Goal: Task Accomplishment & Management: Use online tool/utility

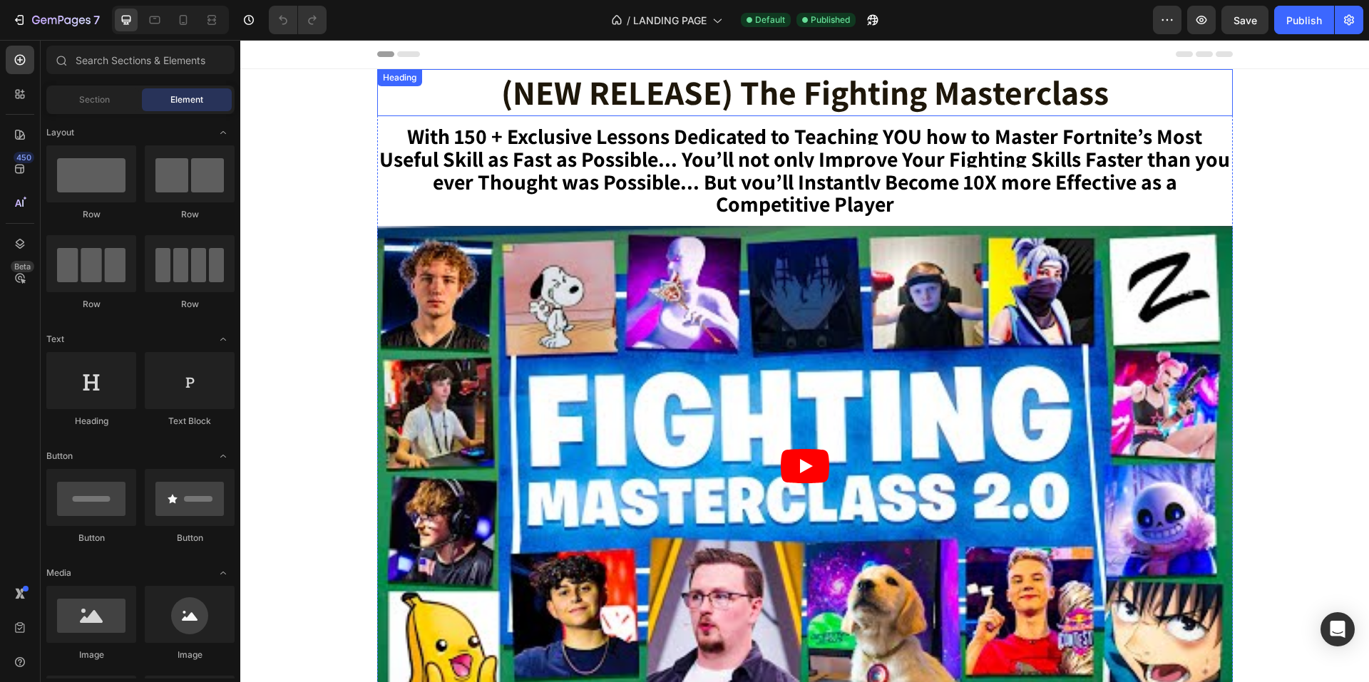
click at [683, 102] on h2 "(NEW RELEASE) The Fighting Masterclass" at bounding box center [805, 92] width 856 height 47
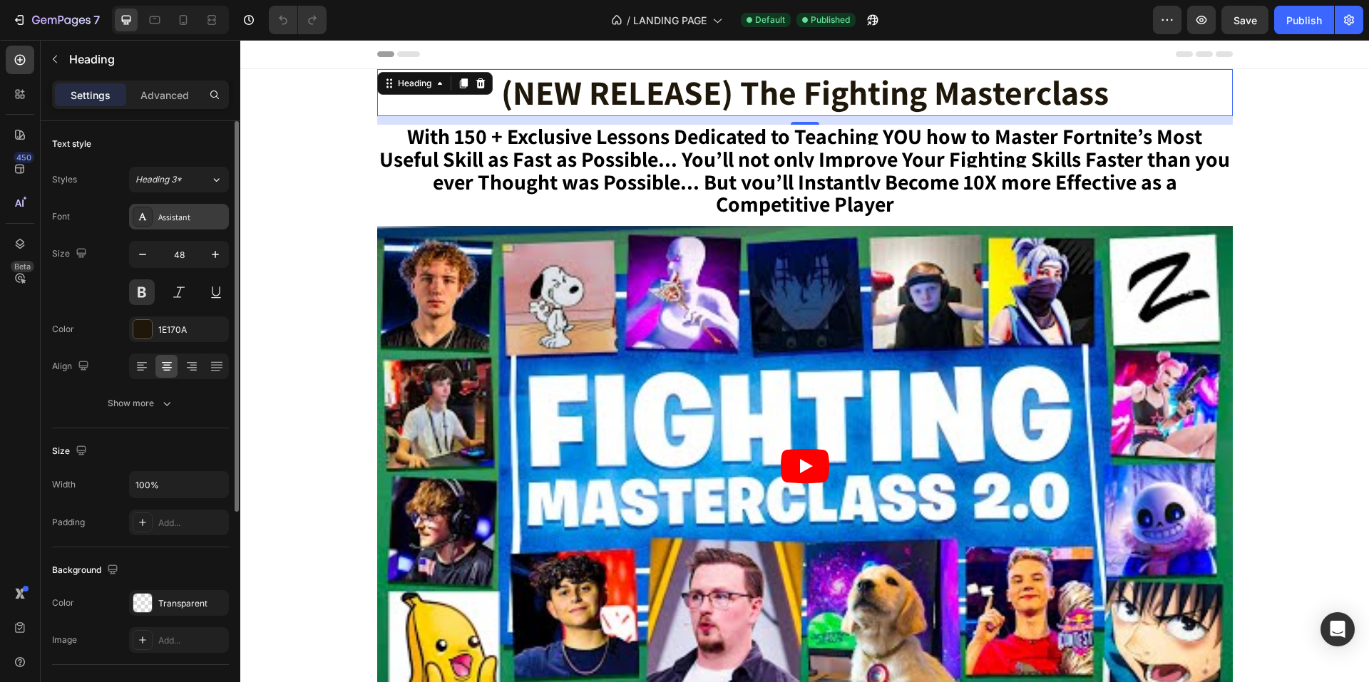
click at [190, 217] on div "Assistant" at bounding box center [191, 217] width 67 height 13
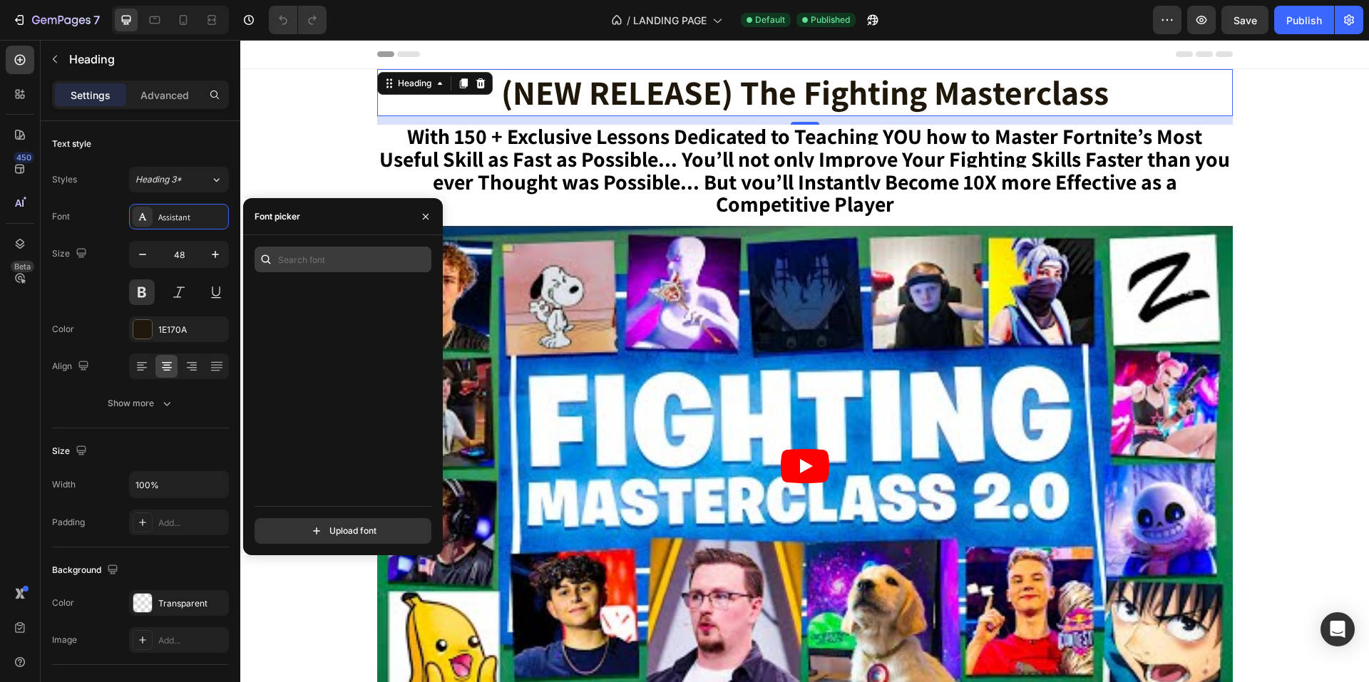
scroll to position [10054, 0]
click at [317, 252] on input "text" at bounding box center [343, 260] width 177 height 26
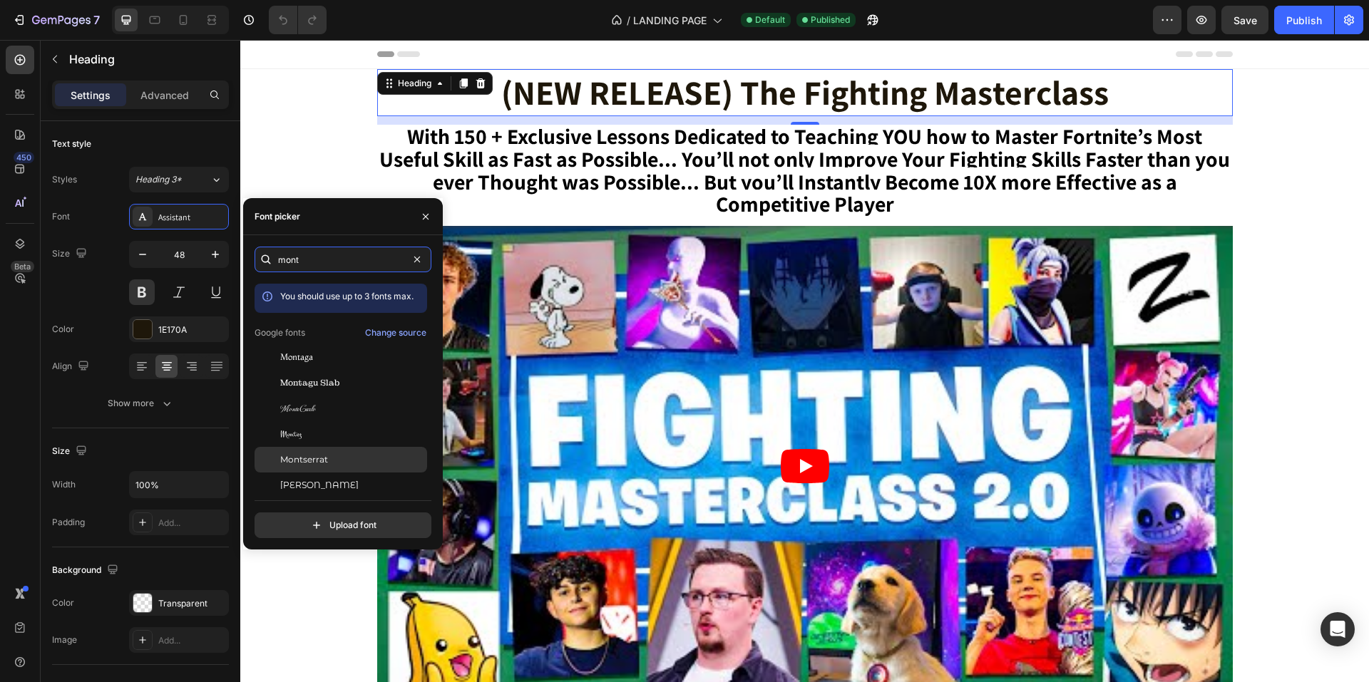
type input "mont"
click at [324, 453] on div "Montserrat" at bounding box center [341, 460] width 173 height 26
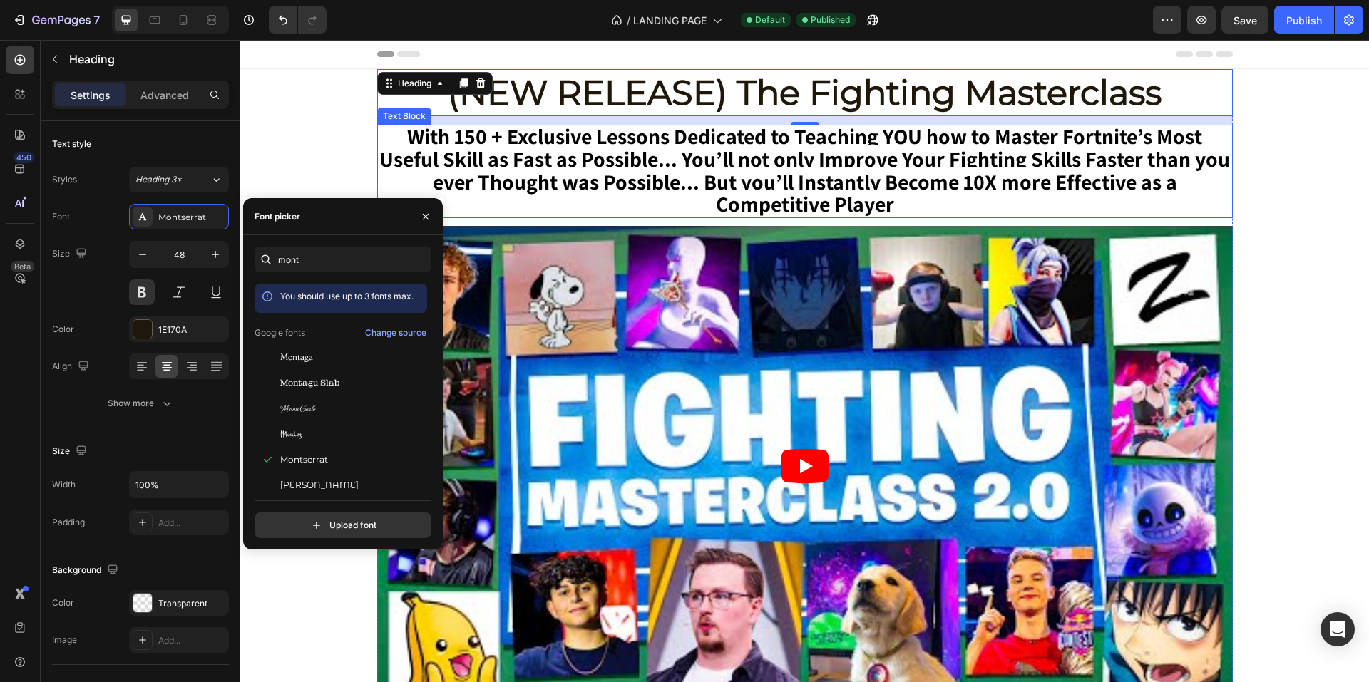
click at [743, 191] on strong "With 150 + Exclusive Lessons Dedicated to Teaching YOU how to Master Fortnite’s…" at bounding box center [804, 170] width 851 height 96
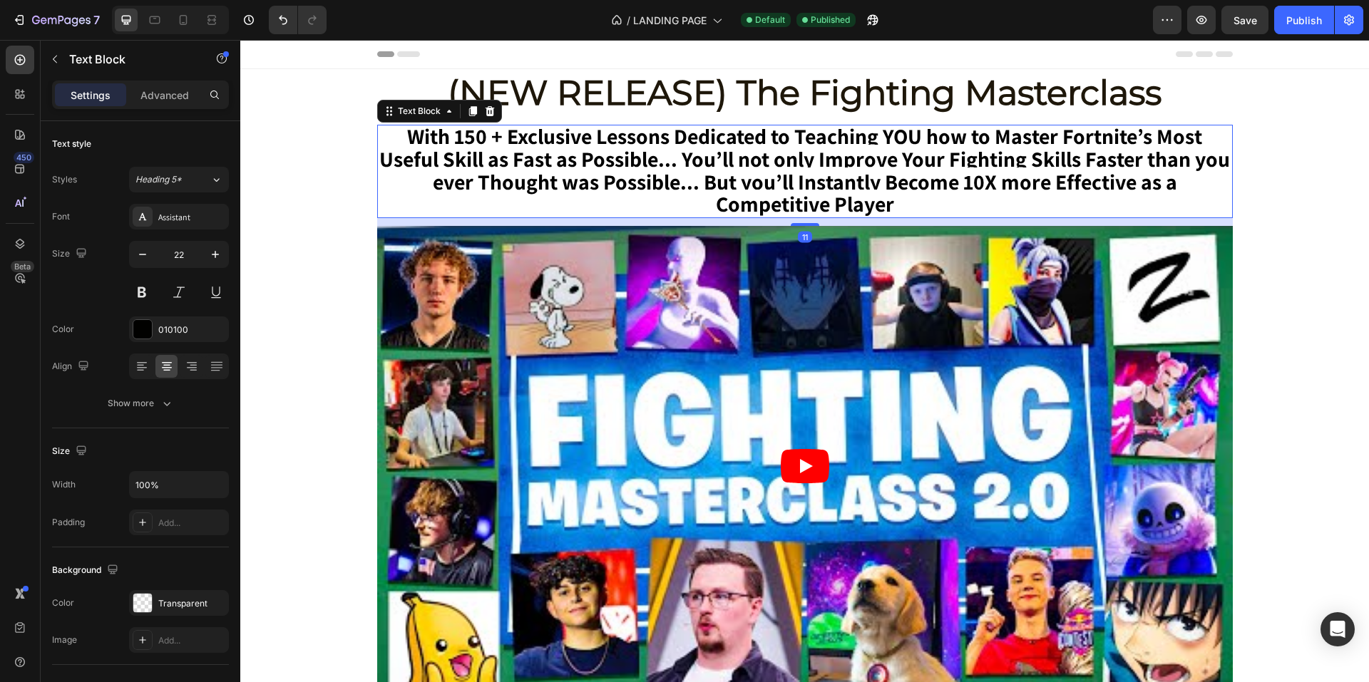
click at [525, 156] on strong "With 150 + Exclusive Lessons Dedicated to Teaching YOU how to Master Fortnite’s…" at bounding box center [804, 170] width 851 height 96
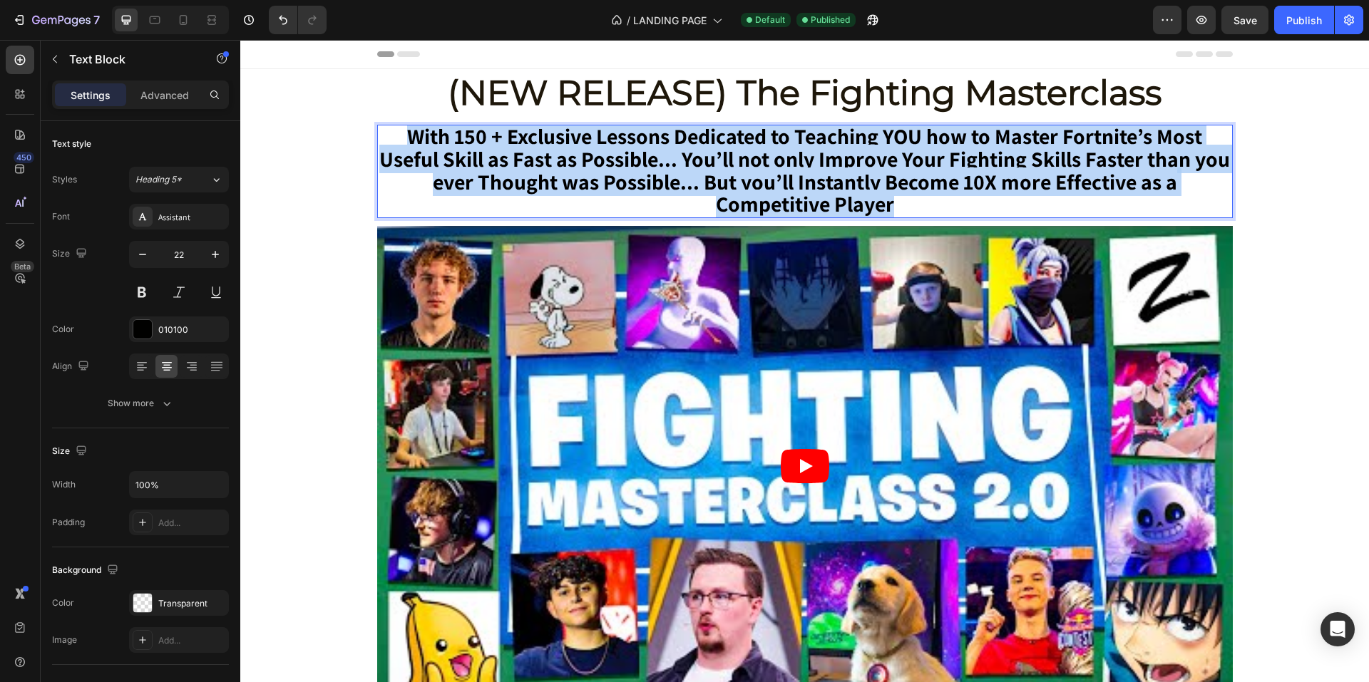
click at [525, 156] on strong "With 150 + Exclusive Lessons Dedicated to Teaching YOU how to Master Fortnite’s…" at bounding box center [804, 170] width 851 height 96
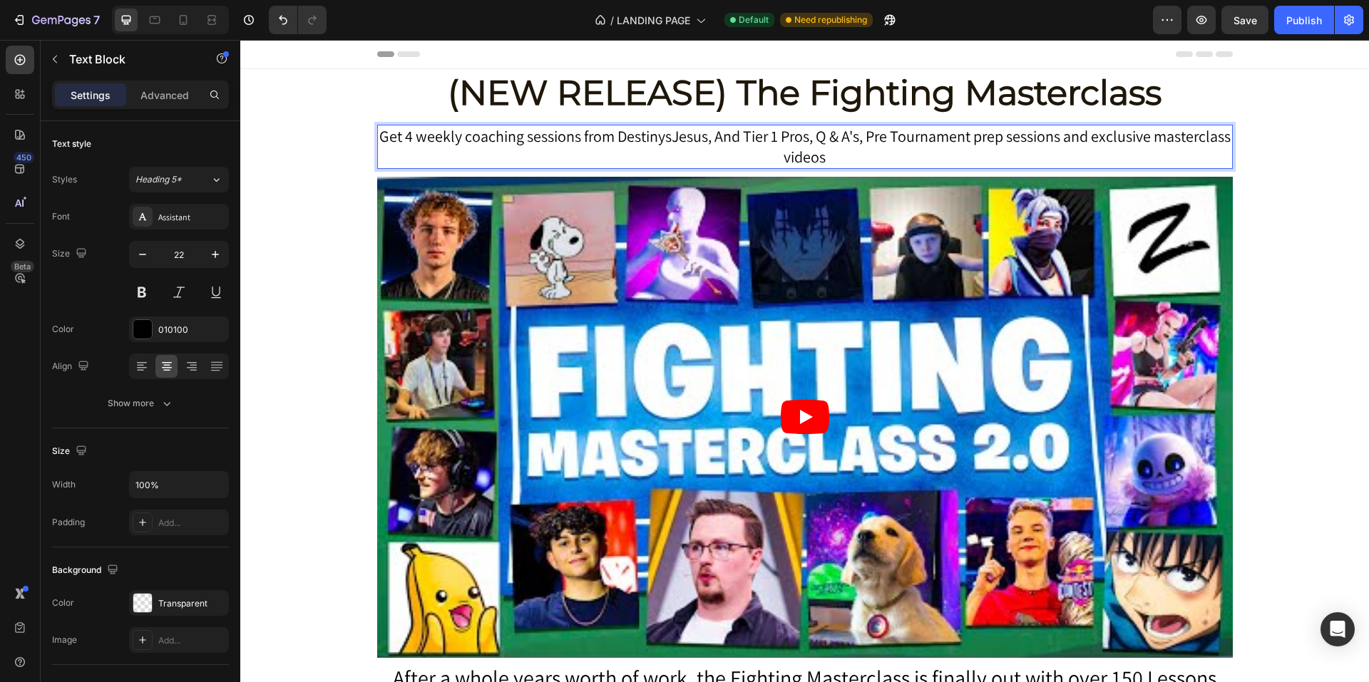
click at [883, 138] on p "Get 4 weekly coaching sessions from DestinysJesus, And Tier 1 Pros, Q & A's, Pr…" at bounding box center [805, 146] width 853 height 41
click at [876, 139] on p "Get 4 weekly coaching sessions from DestinysJesus, And Tier 1 Pros, Q & A's, Pr…" at bounding box center [805, 146] width 853 height 41
click at [866, 138] on p "Get 4 weekly coaching sessions from DestinysJesus, And Tier 1 Pros, Q &A's, Pre…" at bounding box center [805, 146] width 853 height 41
click at [812, 89] on h2 "(NEW RELEASE) The Fighting Masterclass" at bounding box center [805, 92] width 856 height 47
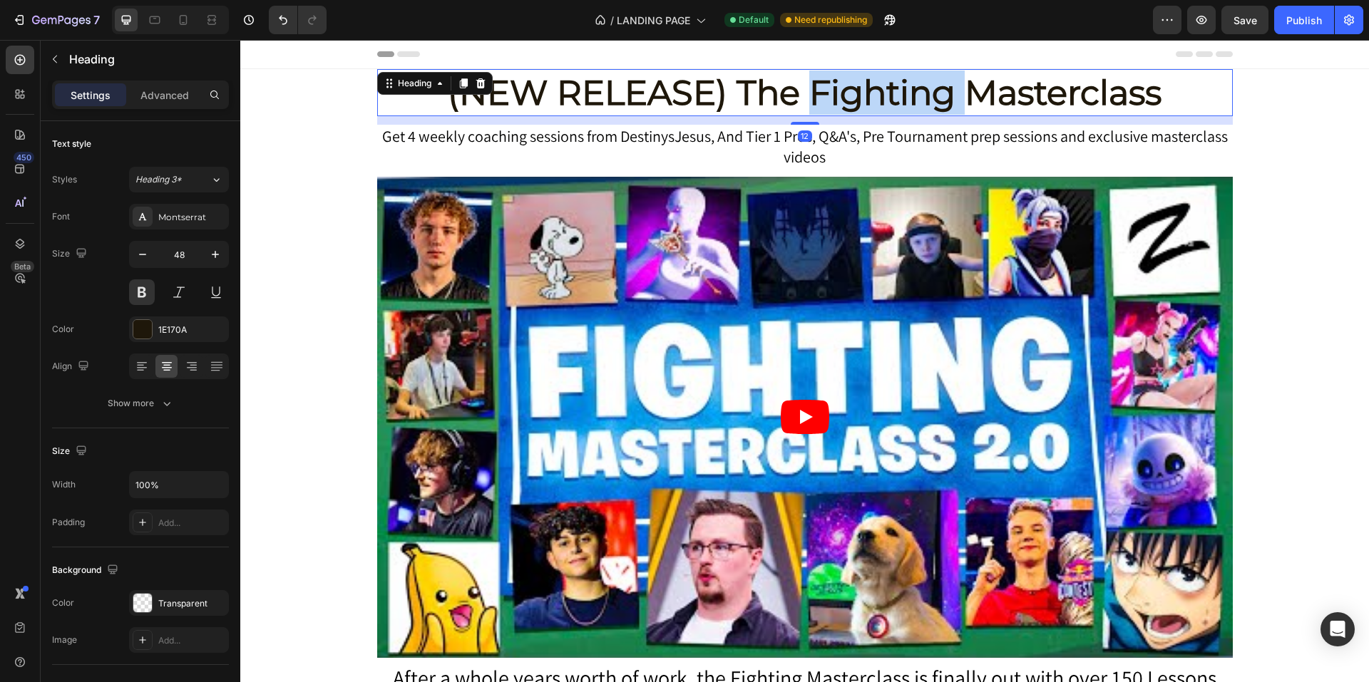
click at [812, 89] on h2 "(NEW RELEASE) The Fighting Masterclass" at bounding box center [805, 92] width 856 height 47
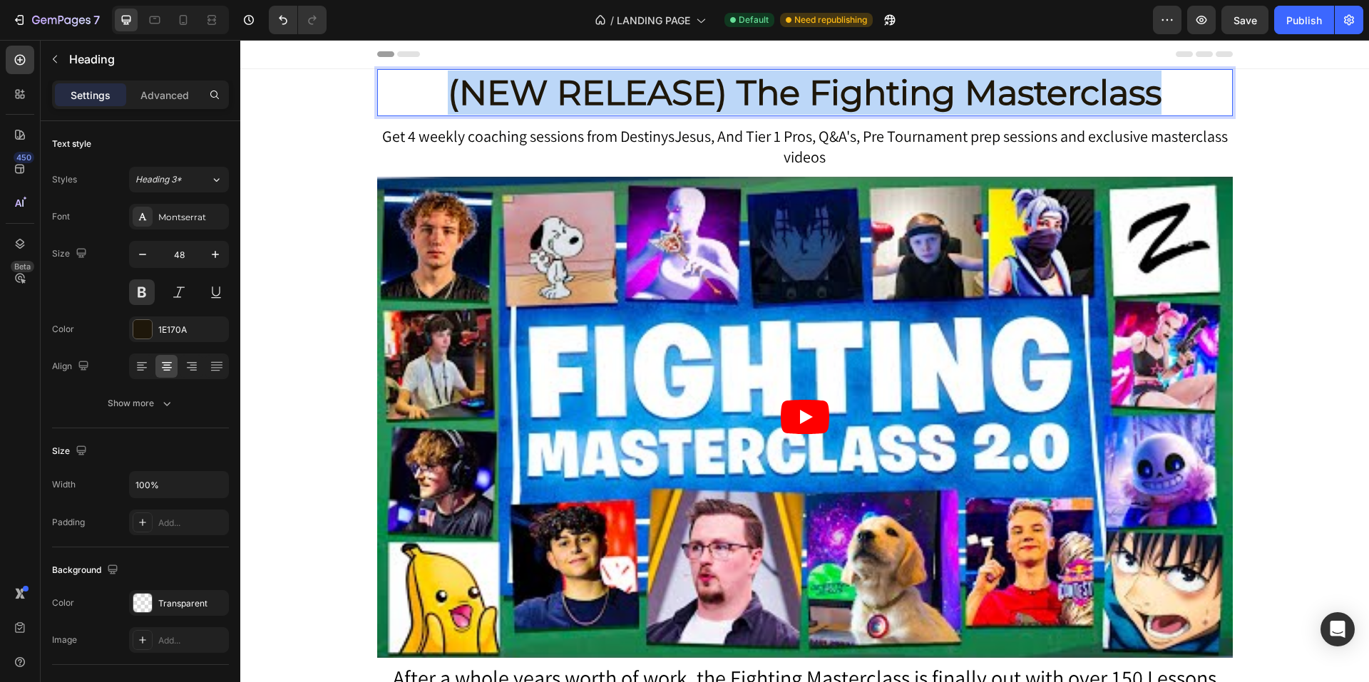
click at [812, 89] on p "(NEW RELEASE) The Fighting Masterclass" at bounding box center [805, 93] width 853 height 44
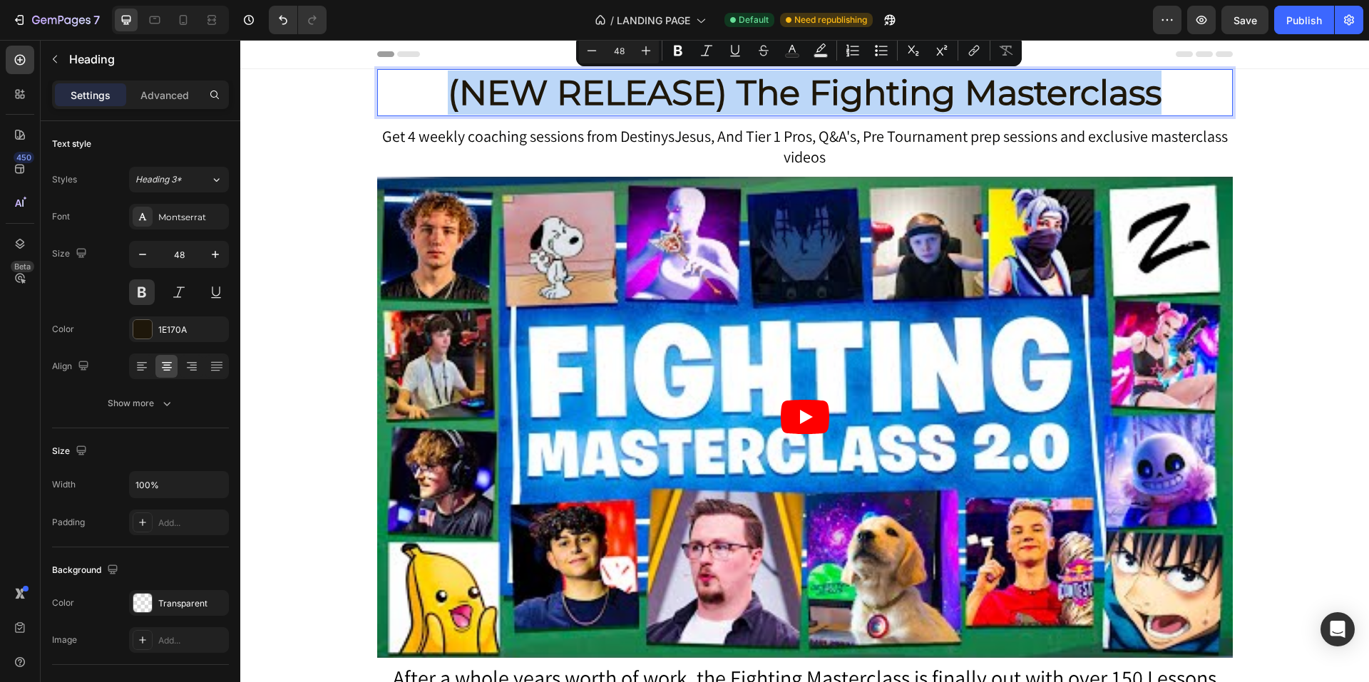
click at [729, 101] on p "(NEW RELEASE) The Fighting Masterclass" at bounding box center [805, 93] width 853 height 44
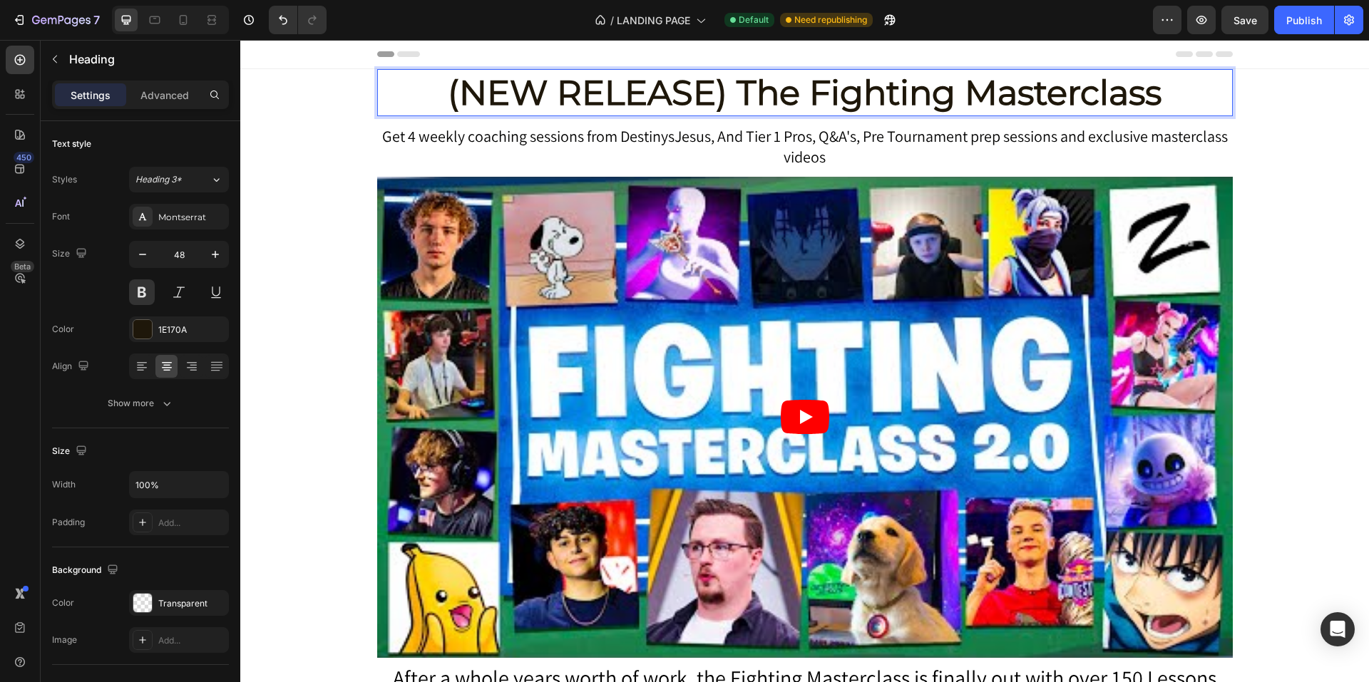
click at [945, 98] on p "(NEW RELEASE) The Fighting Masterclass" at bounding box center [805, 93] width 853 height 44
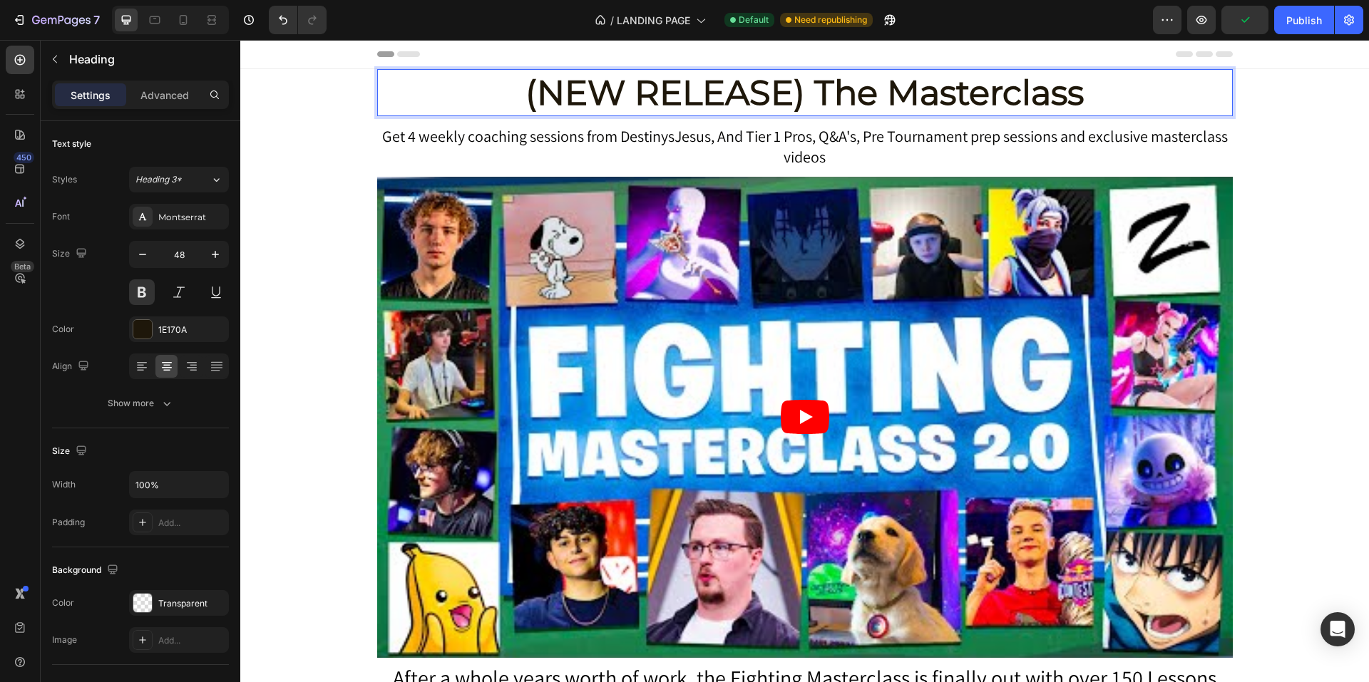
click at [1109, 86] on p "(NEW RELEASE) The Masterclass" at bounding box center [805, 93] width 853 height 44
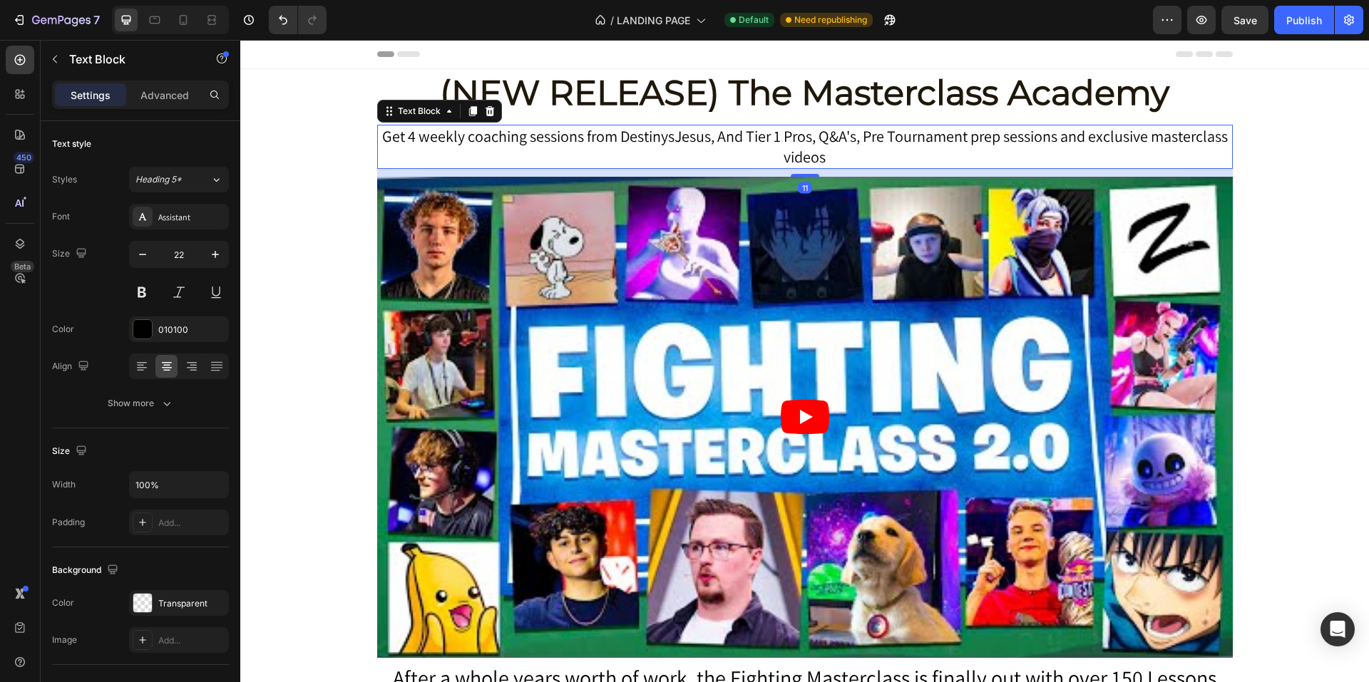
click at [860, 135] on p "Get 4 weekly coaching sessions from DestinysJesus, And Tier 1 Pros, Q&A's, Pre …" at bounding box center [805, 146] width 853 height 41
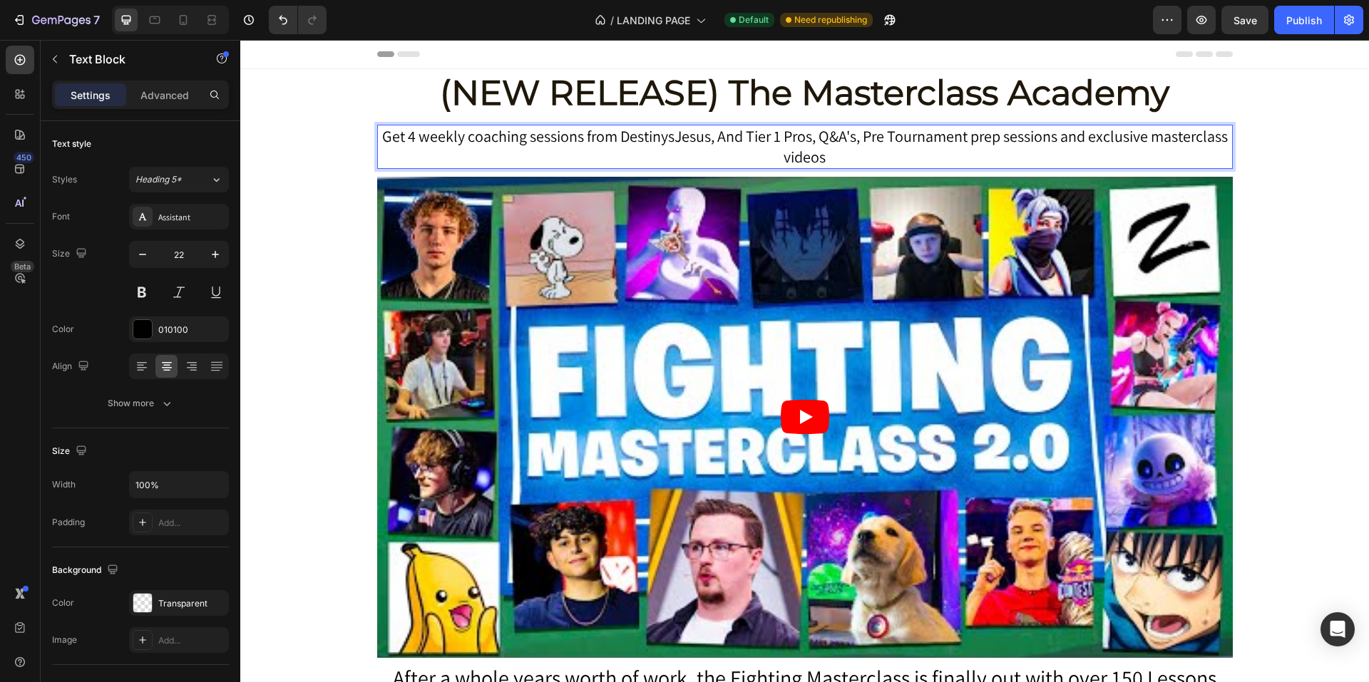
click at [1062, 134] on p "Get 4 weekly coaching sessions from DestinysJesus, And Tier 1 Pros, Q&A's, Pre …" at bounding box center [805, 146] width 853 height 41
click at [1055, 137] on p "Get 4 weekly coaching sessions from DestinysJesus, And Tier 1 Pros, Q&A's, Pre …" at bounding box center [805, 146] width 853 height 41
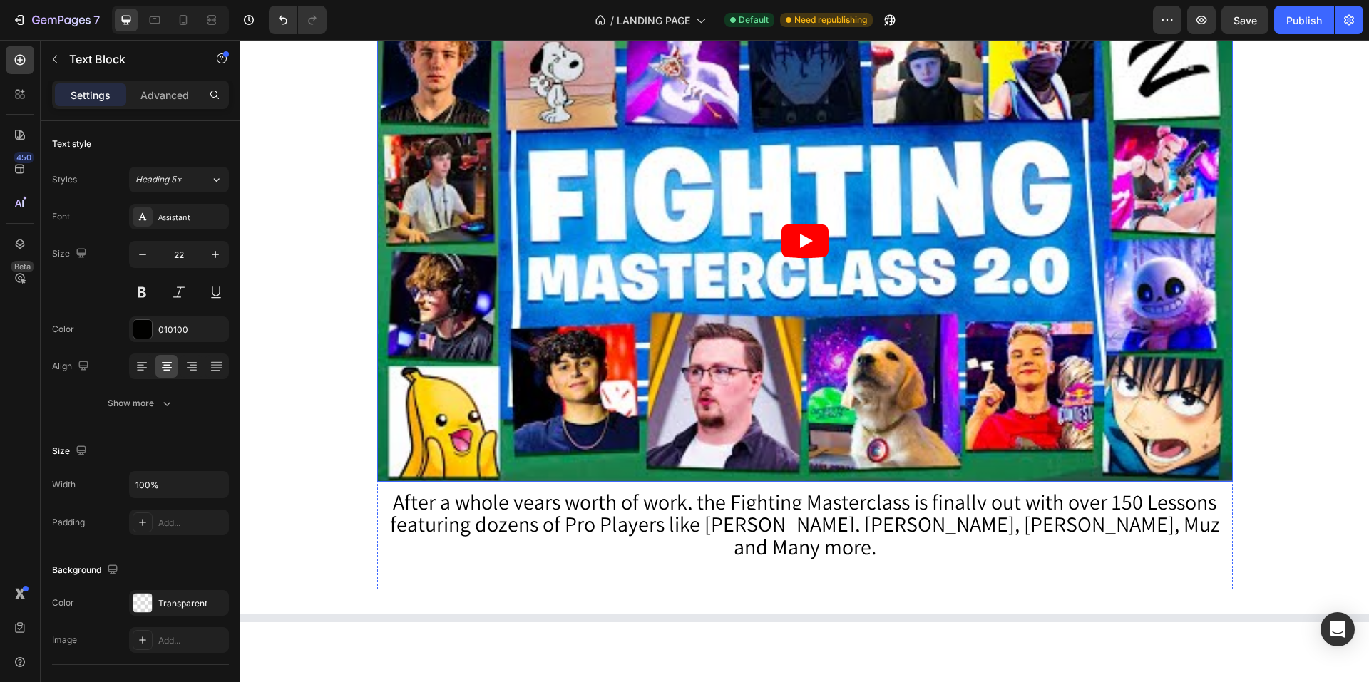
scroll to position [214, 0]
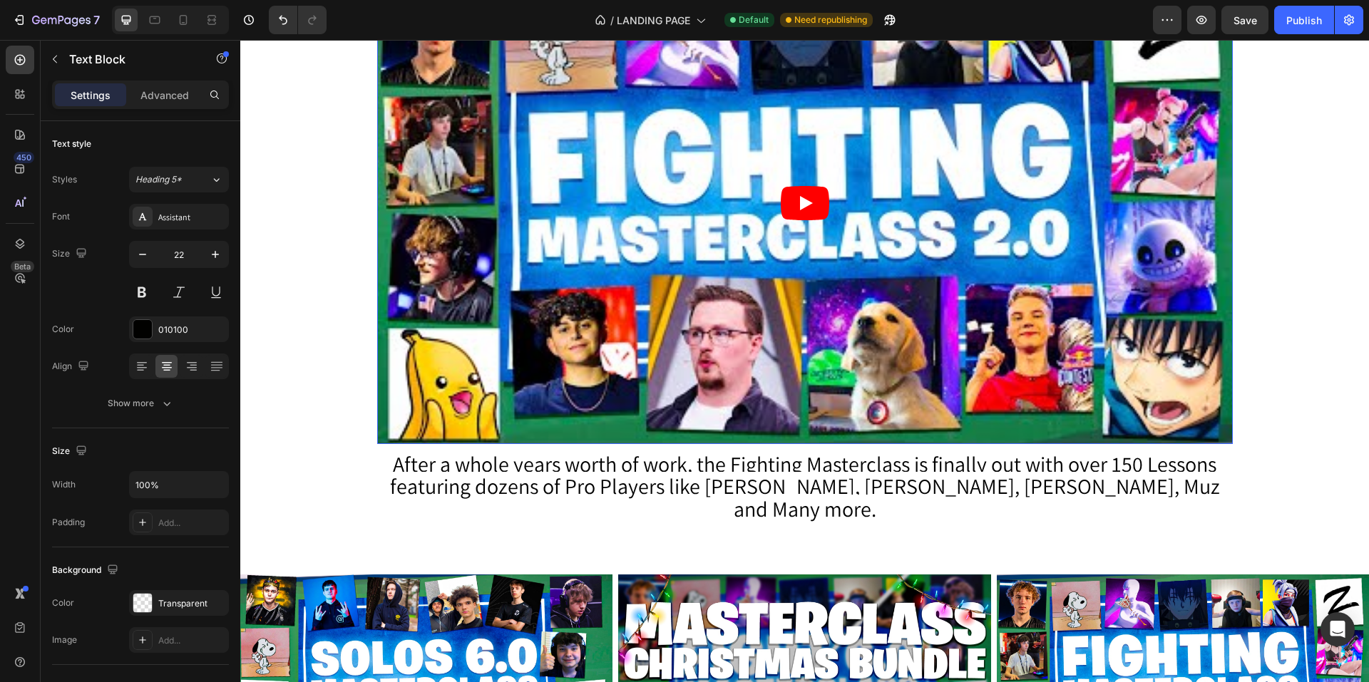
click at [781, 201] on icon "Play" at bounding box center [805, 203] width 48 height 34
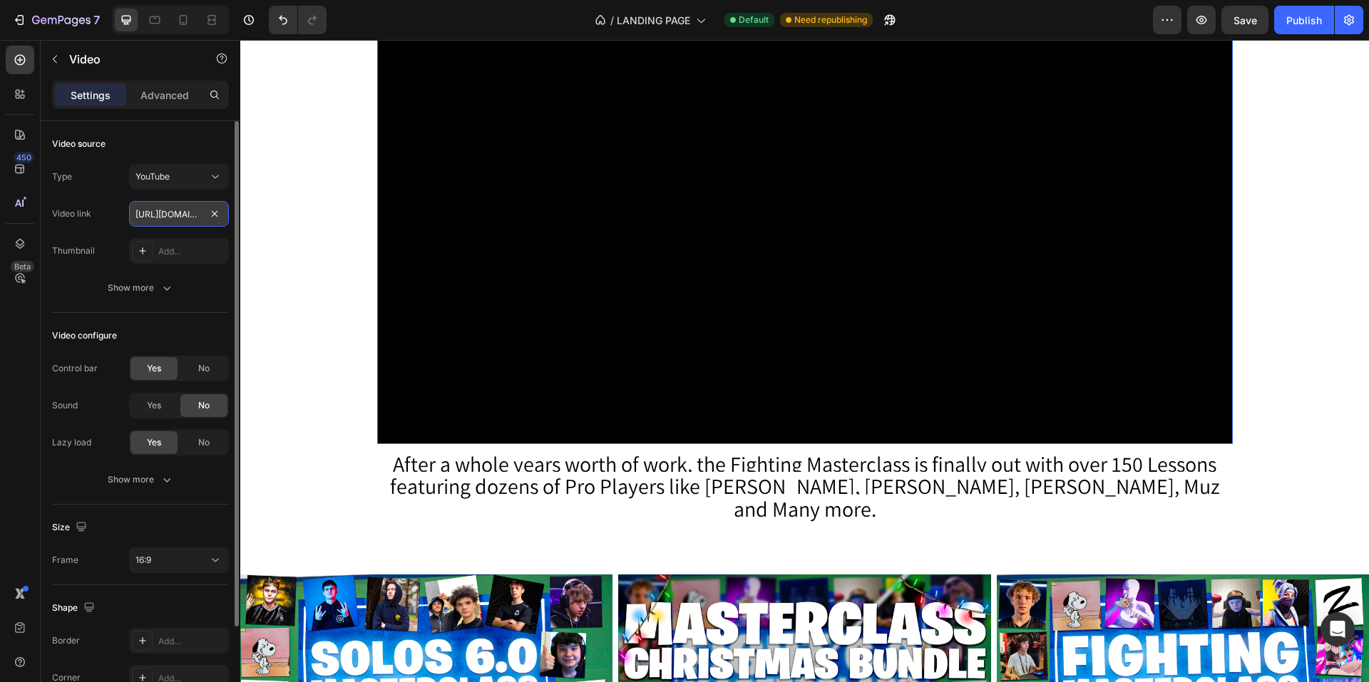
click at [193, 208] on input "https://youtu.be/-FRZECGYgnA?si=9DFuEgxz4-xFoDYt" at bounding box center [179, 214] width 100 height 26
paste input "www.youtube.com/watch?v=ZBo4p4OS_jI"
type input "https://www.youtube.com/watch?v=ZBo4p4OS_jI"
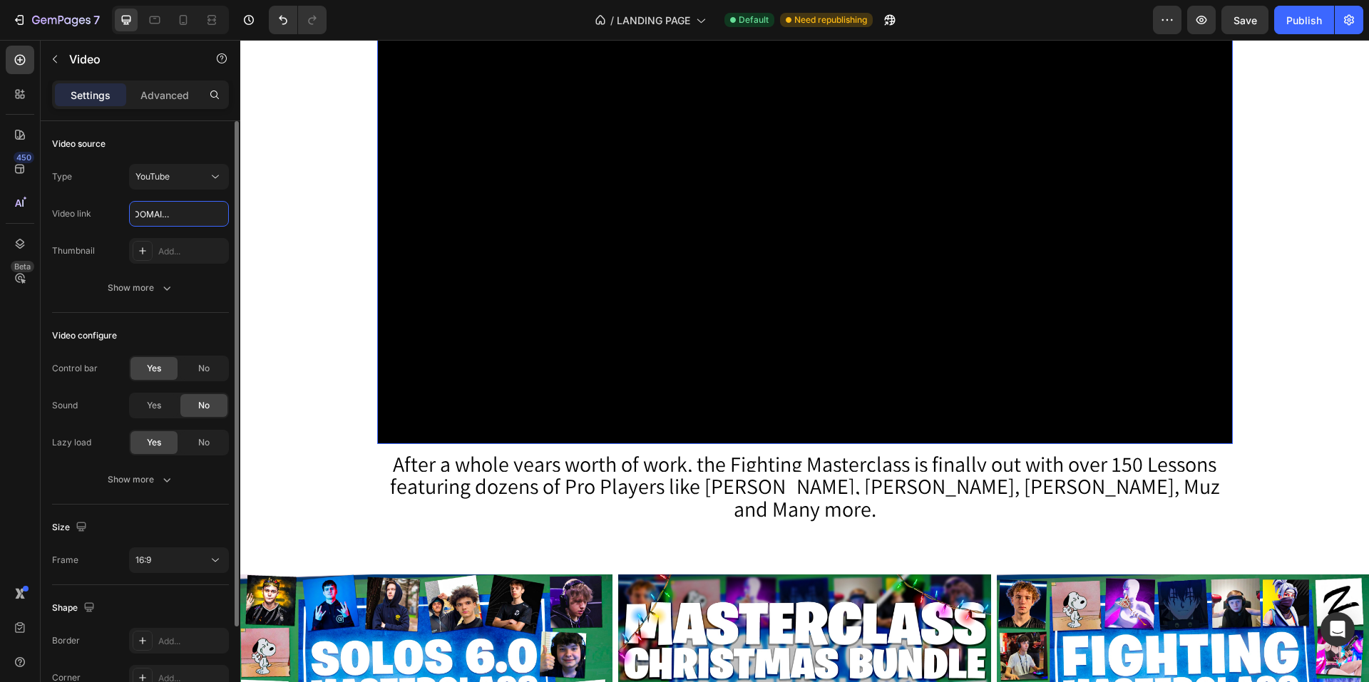
scroll to position [71, 0]
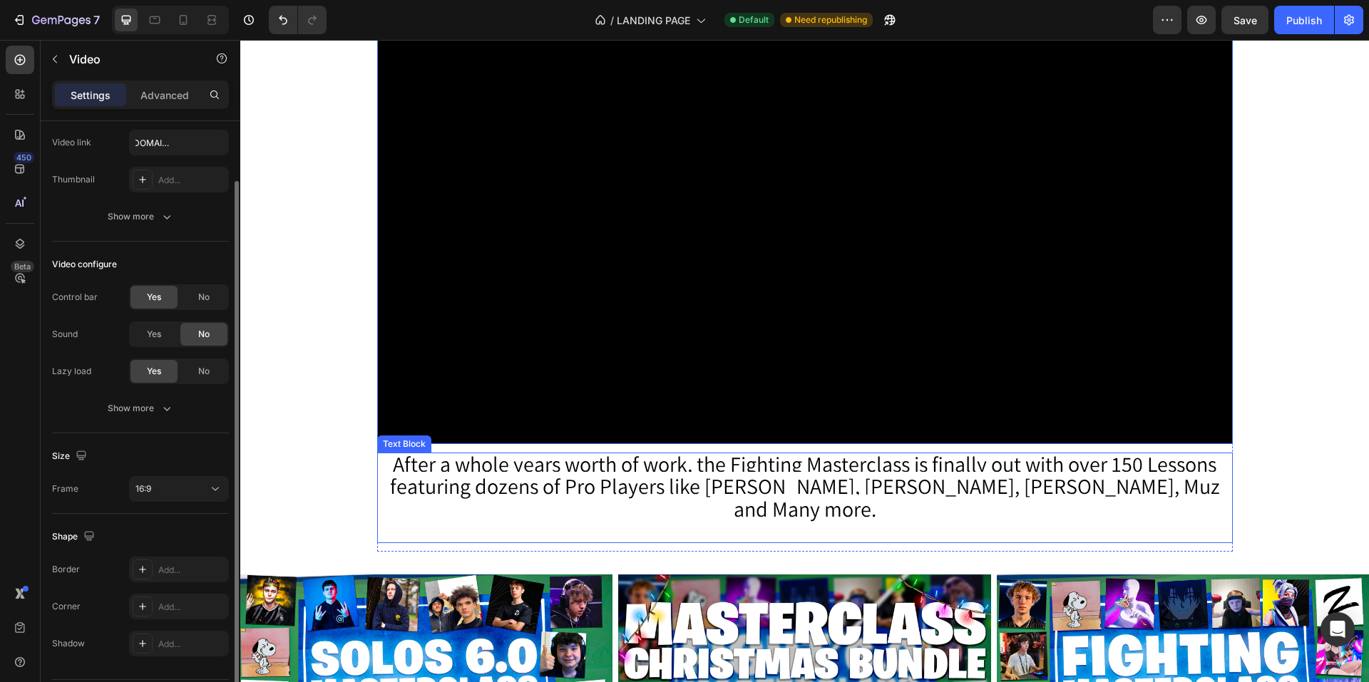
click at [487, 489] on span "After a whole years worth of work, the Fighting Masterclass is finally out with…" at bounding box center [805, 486] width 830 height 73
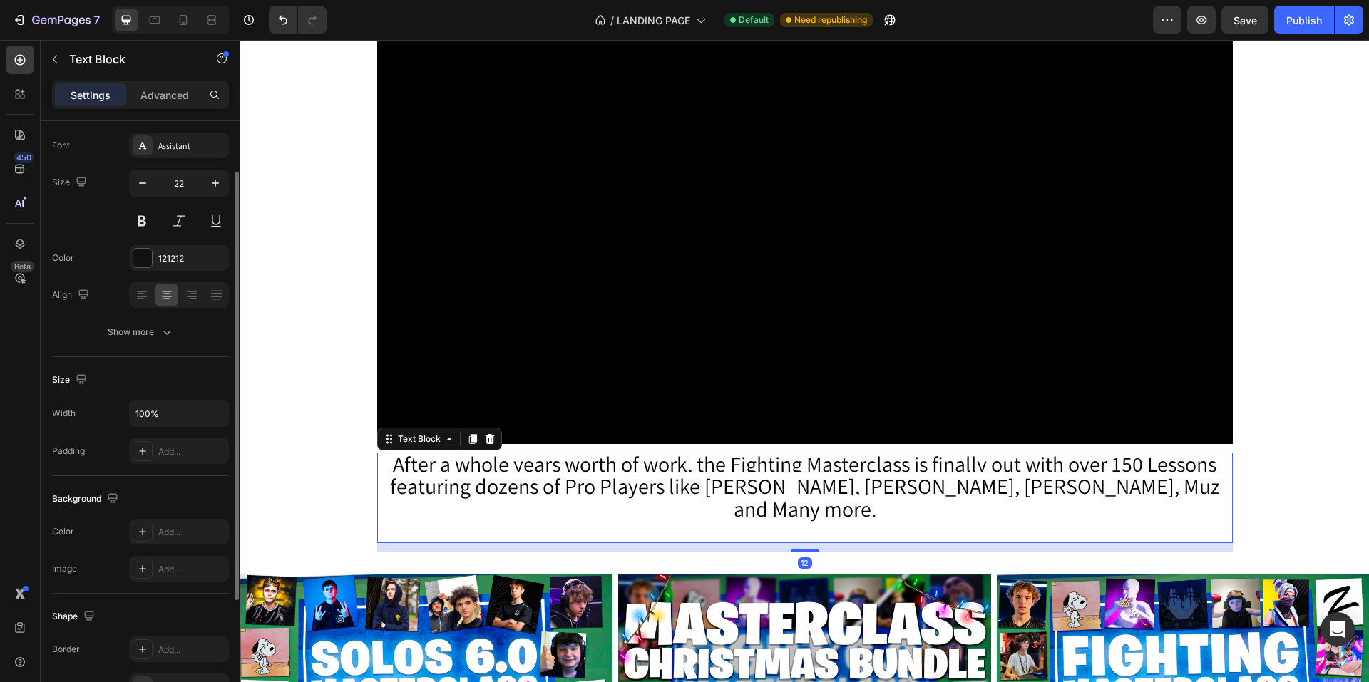
scroll to position [0, 0]
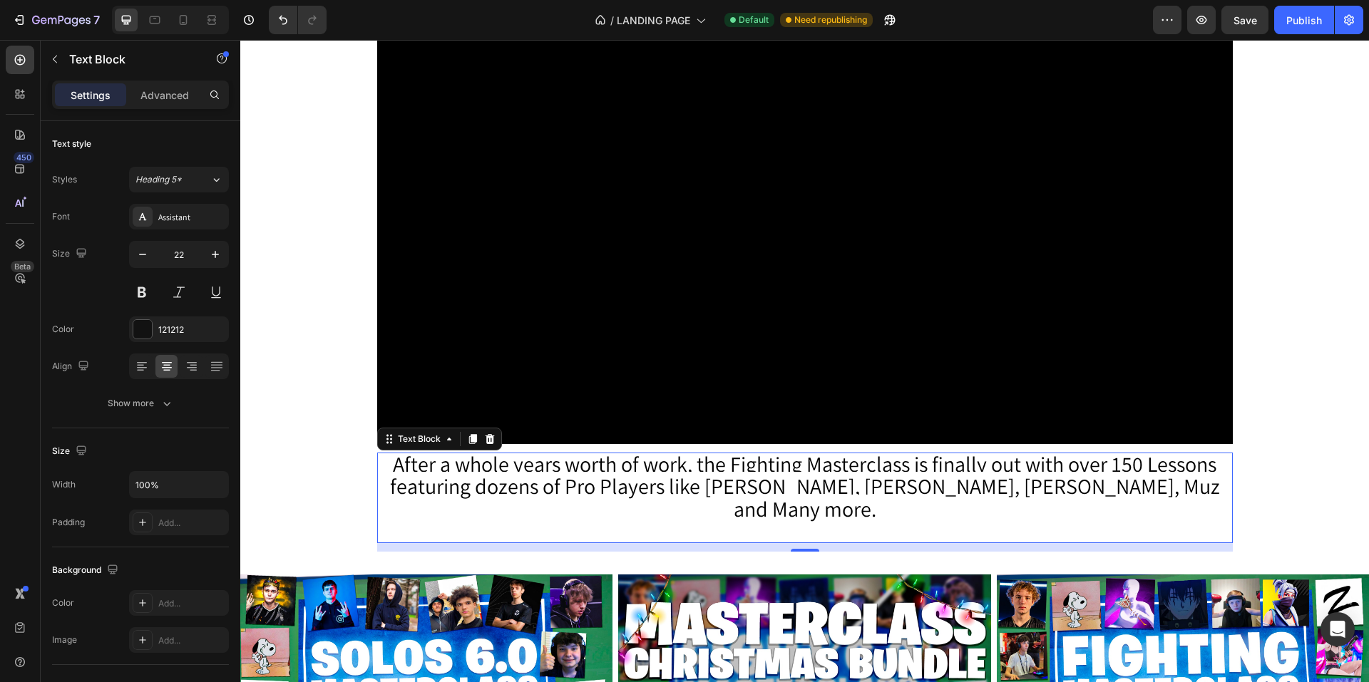
click at [606, 454] on span "After a whole years worth of work, the Fighting Masterclass is finally out with…" at bounding box center [805, 486] width 830 height 73
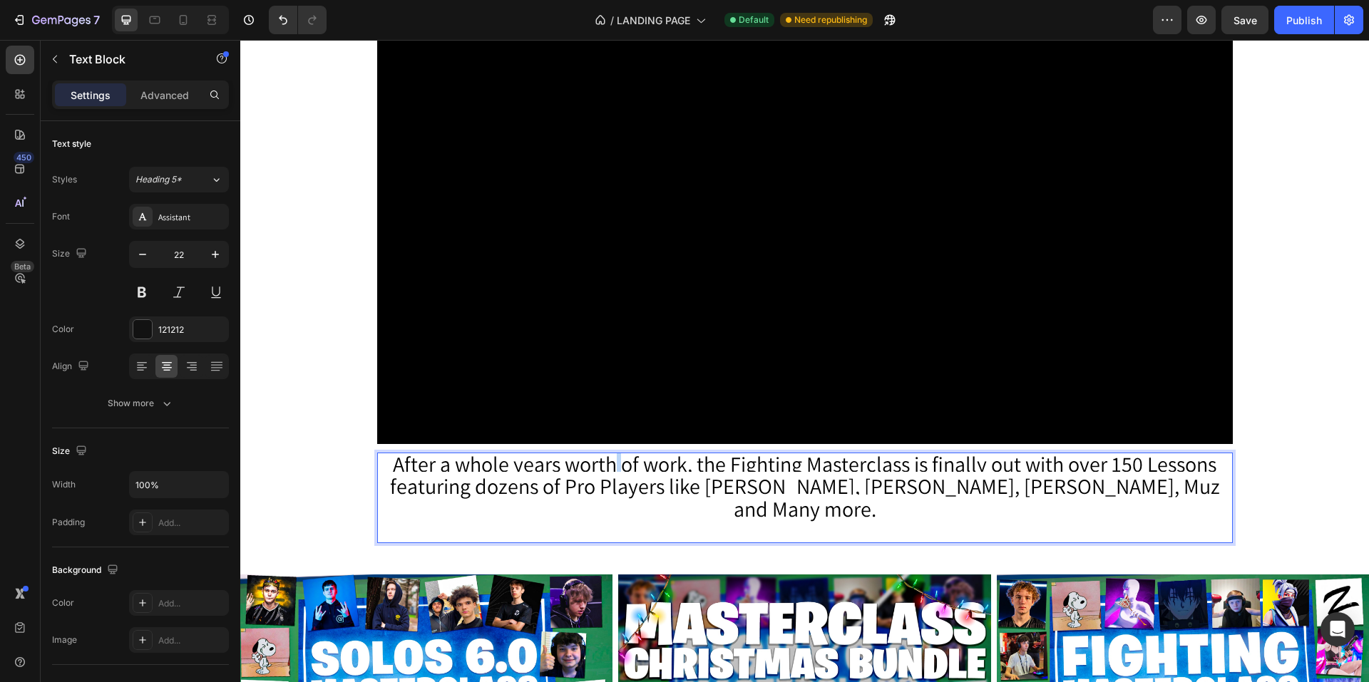
click at [608, 456] on span "After a whole years worth of work, the Fighting Masterclass is finally out with…" at bounding box center [805, 486] width 830 height 73
click at [609, 457] on span "After a whole years worth of work, the Fighting Masterclass is finally out with…" at bounding box center [805, 486] width 830 height 73
click at [605, 475] on span "After a whole years worth of work, the Fighting Masterclass is finally out with…" at bounding box center [805, 486] width 830 height 73
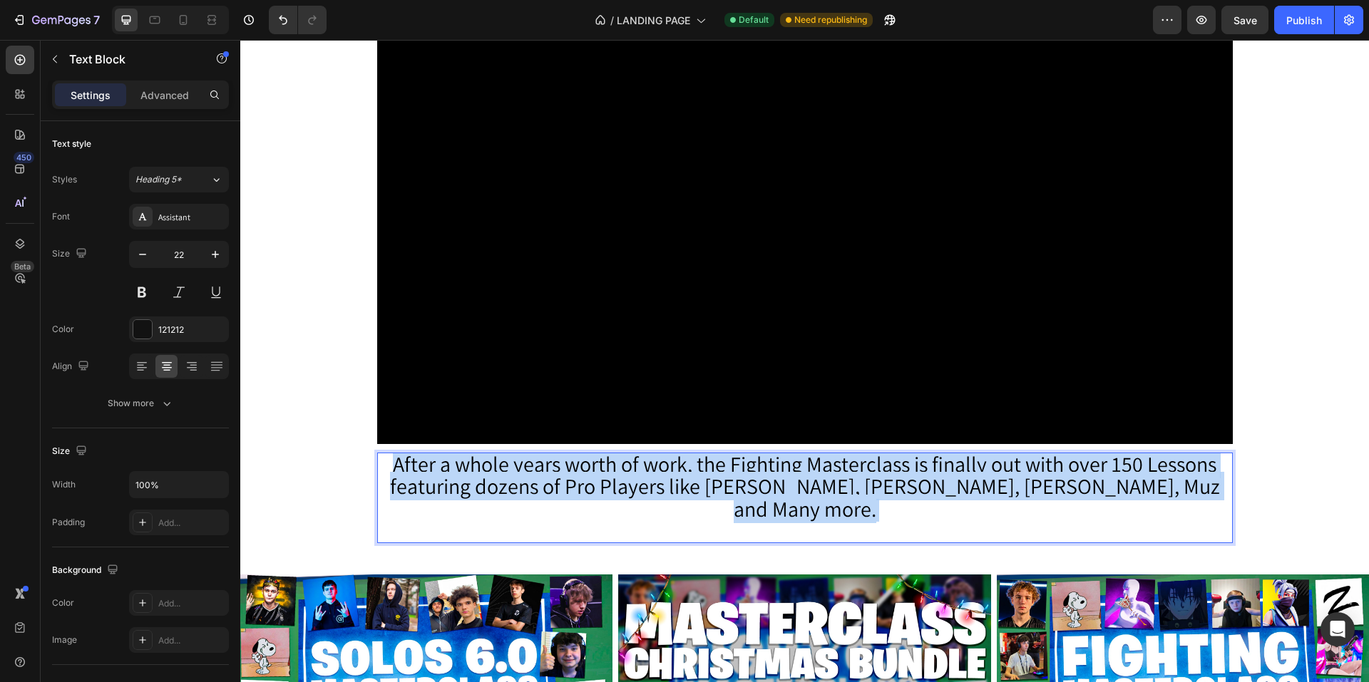
click at [605, 475] on span "After a whole years worth of work, the Fighting Masterclass is finally out with…" at bounding box center [805, 486] width 830 height 73
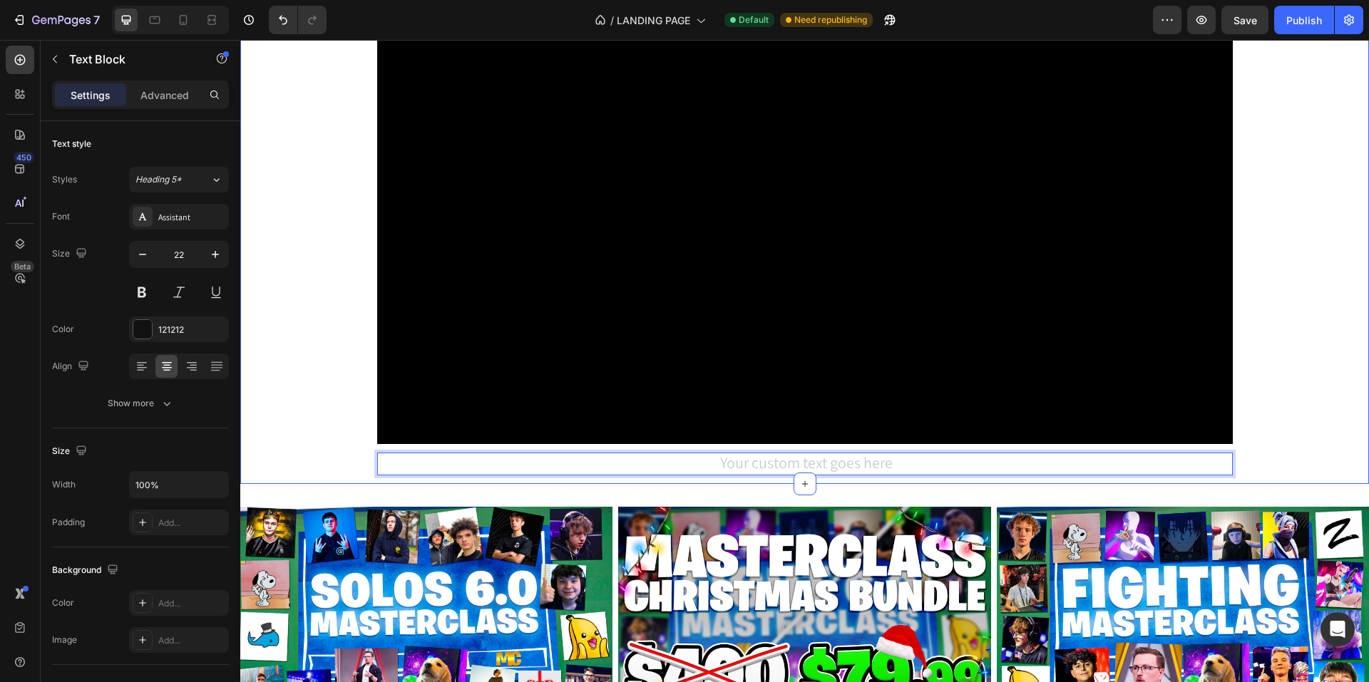
click at [1241, 465] on div "(NEW RELEASE) The Masterclass Academy Heading Get 4 weekly coaching sessions fr…" at bounding box center [804, 169] width 1129 height 629
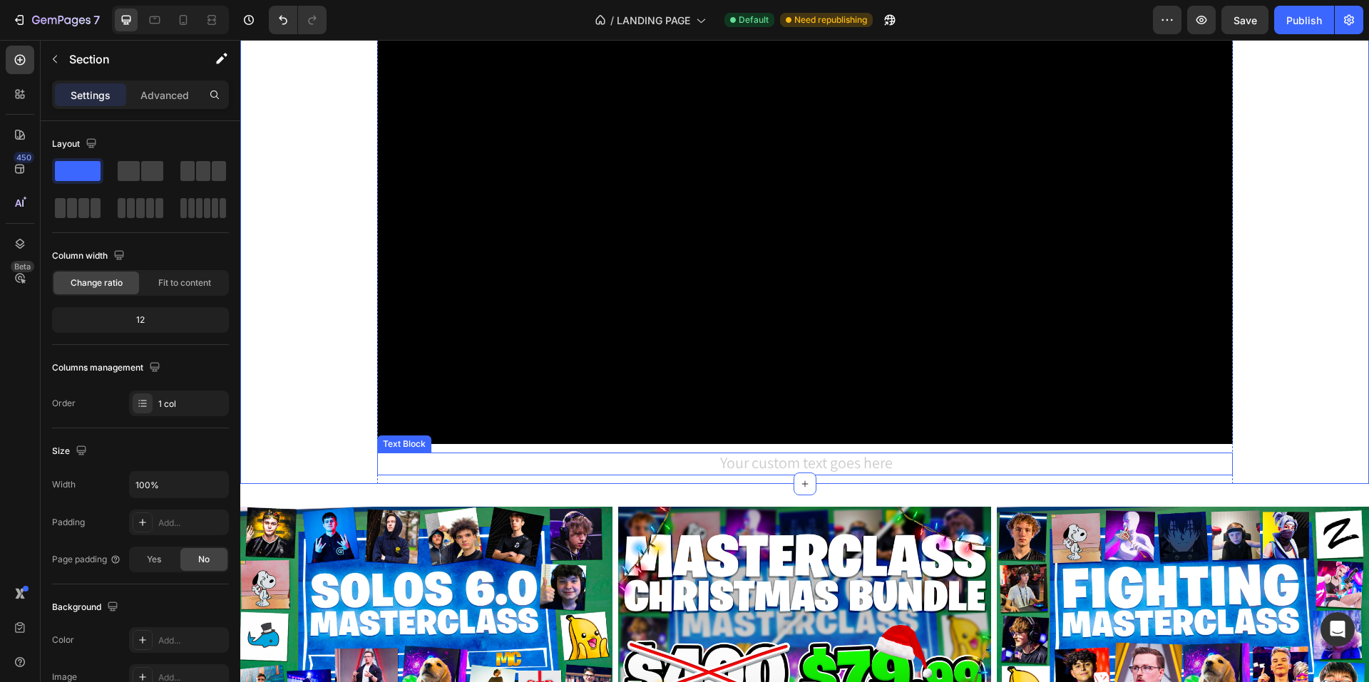
click at [1177, 469] on div "Rich Text Editor. Editing area: main" at bounding box center [805, 465] width 856 height 24
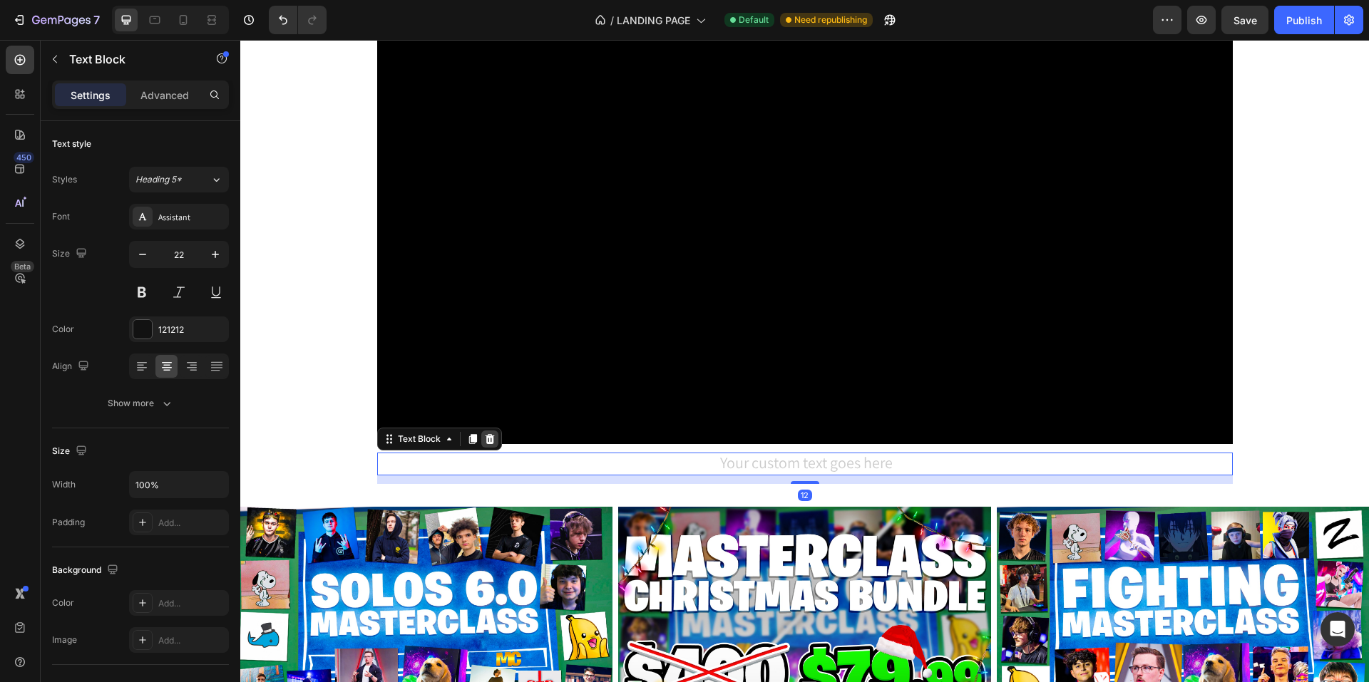
click at [488, 444] on icon at bounding box center [489, 439] width 11 height 11
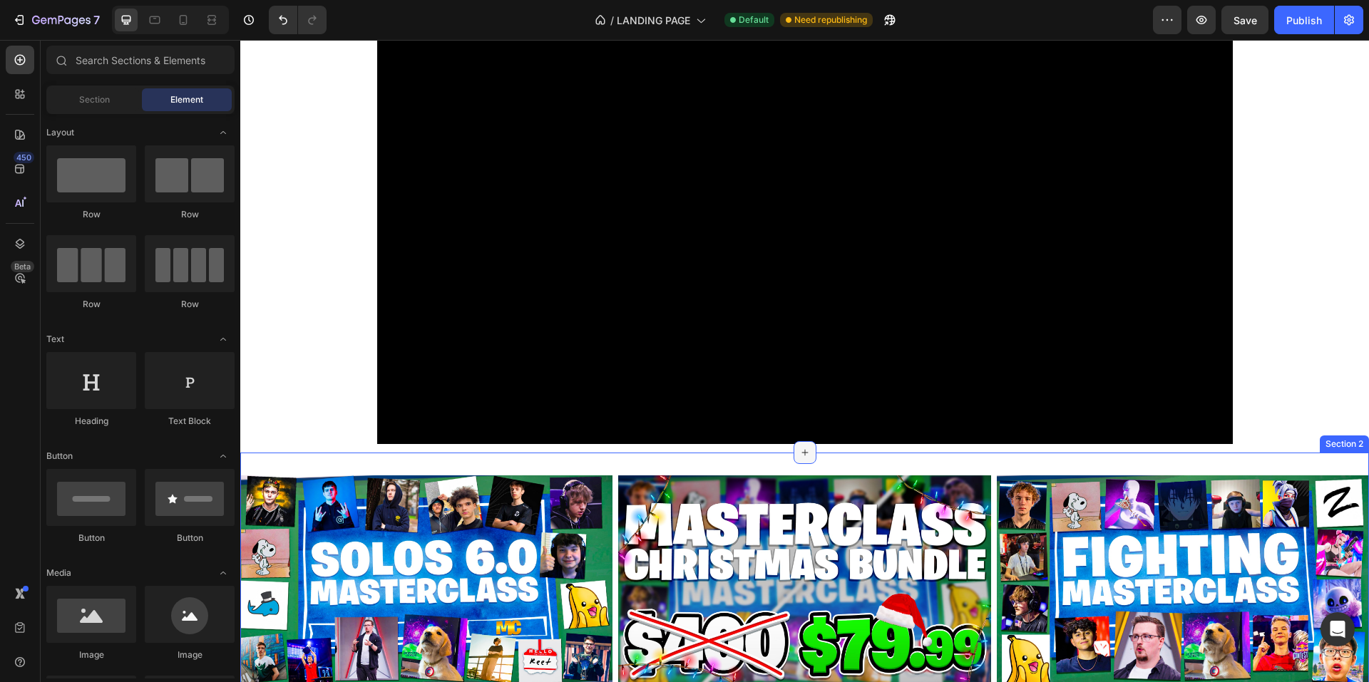
click at [799, 454] on icon at bounding box center [804, 452] width 11 height 11
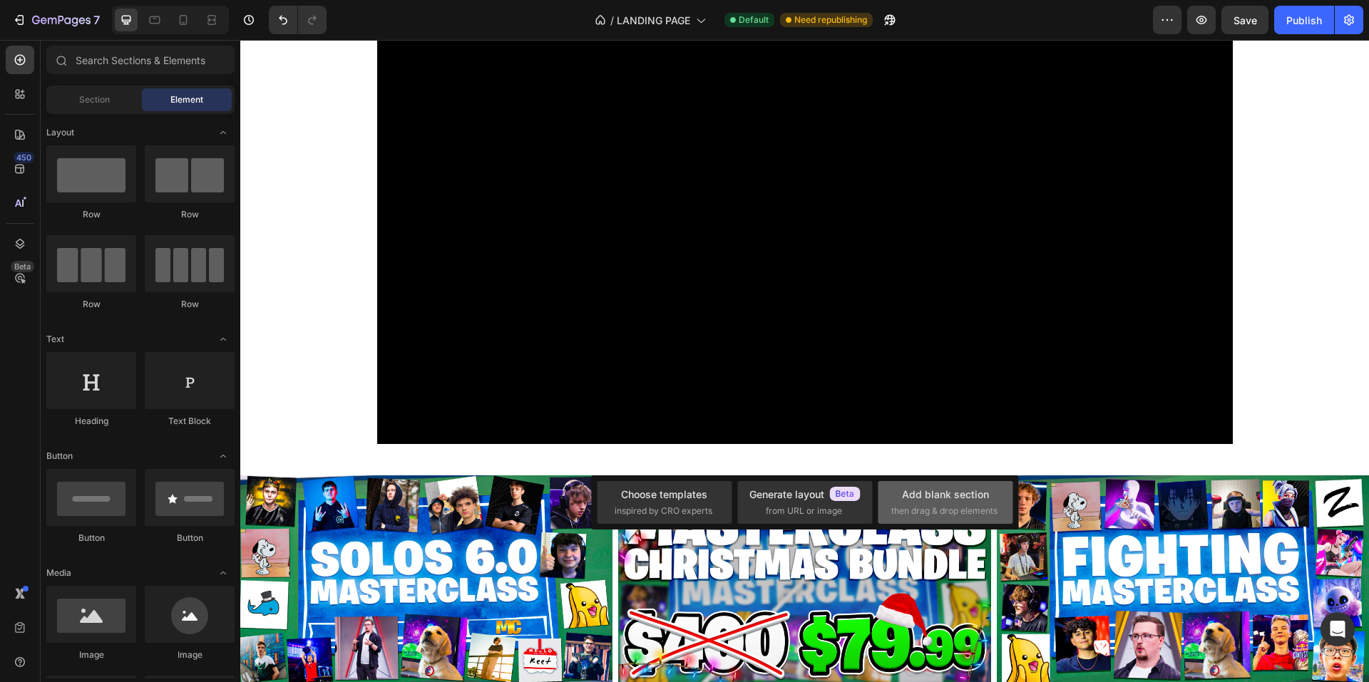
click at [930, 497] on div "Add blank section" at bounding box center [945, 494] width 87 height 15
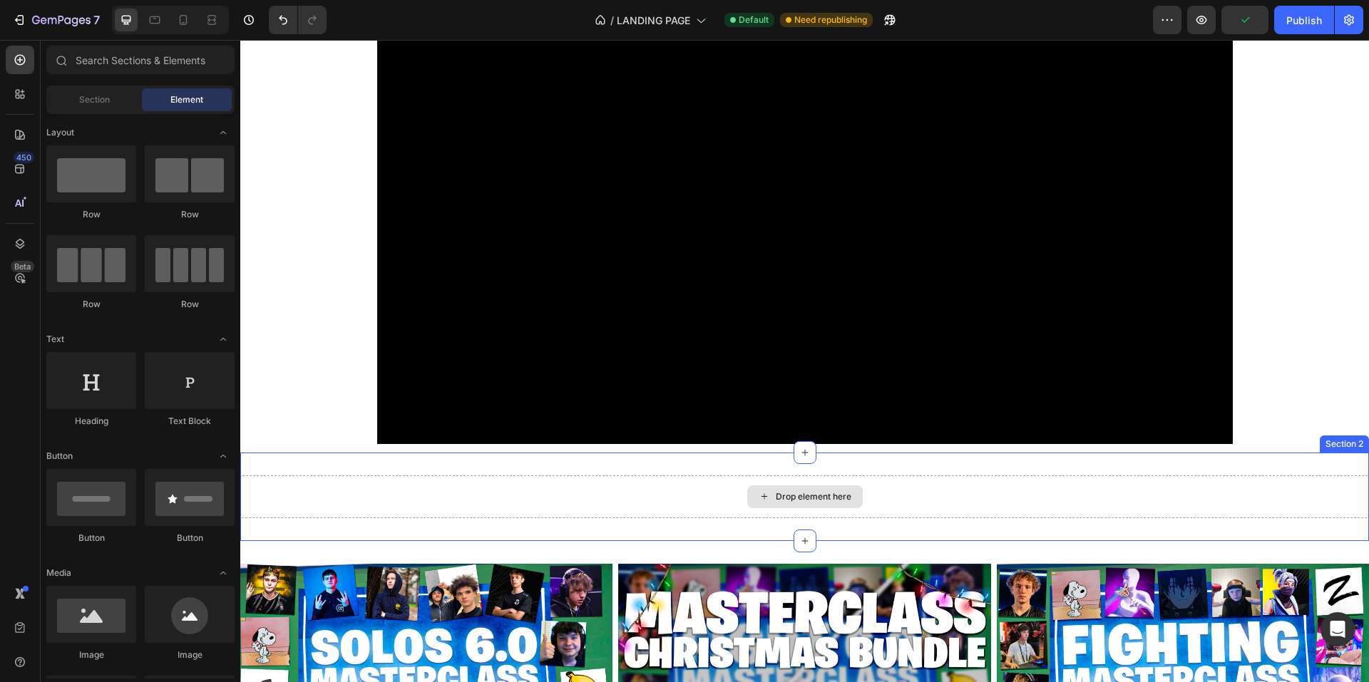
click at [795, 494] on div "Drop element here" at bounding box center [814, 496] width 76 height 11
click at [751, 502] on div "Drop element here" at bounding box center [805, 497] width 116 height 23
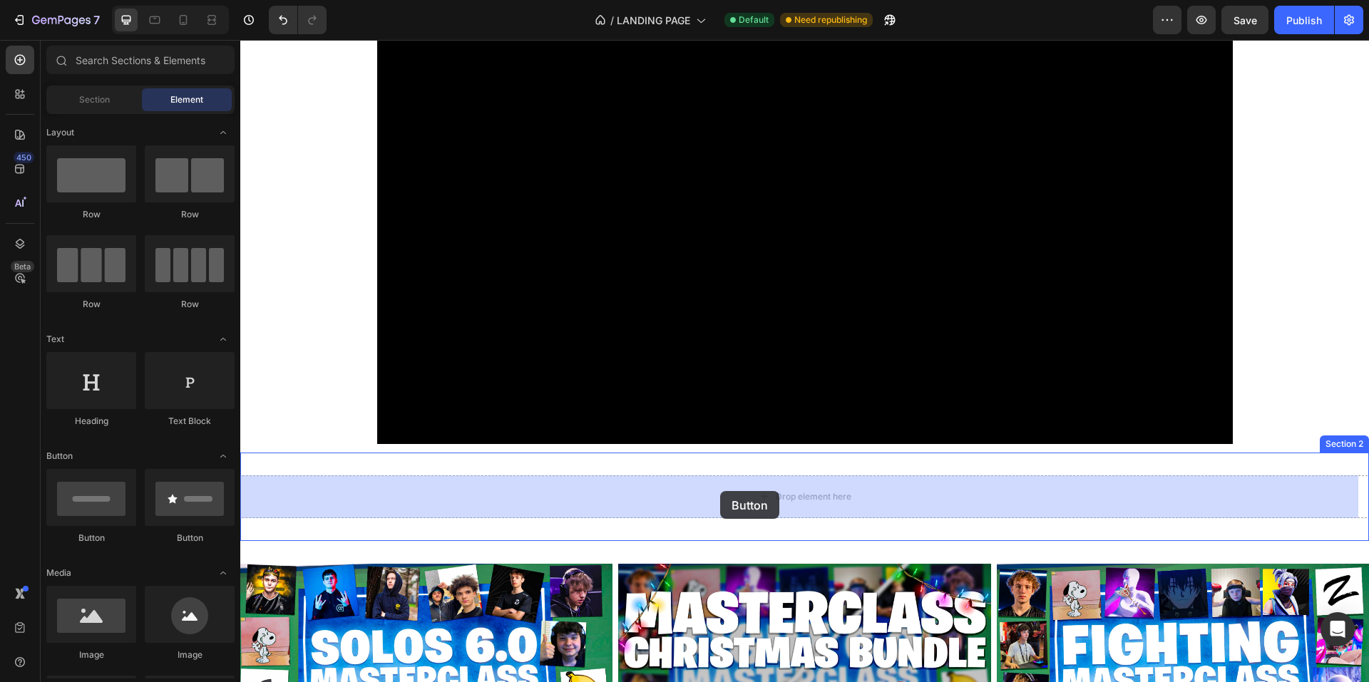
drag, startPoint x: 470, startPoint y: 536, endPoint x: 720, endPoint y: 491, distance: 254.3
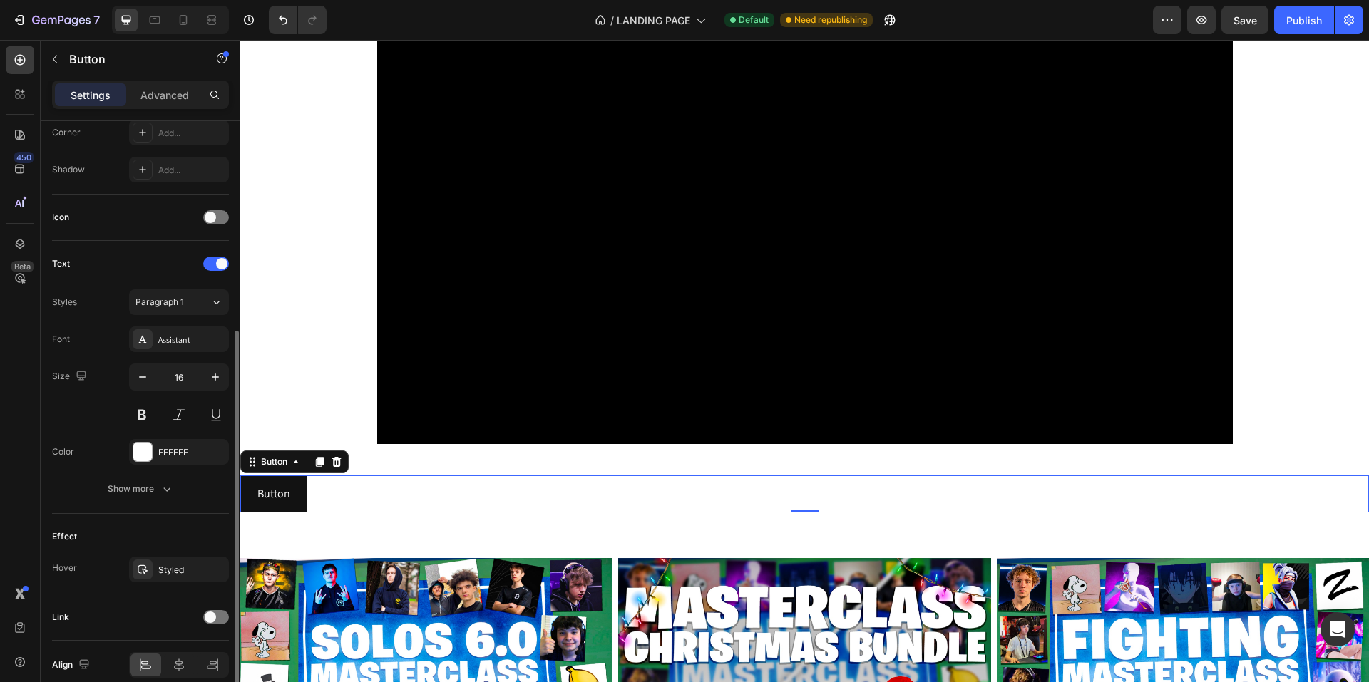
scroll to position [421, 0]
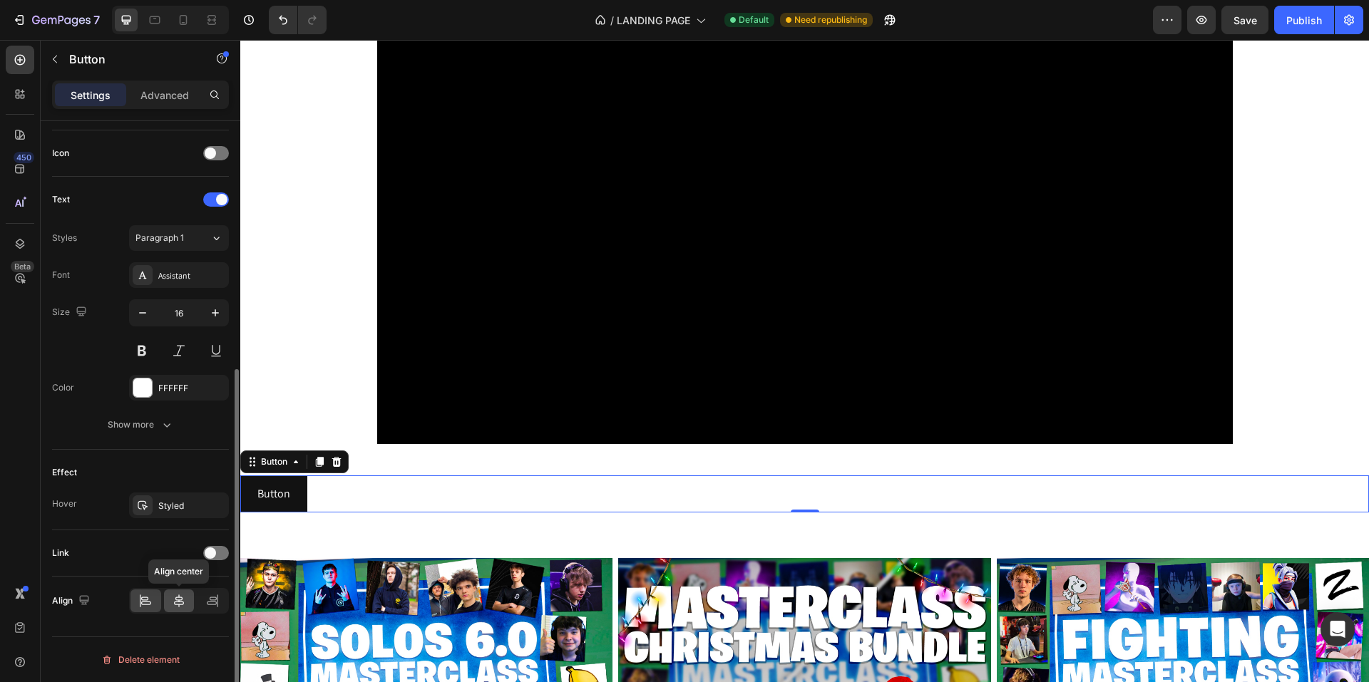
click at [179, 599] on icon at bounding box center [179, 601] width 14 height 14
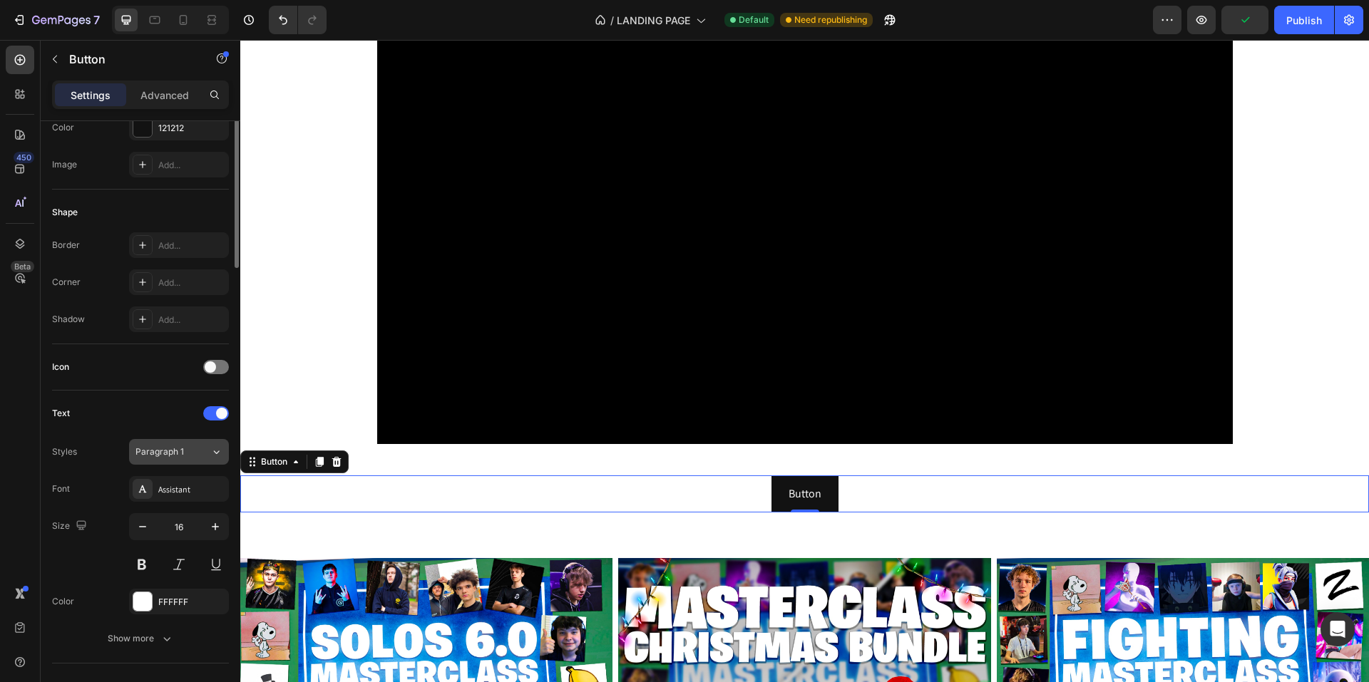
scroll to position [0, 0]
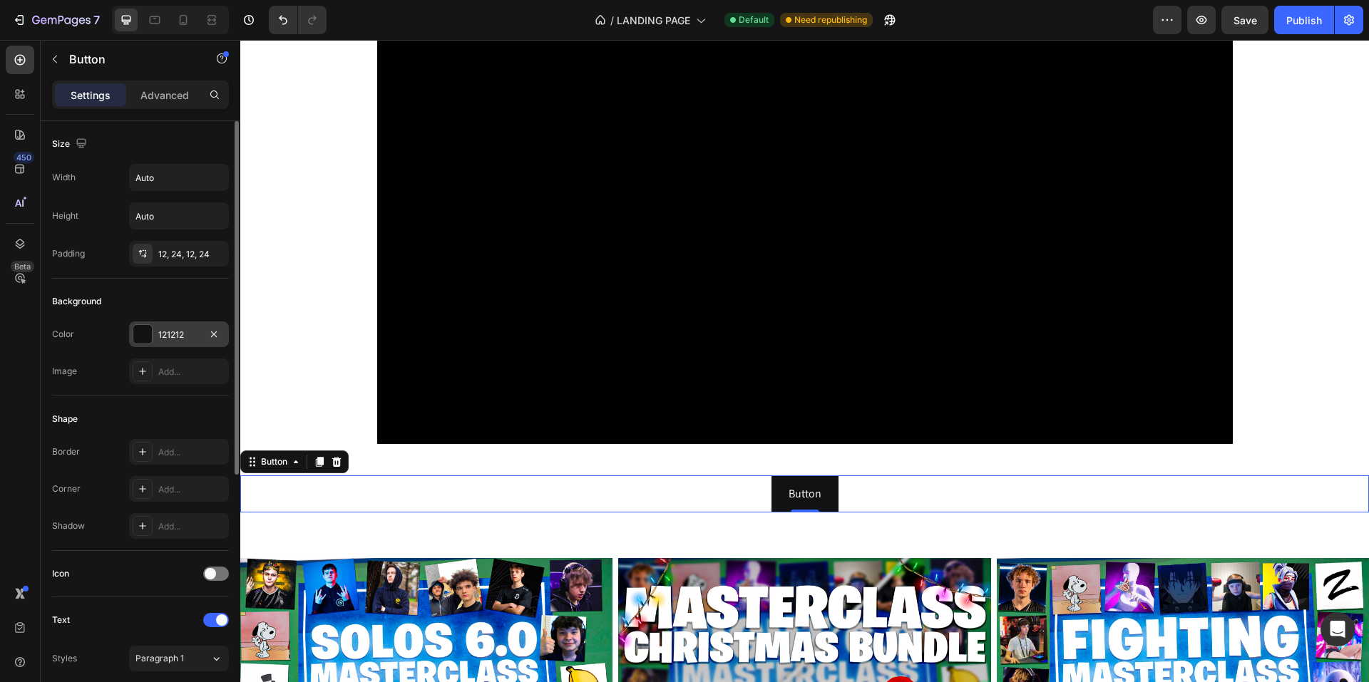
click at [141, 334] on div at bounding box center [142, 334] width 19 height 19
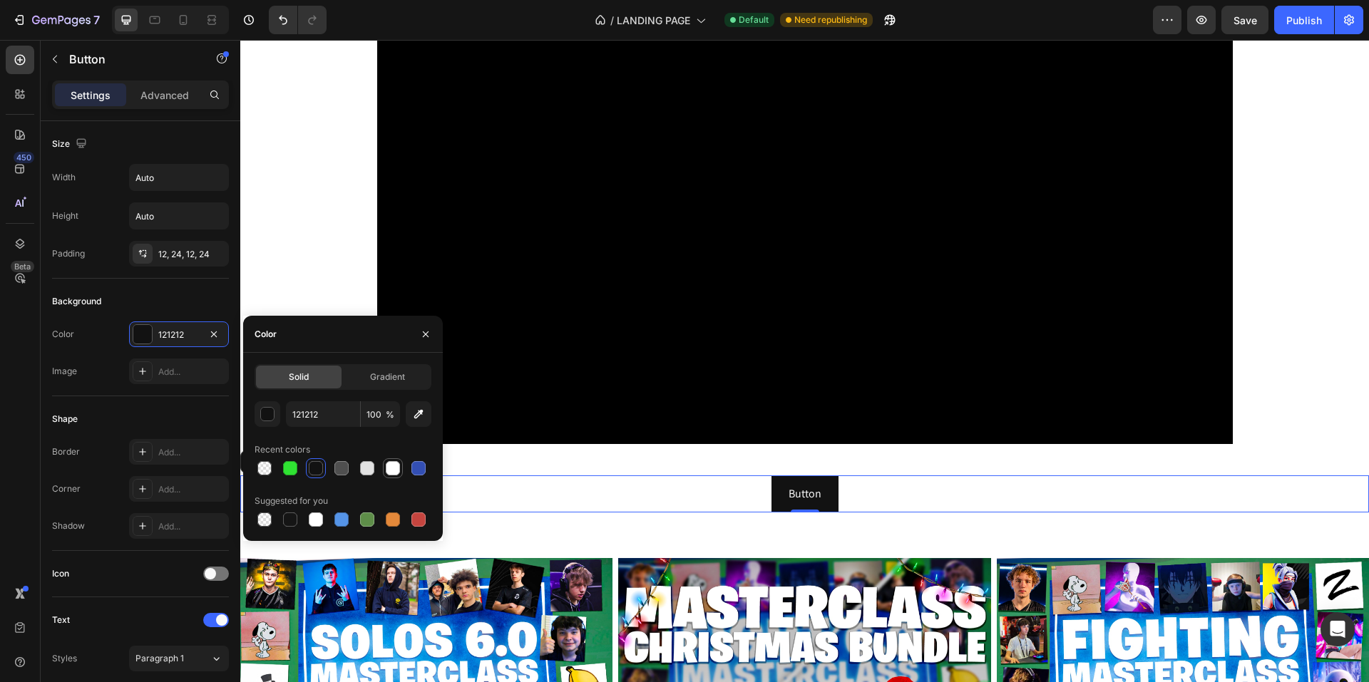
click at [413, 467] on div at bounding box center [418, 468] width 14 height 14
type input "334FB4"
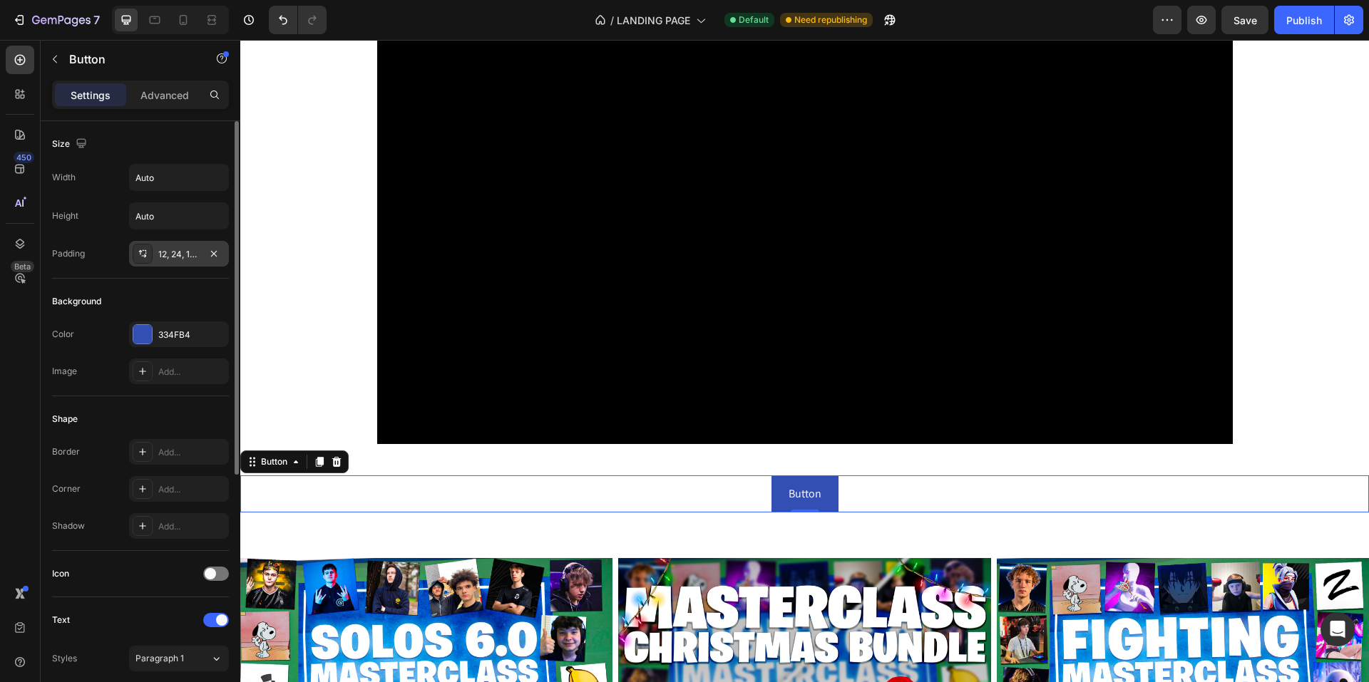
click at [162, 253] on div "12, 24, 12, 24" at bounding box center [178, 254] width 41 height 13
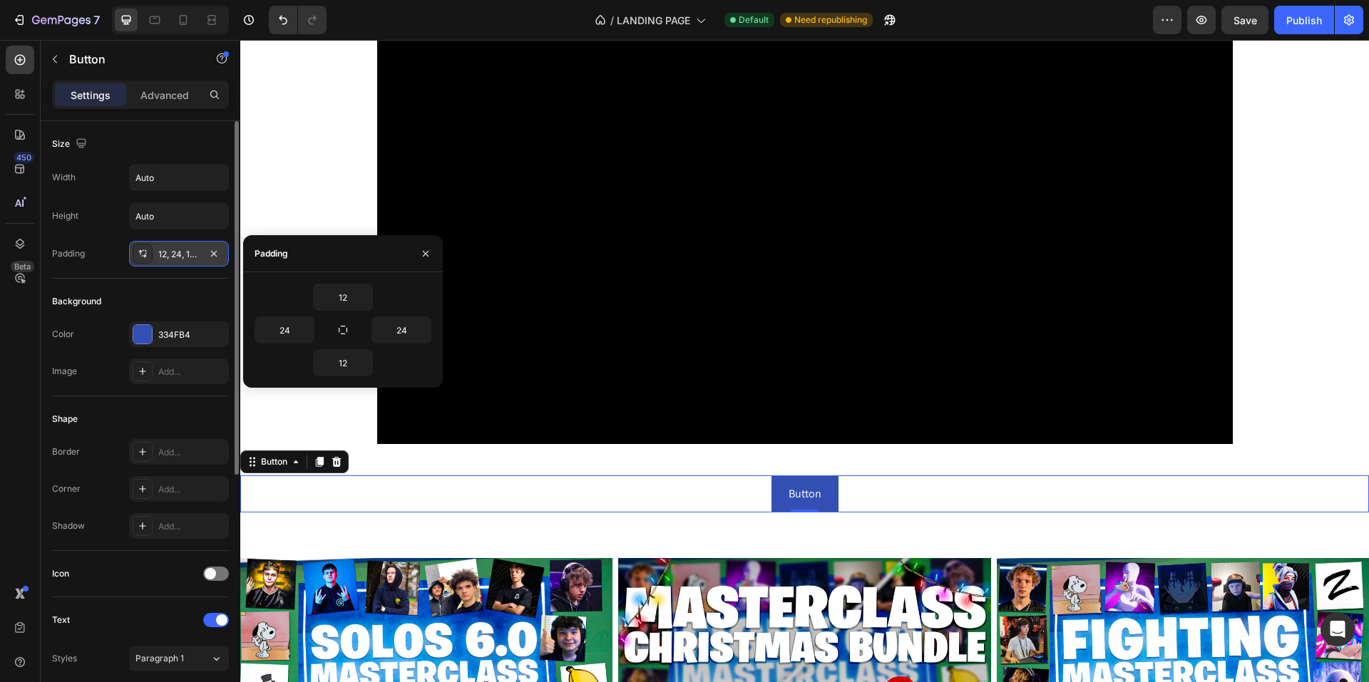
click at [178, 252] on div "12, 24, 12, 24" at bounding box center [178, 254] width 41 height 13
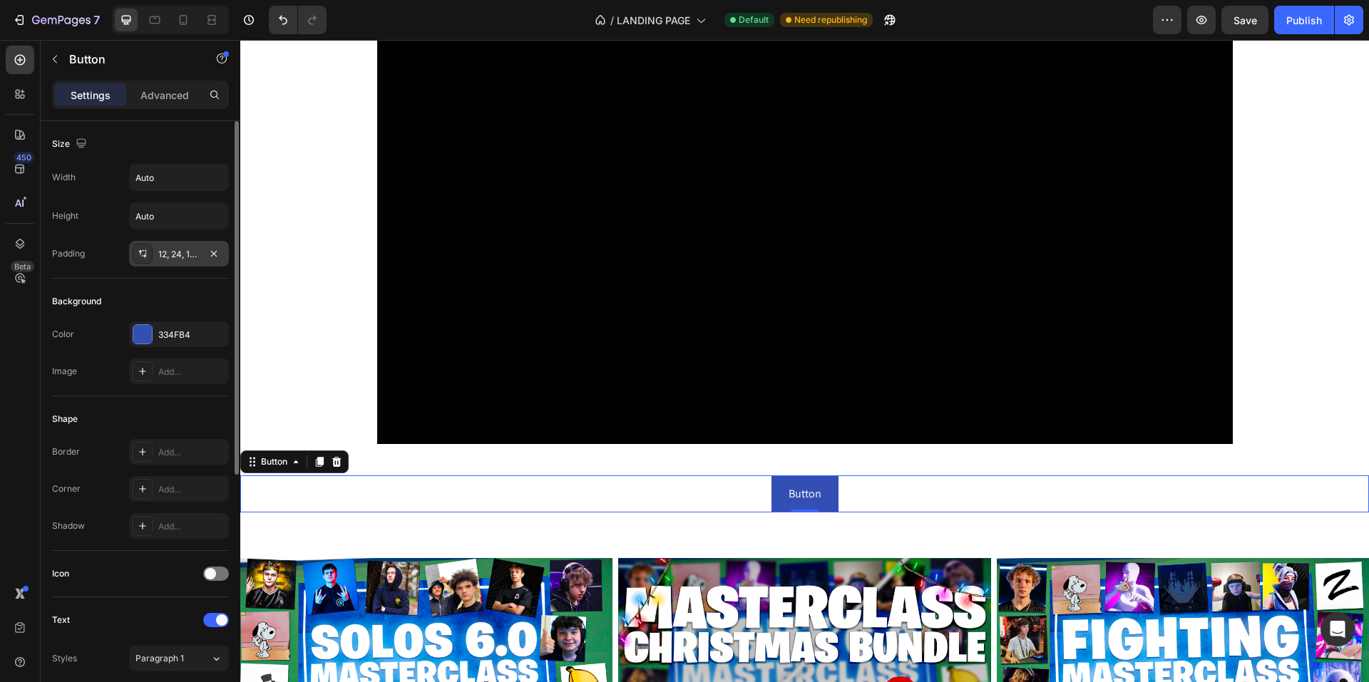
click at [175, 254] on div "12, 24, 12, 24" at bounding box center [178, 254] width 41 height 13
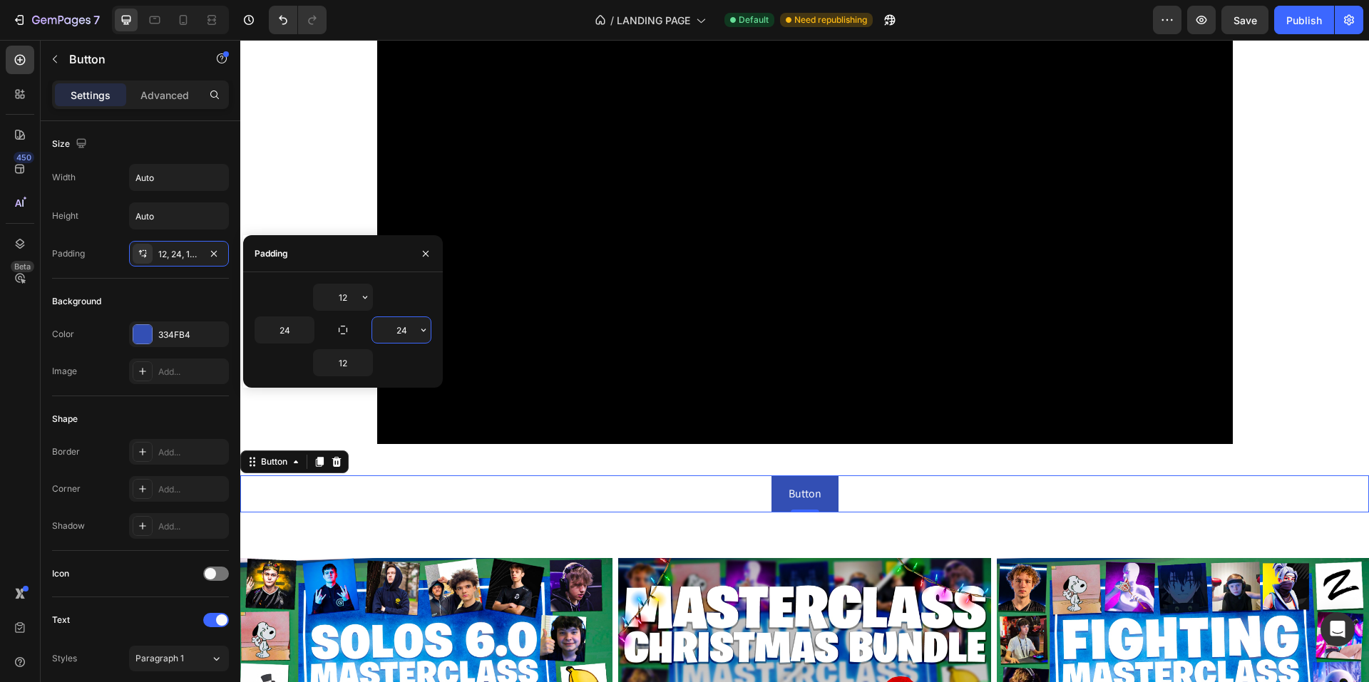
click at [402, 332] on input "24" at bounding box center [401, 330] width 58 height 26
click at [332, 327] on div "24" at bounding box center [299, 330] width 88 height 27
click at [338, 329] on icon "button" at bounding box center [342, 329] width 11 height 11
type input "12"
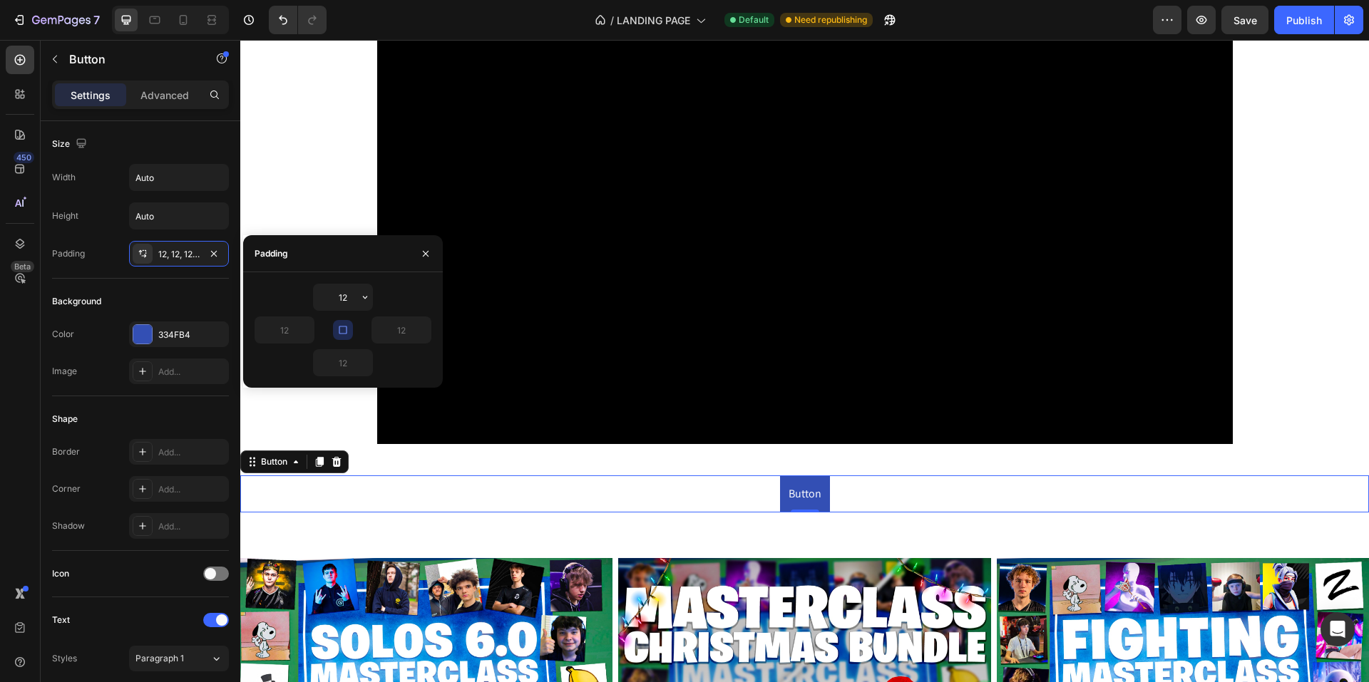
click at [343, 326] on icon "button" at bounding box center [342, 329] width 11 height 11
click at [359, 295] on button "button" at bounding box center [365, 298] width 14 height 26
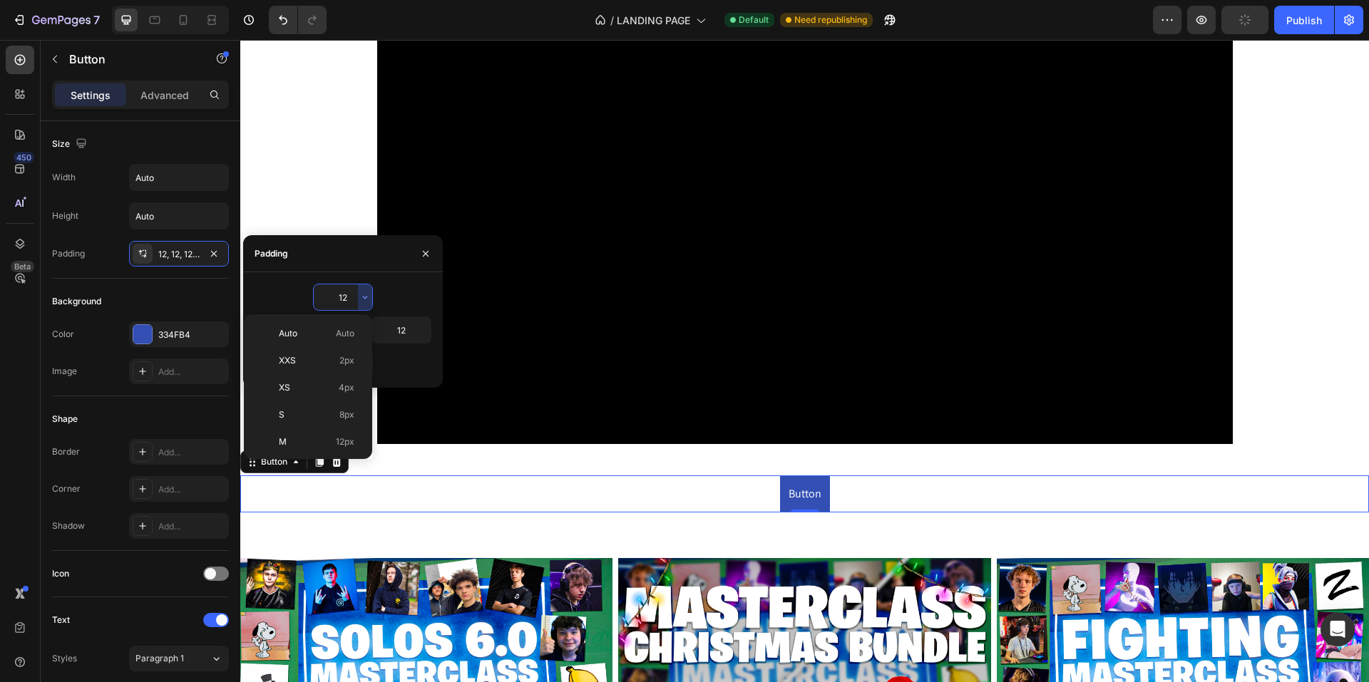
scroll to position [165, 0]
click at [339, 351] on div "2XL 32px" at bounding box center [305, 358] width 111 height 27
type input "32"
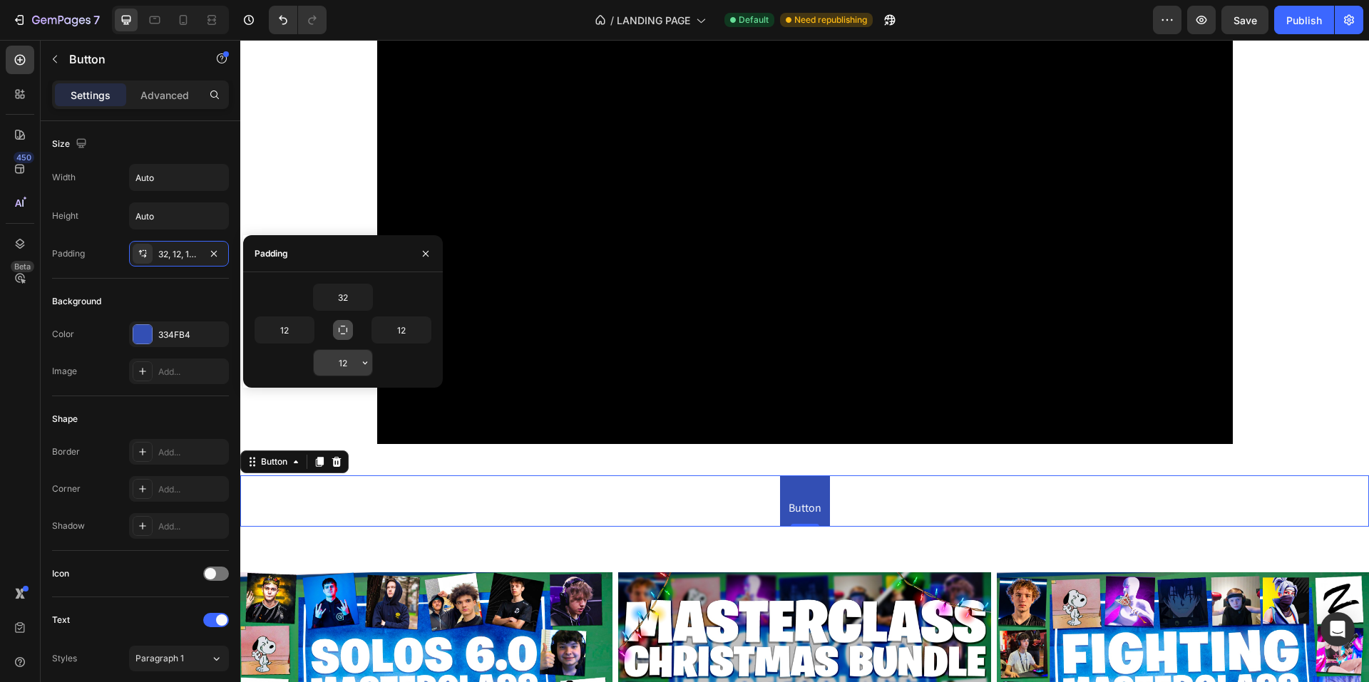
click at [339, 357] on input "12" at bounding box center [343, 363] width 58 height 26
click at [370, 368] on icon "button" at bounding box center [364, 362] width 11 height 11
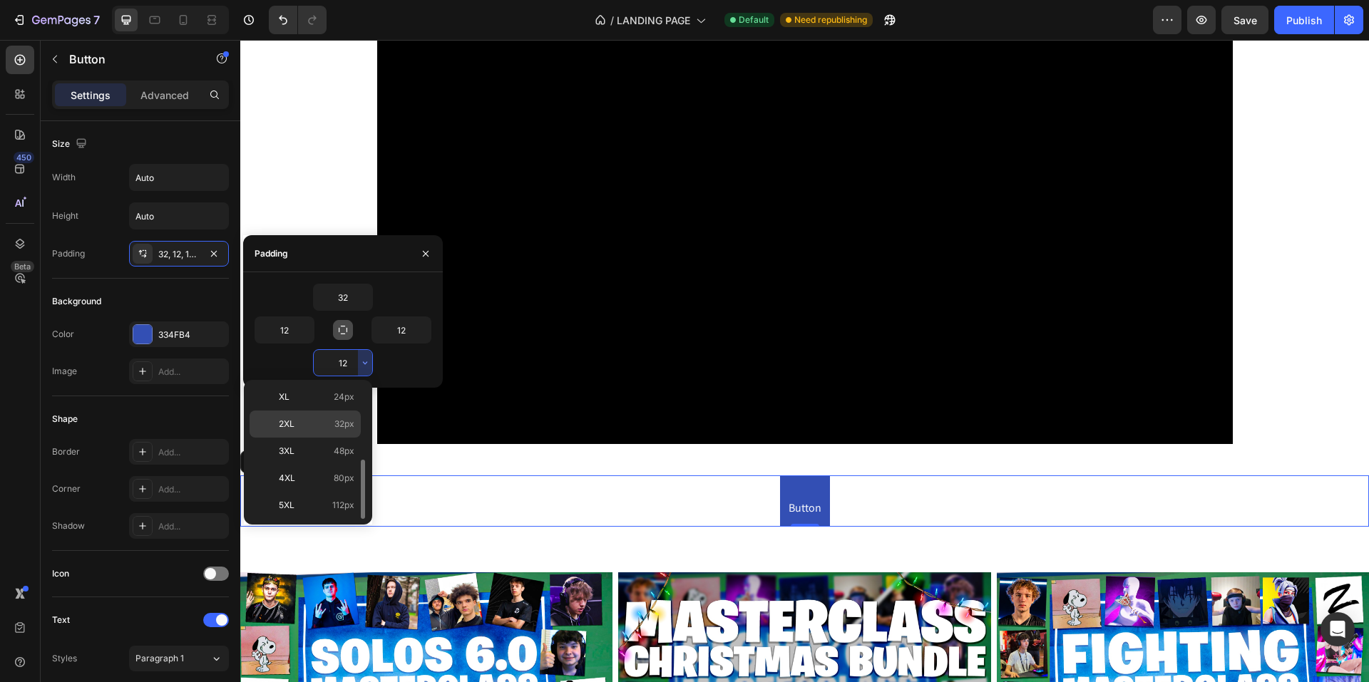
click at [341, 426] on span "32px" at bounding box center [344, 424] width 20 height 13
type input "32"
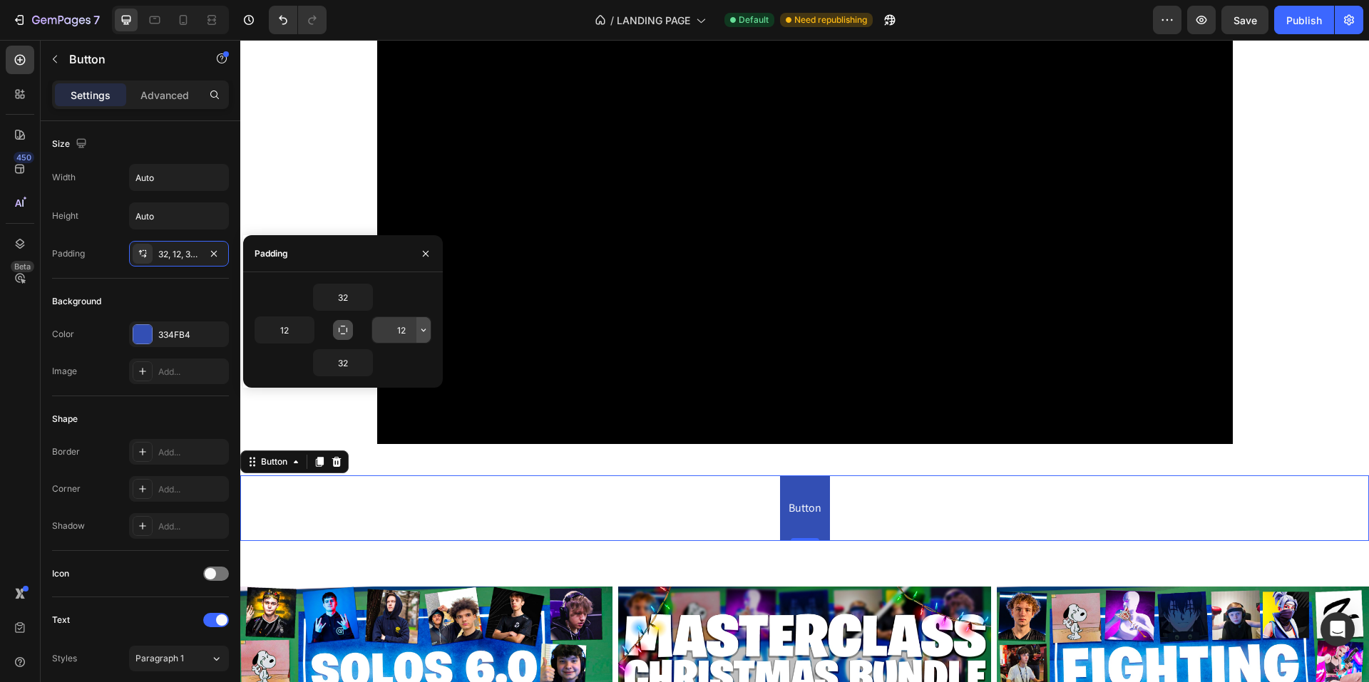
click at [421, 330] on icon "button" at bounding box center [423, 329] width 11 height 11
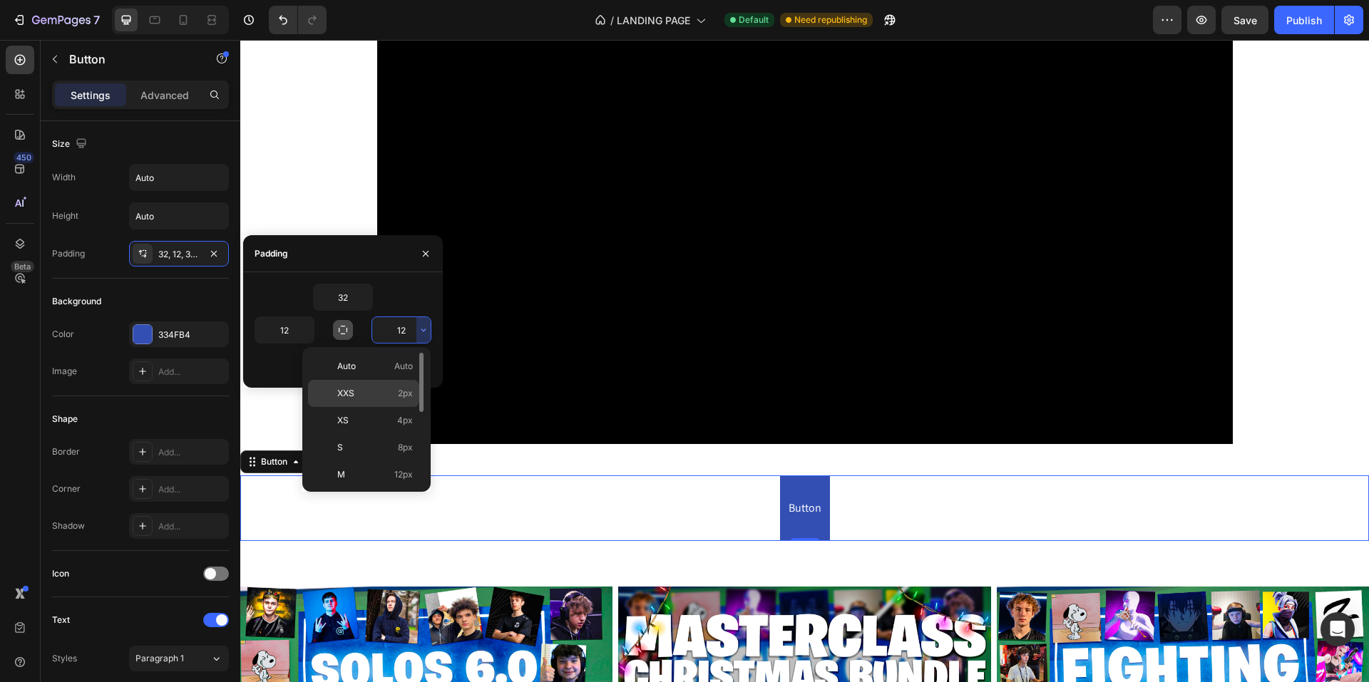
scroll to position [143, 0]
click at [402, 405] on div "2XL 32px" at bounding box center [363, 413] width 111 height 27
type input "32"
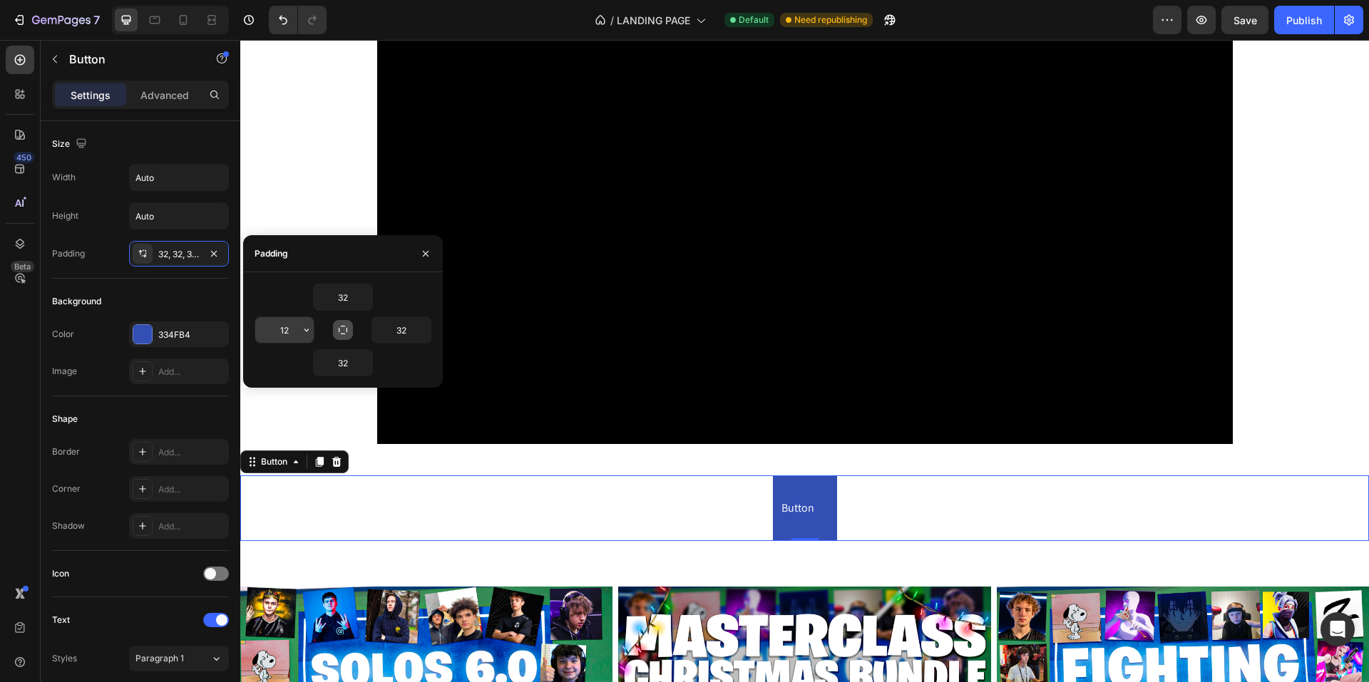
click at [306, 333] on icon "button" at bounding box center [306, 329] width 11 height 11
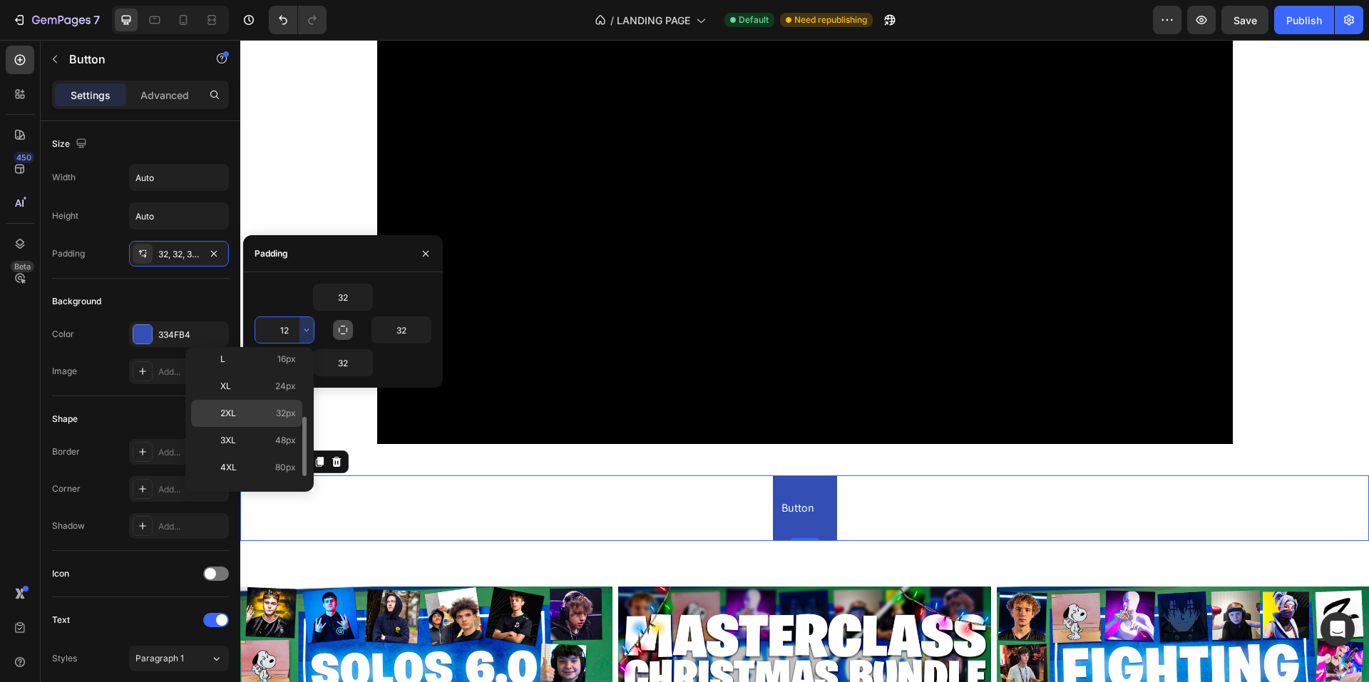
scroll to position [165, 0]
click at [284, 410] on div "Auto Auto XXS 2px XS 4px S 8px M 12px L 16px XL 24px 2XL 32px 3XL 48px 4XL 80px…" at bounding box center [249, 419] width 117 height 133
click at [280, 393] on span "32px" at bounding box center [286, 391] width 20 height 13
type input "32"
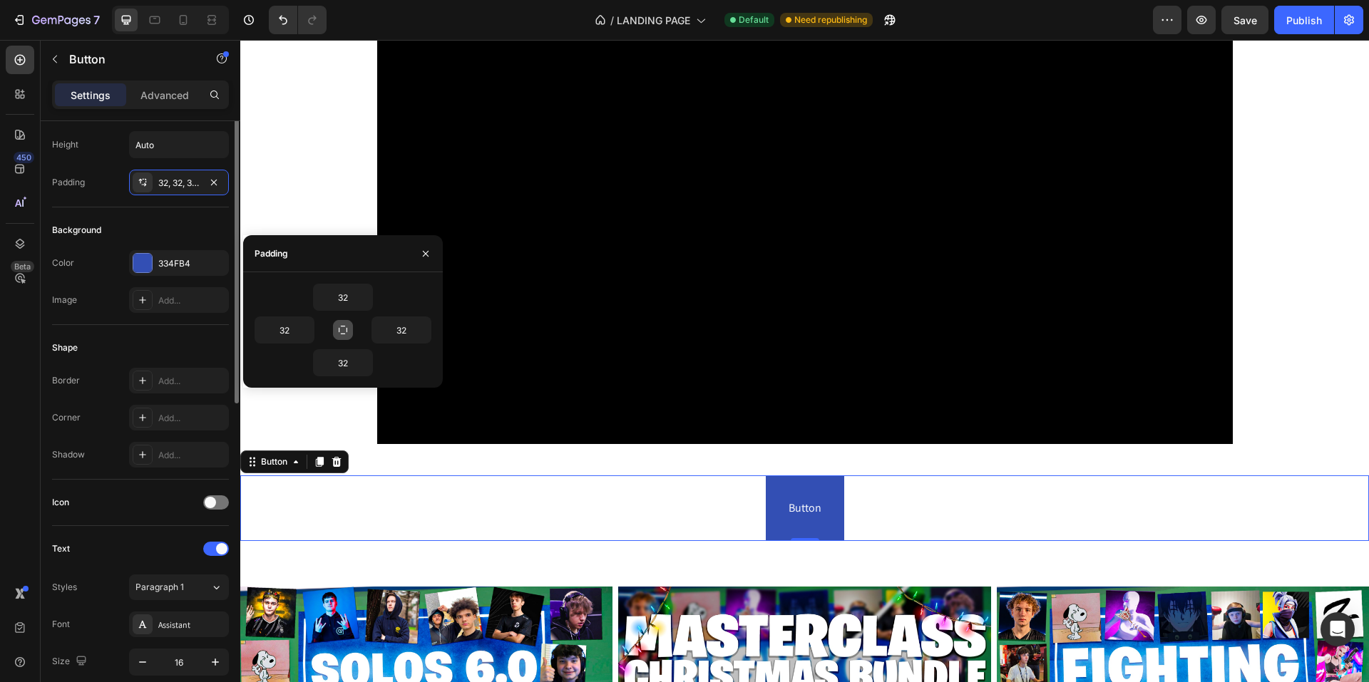
scroll to position [0, 0]
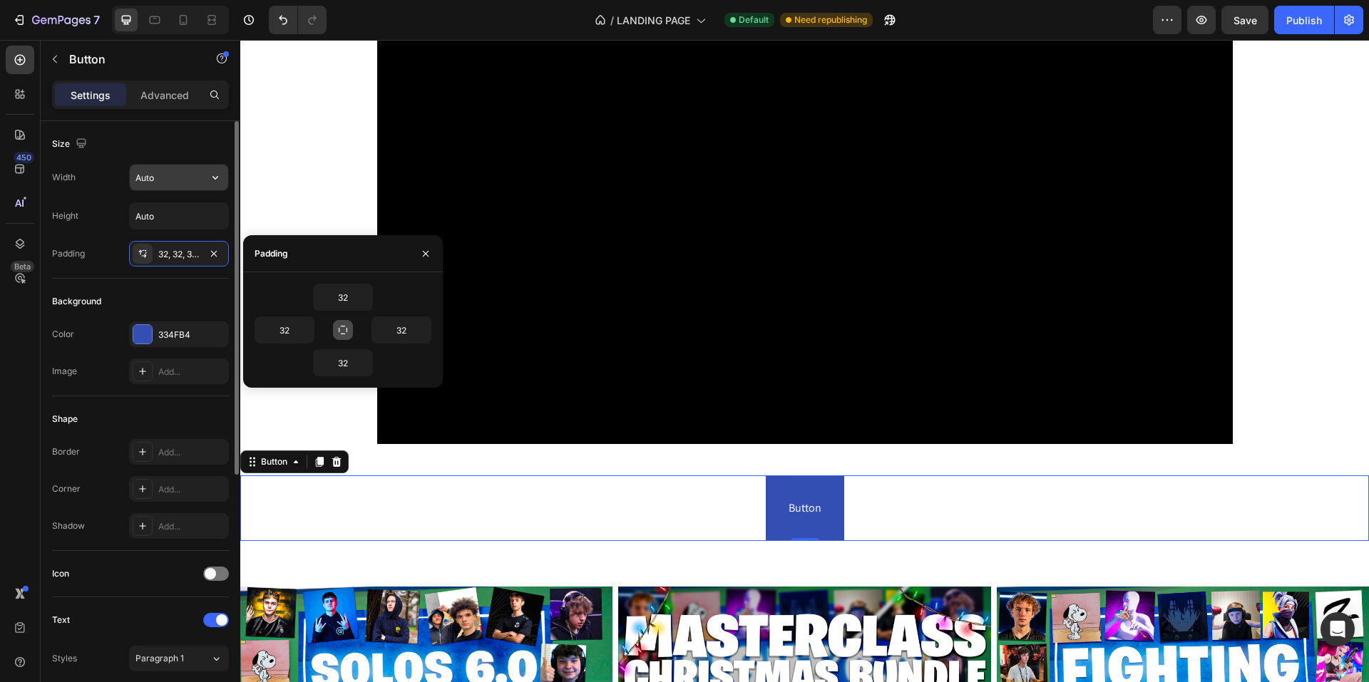
click at [165, 186] on input "Auto" at bounding box center [179, 178] width 98 height 26
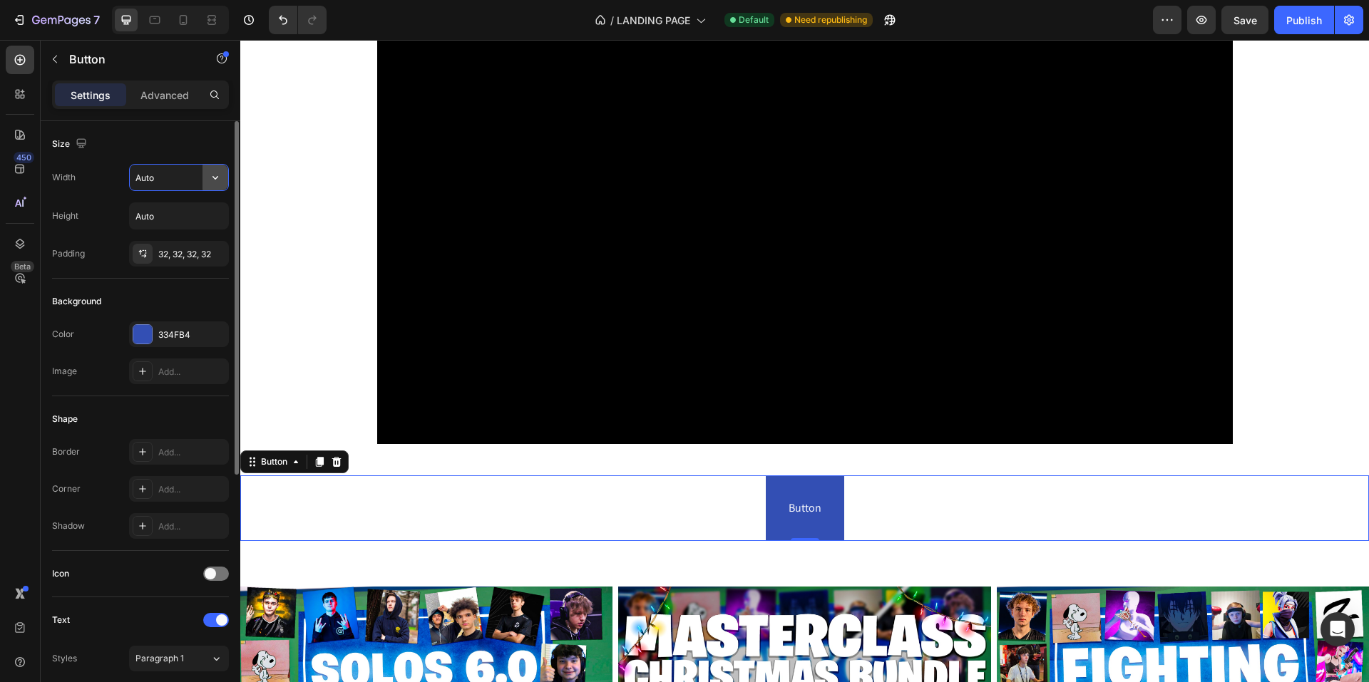
click at [217, 180] on icon "button" at bounding box center [215, 177] width 14 height 14
click at [175, 212] on span "Fit content" at bounding box center [156, 214] width 43 height 13
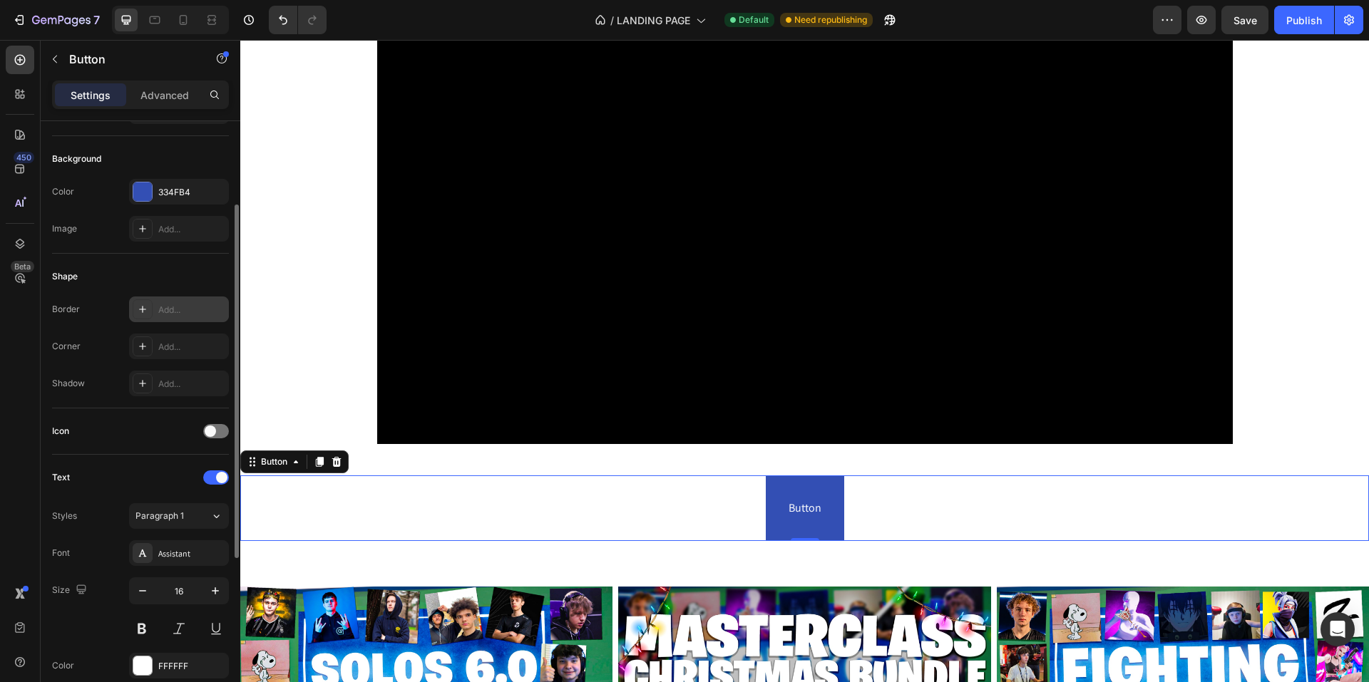
scroll to position [357, 0]
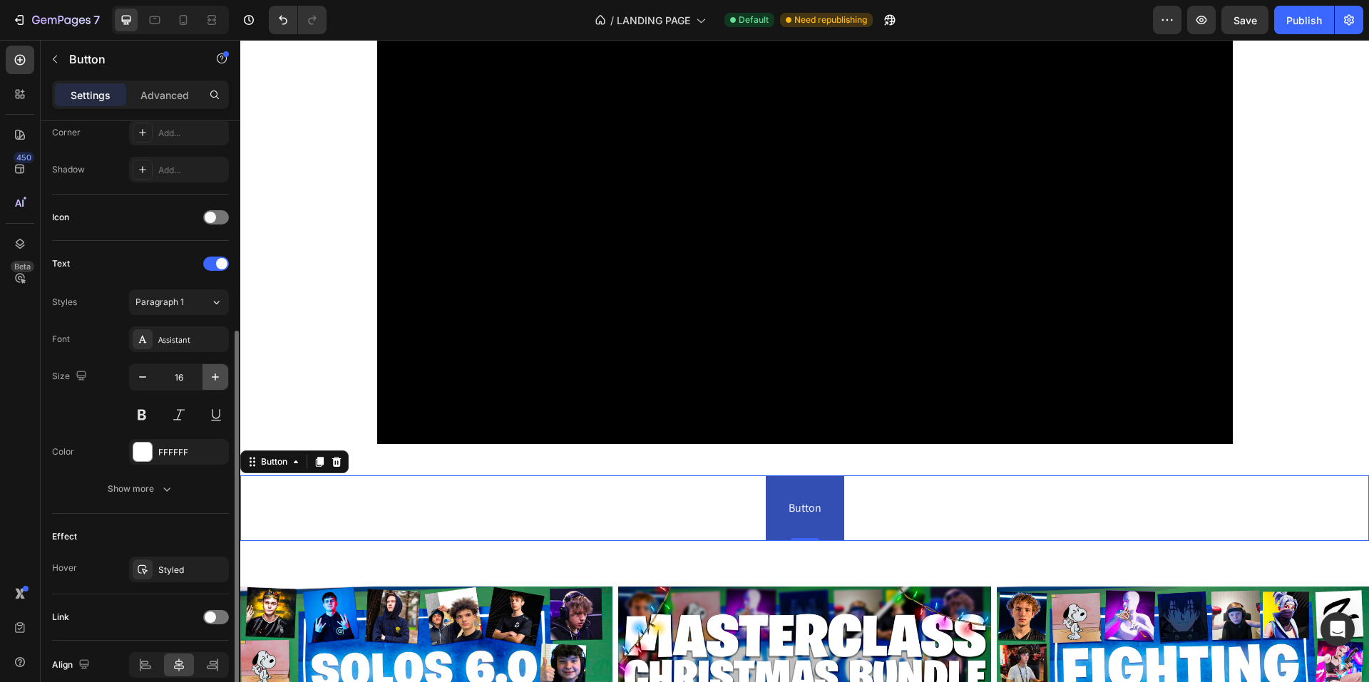
click at [215, 379] on icon "button" at bounding box center [215, 377] width 7 height 7
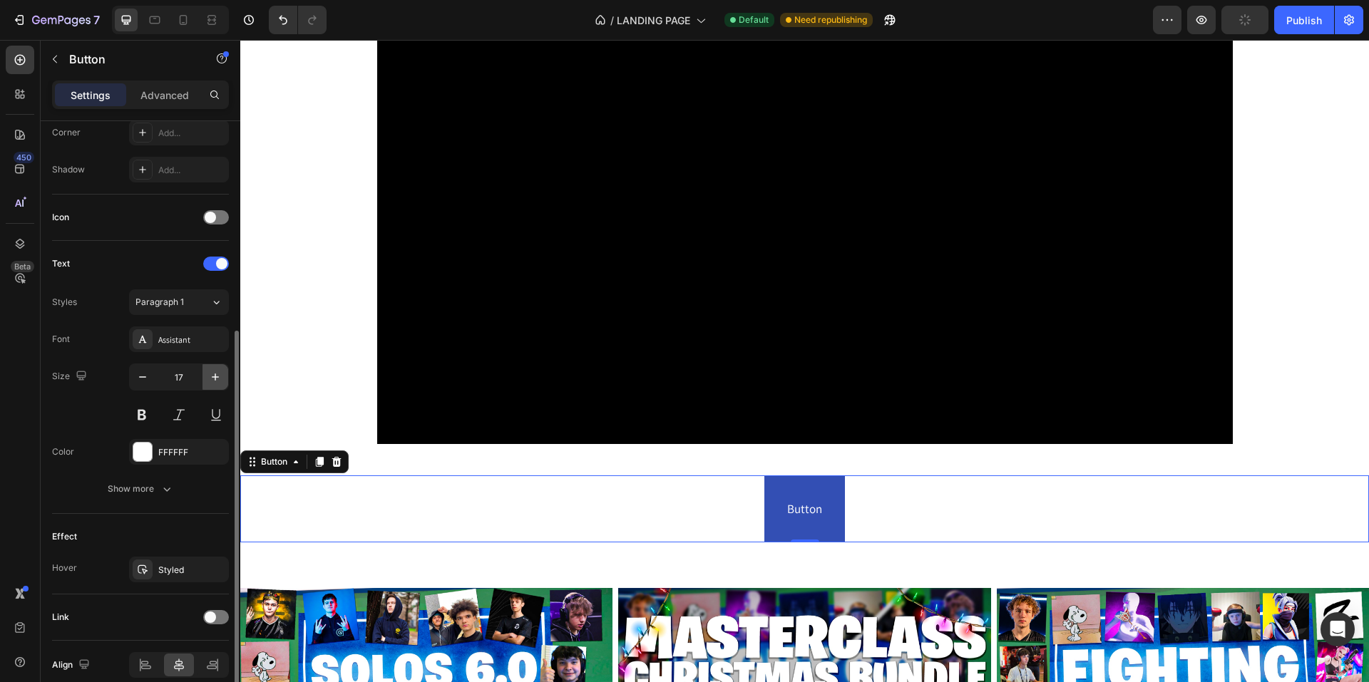
click at [215, 379] on icon "button" at bounding box center [215, 377] width 7 height 7
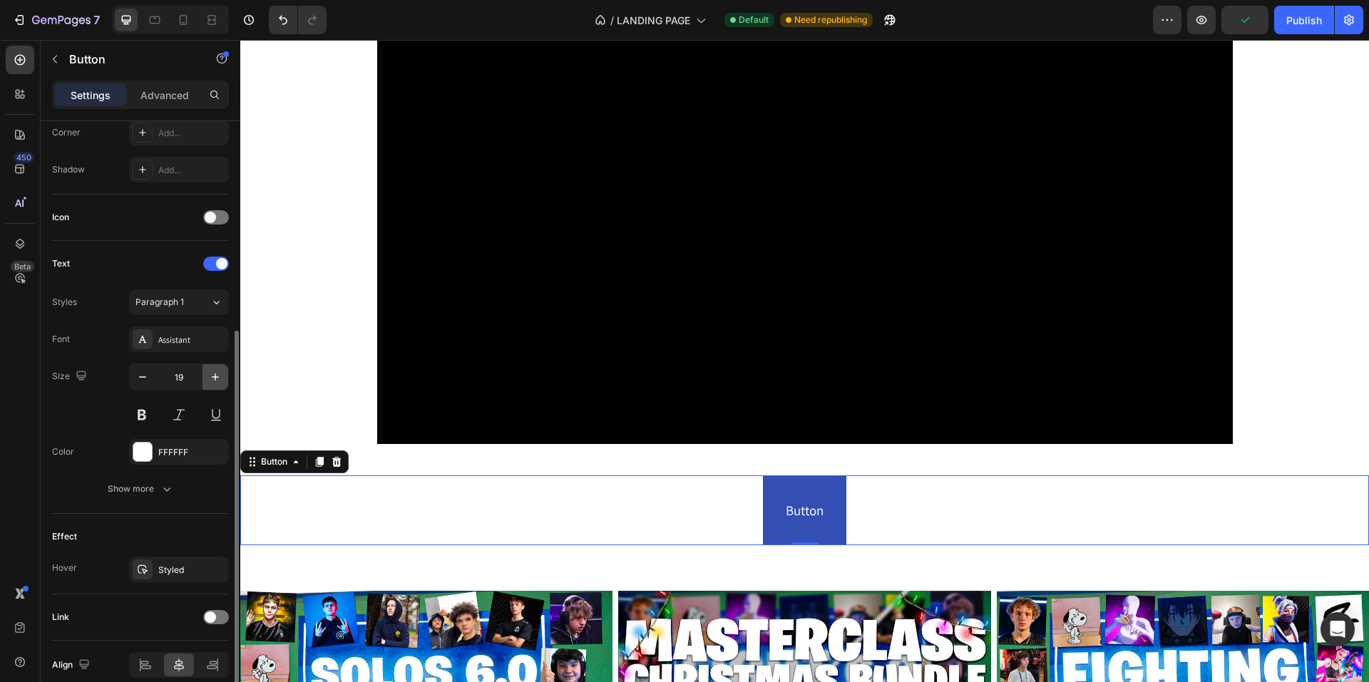
click at [215, 379] on icon "button" at bounding box center [215, 377] width 7 height 7
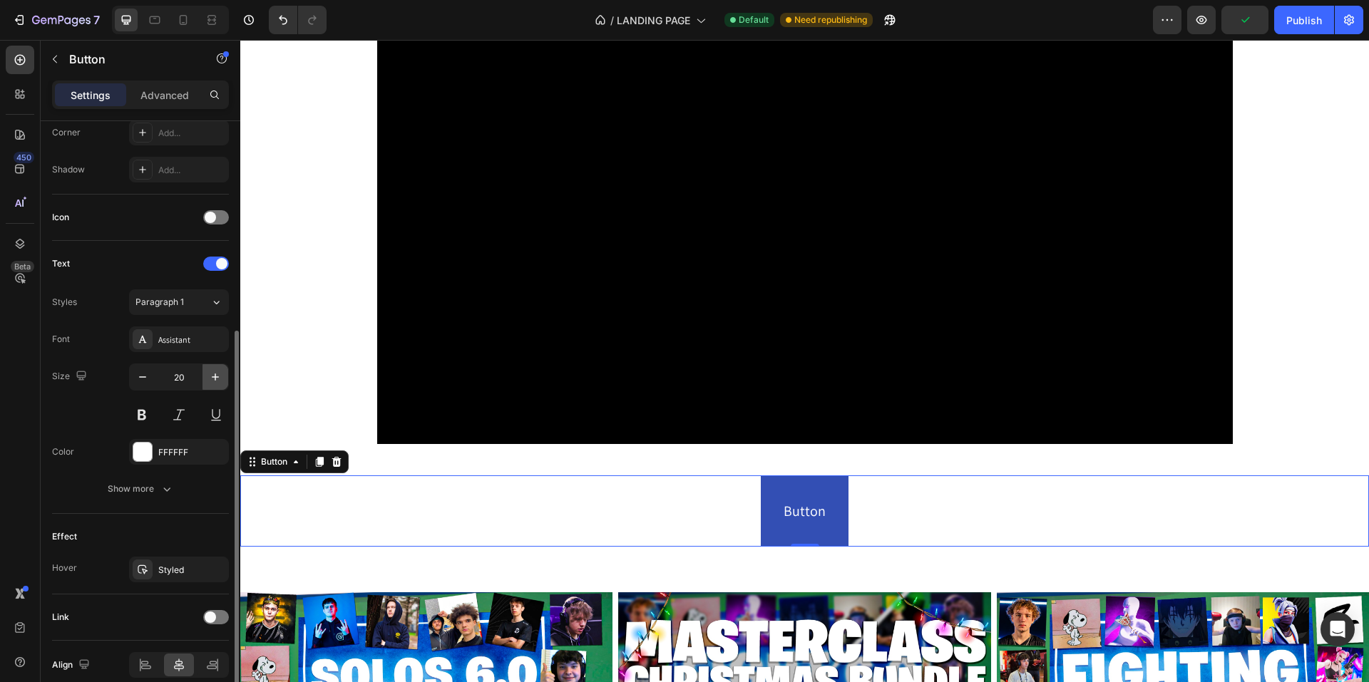
click at [215, 379] on icon "button" at bounding box center [215, 377] width 7 height 7
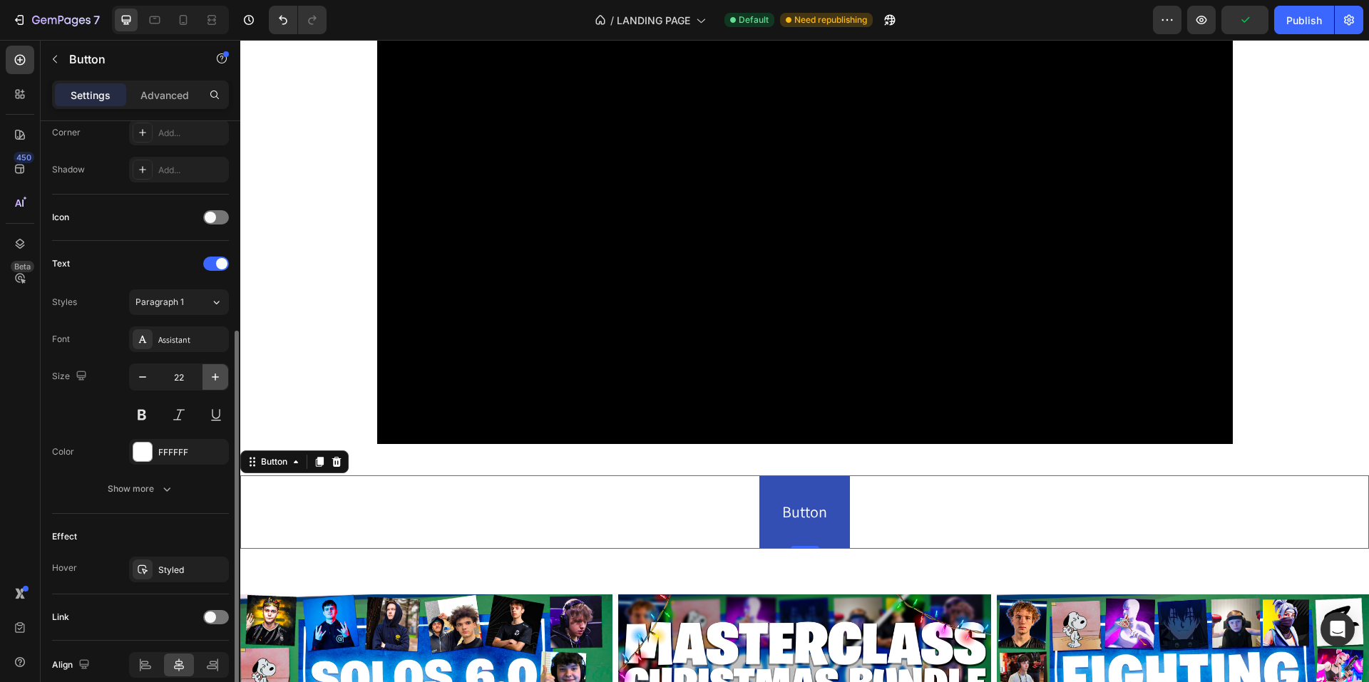
click at [215, 379] on icon "button" at bounding box center [215, 377] width 7 height 7
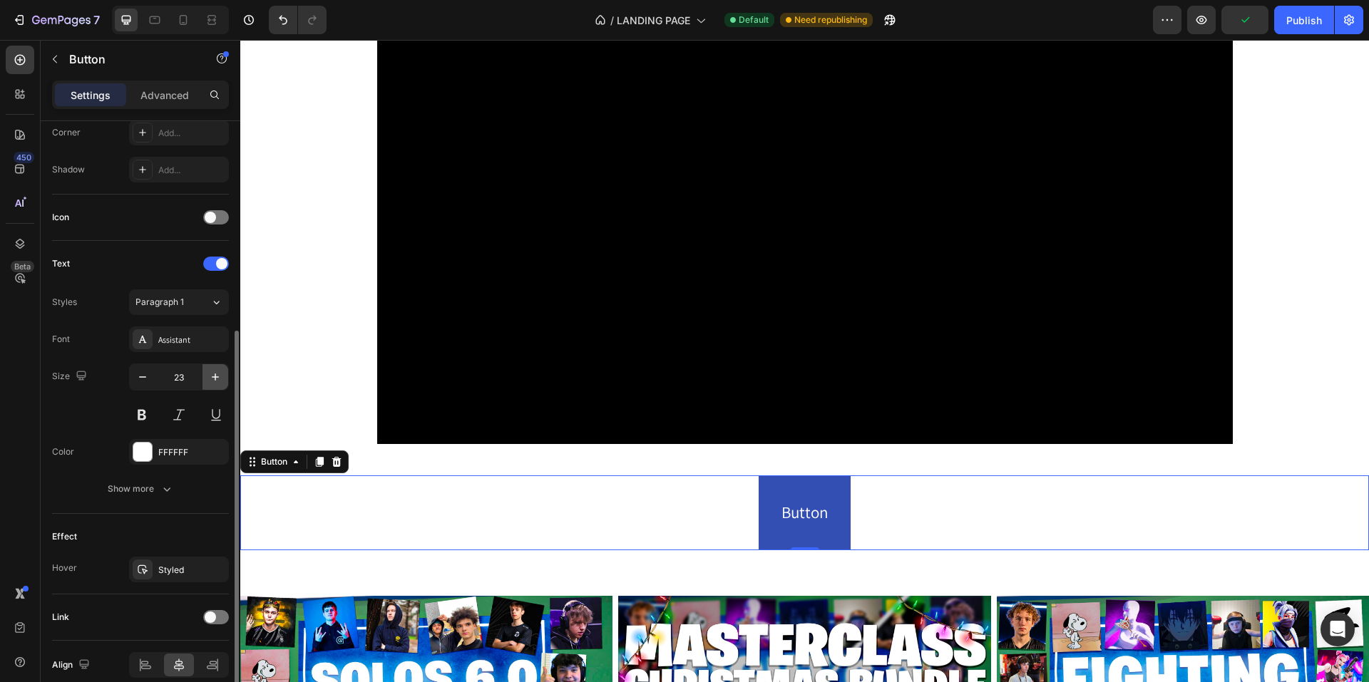
click at [215, 379] on icon "button" at bounding box center [215, 377] width 7 height 7
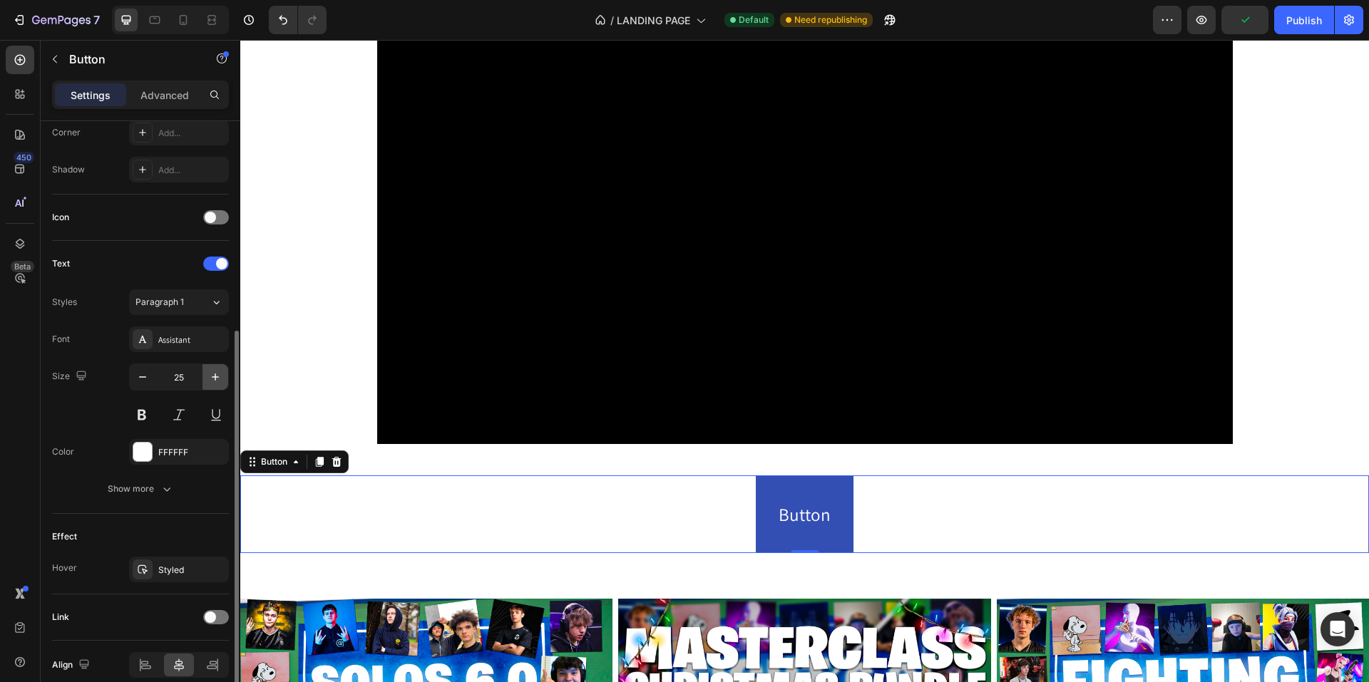
click at [215, 379] on icon "button" at bounding box center [215, 377] width 7 height 7
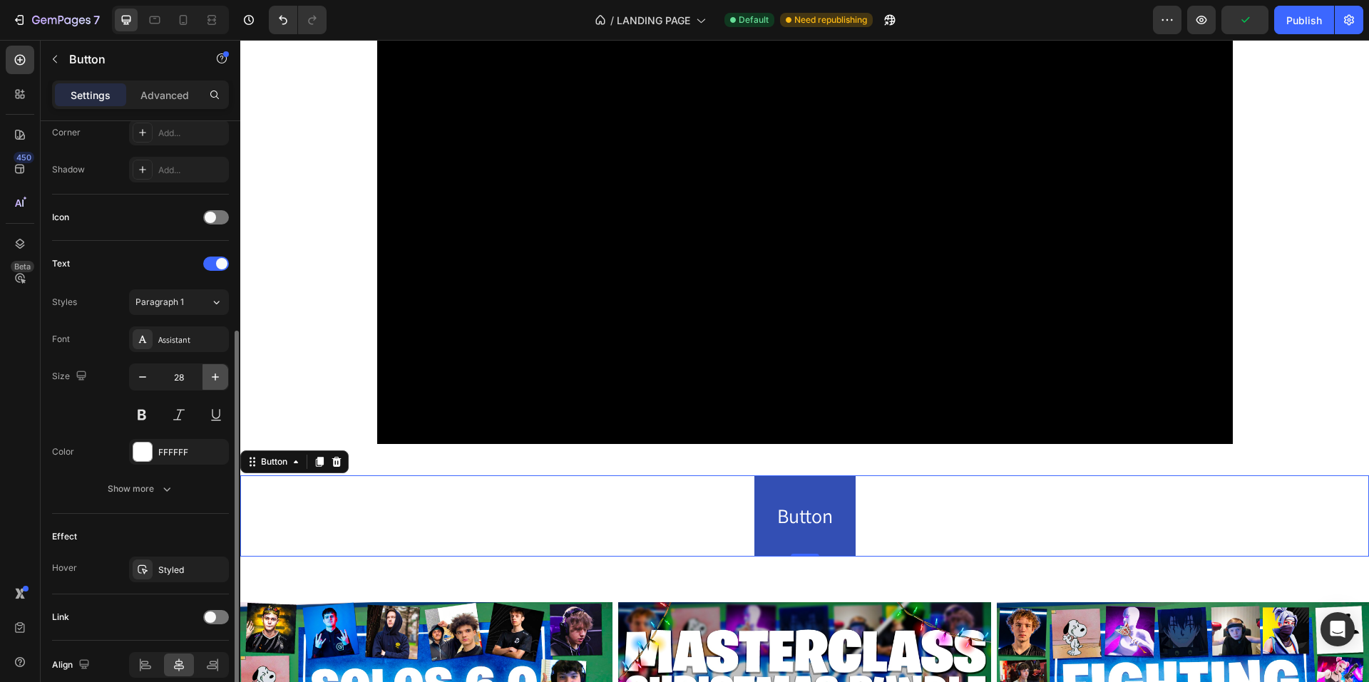
click at [215, 379] on icon "button" at bounding box center [215, 377] width 7 height 7
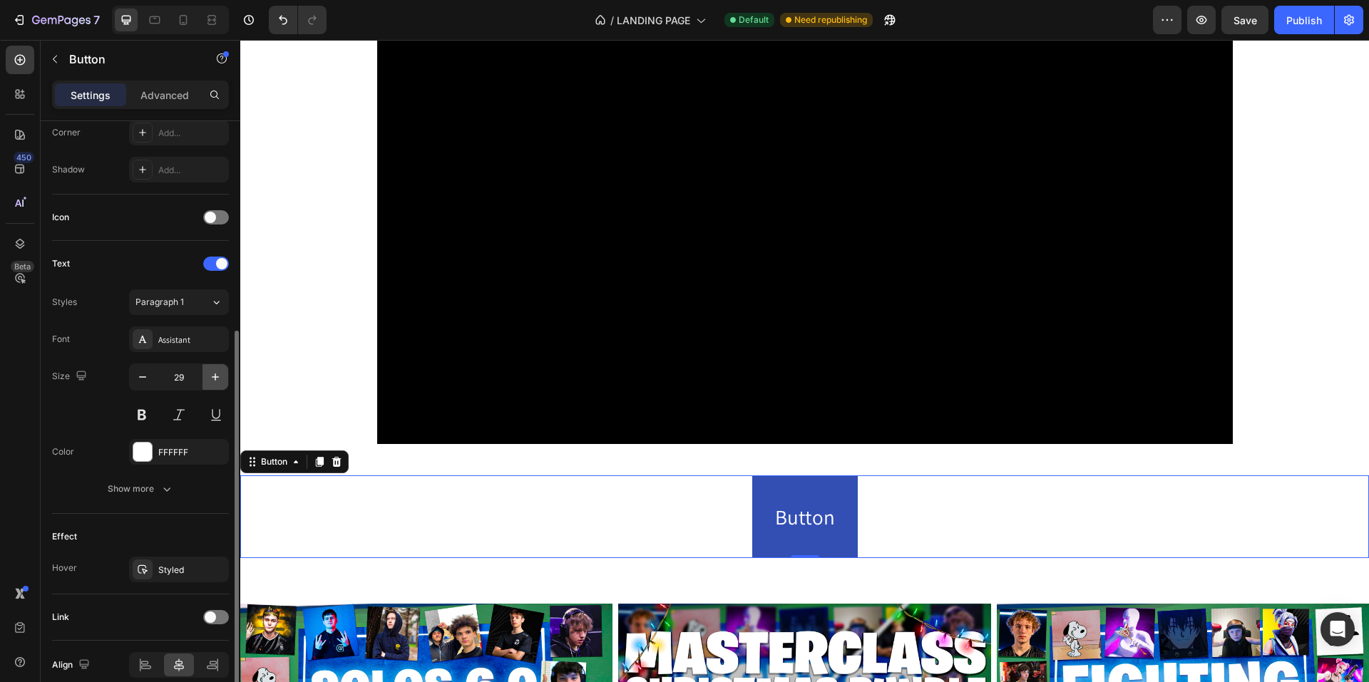
click at [215, 379] on icon "button" at bounding box center [215, 377] width 7 height 7
type input "30"
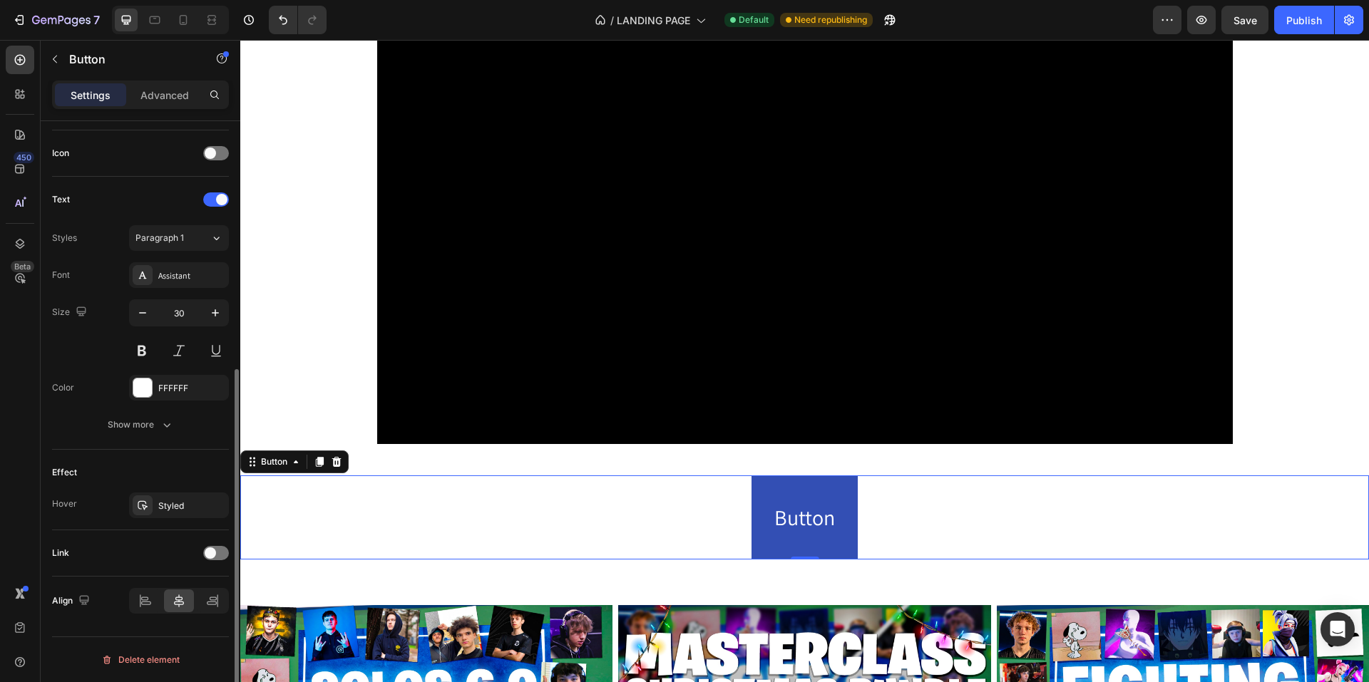
scroll to position [278, 0]
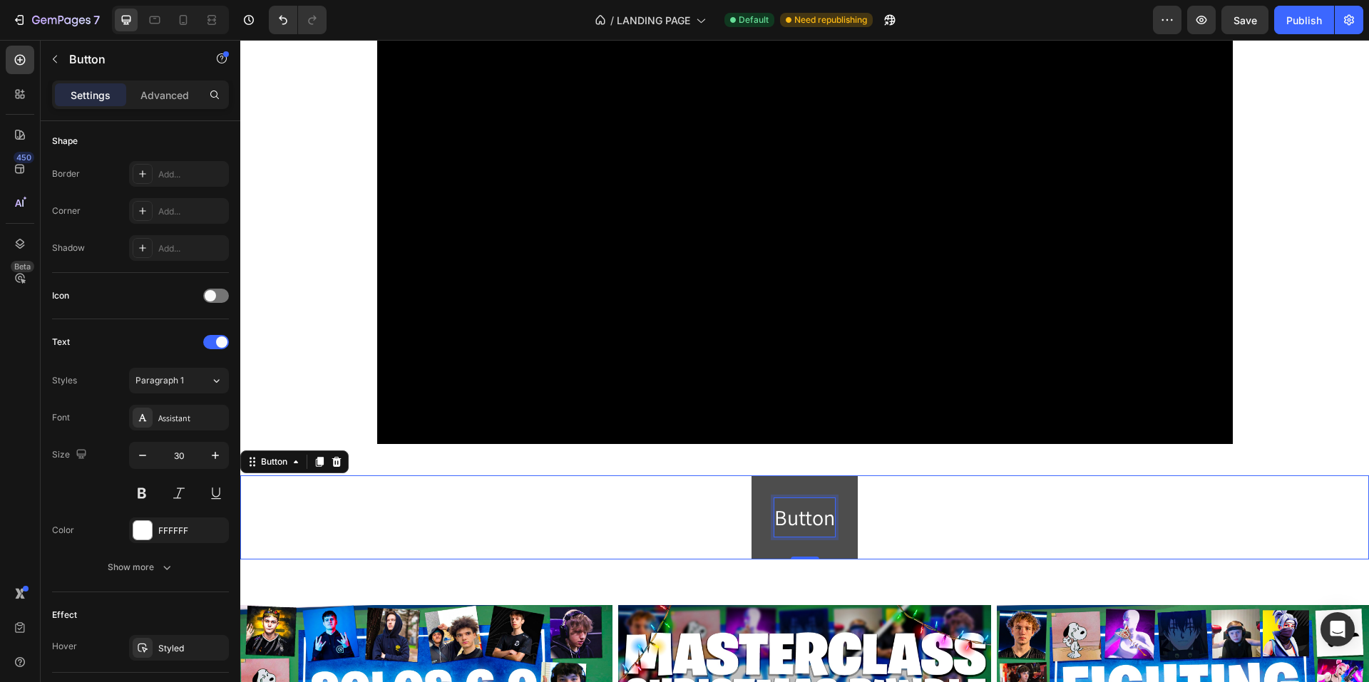
click at [786, 513] on p "Button" at bounding box center [804, 517] width 61 height 39
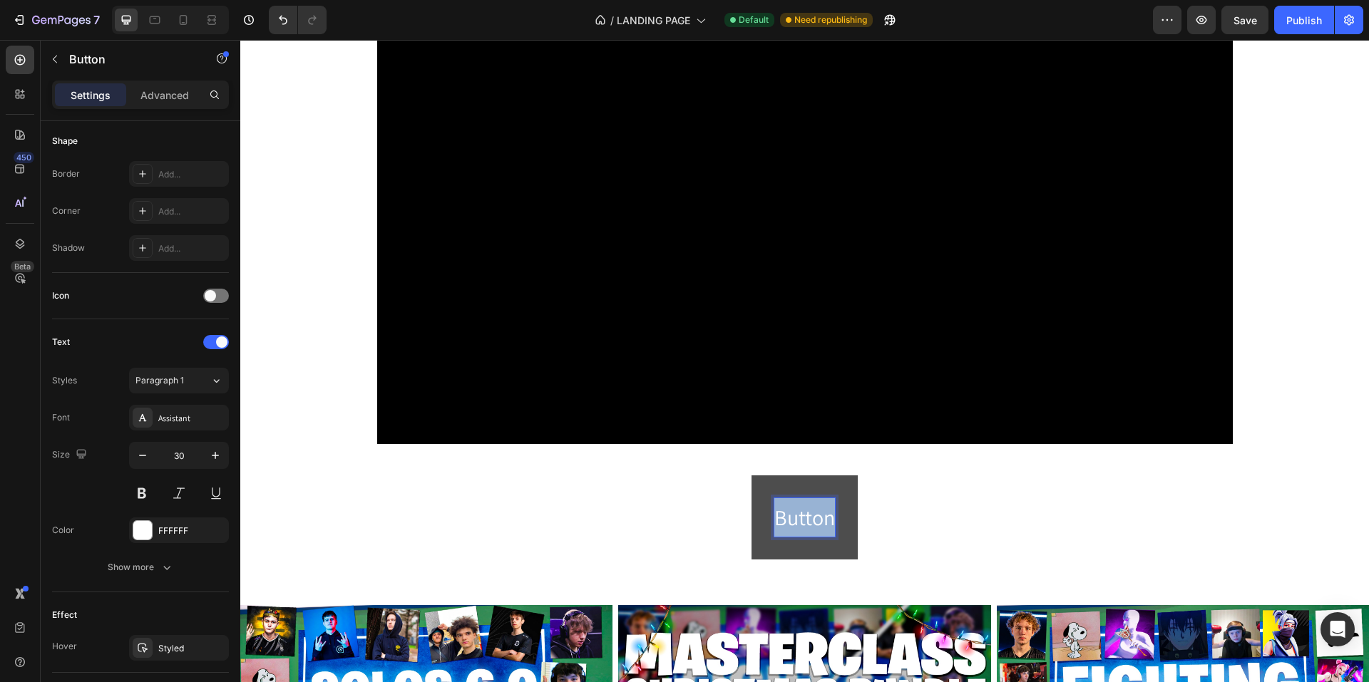
click at [786, 513] on p "Button" at bounding box center [804, 517] width 61 height 39
click at [760, 476] on button "Click" at bounding box center [804, 518] width 89 height 84
click at [737, 476] on button "Click Here" at bounding box center [804, 518] width 135 height 84
click at [724, 476] on button "Click Here To" at bounding box center [804, 518] width 161 height 84
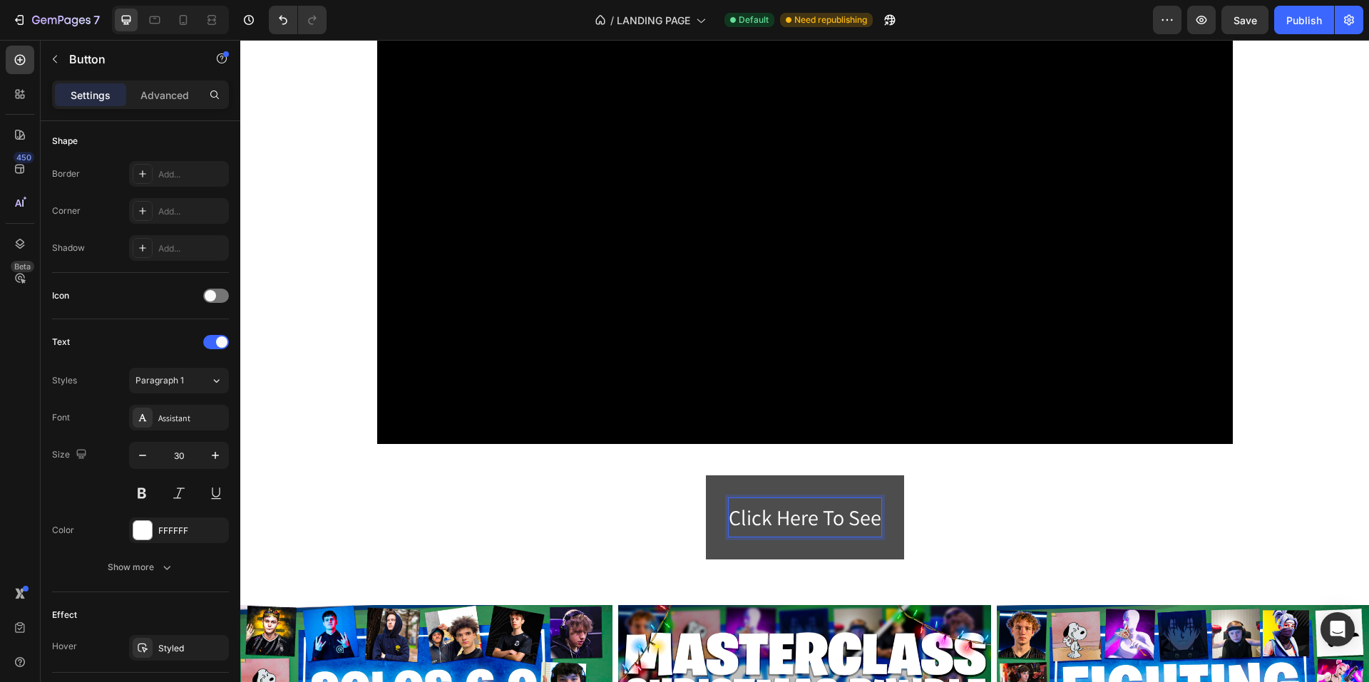
click at [706, 476] on button "Click Here To See" at bounding box center [805, 518] width 198 height 84
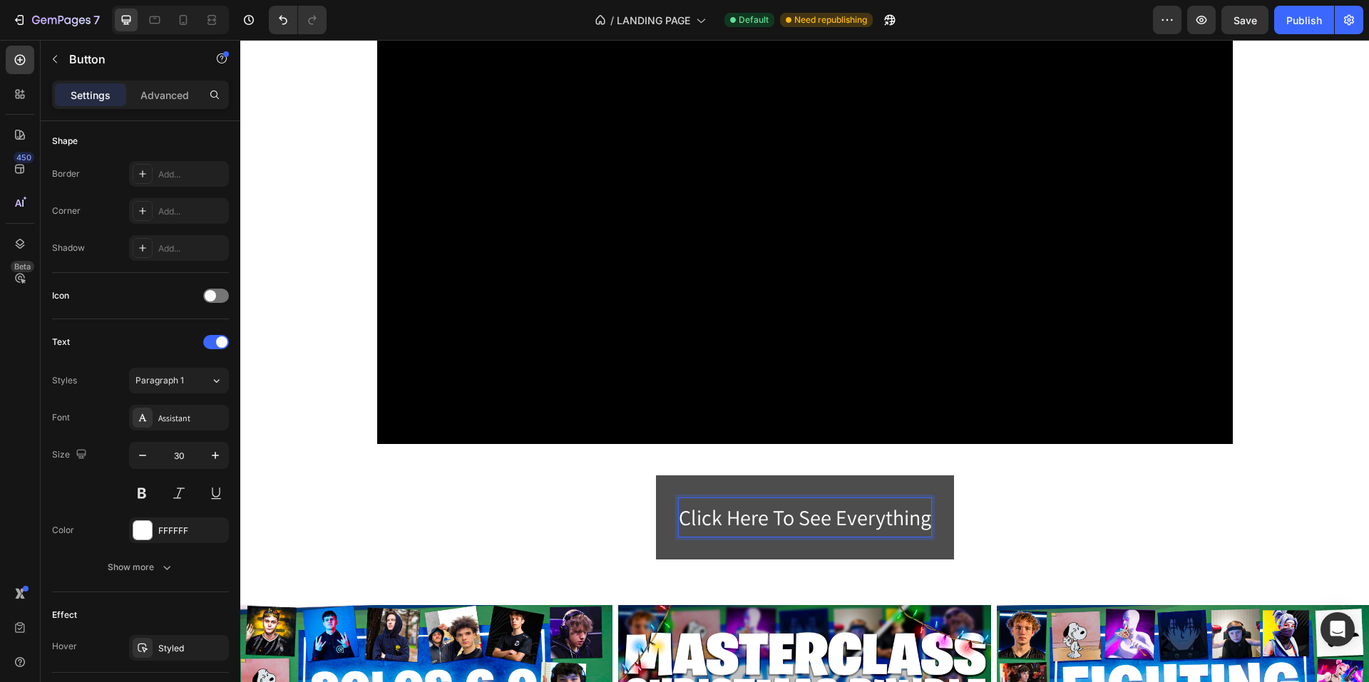
click at [656, 476] on button "Click Here To See Everything" at bounding box center [805, 518] width 298 height 84
click at [637, 476] on button "Click Here To See Everything You" at bounding box center [804, 518] width 334 height 84
click at [620, 476] on button "Click Here To See Everything You Get" at bounding box center [804, 518] width 369 height 84
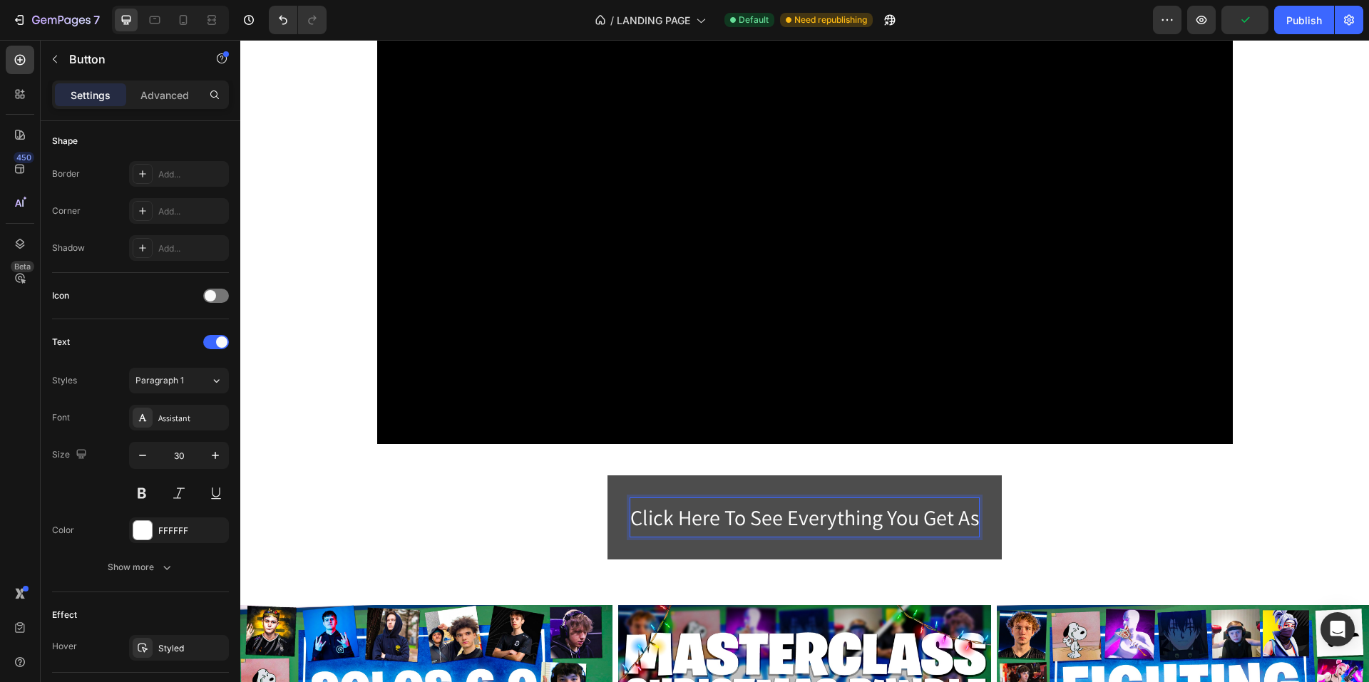
click at [608, 476] on button "Click Here To See Everything You Get As" at bounding box center [805, 518] width 394 height 84
click at [600, 476] on button "Click Here To See Everything You Get As A" at bounding box center [805, 518] width 410 height 84
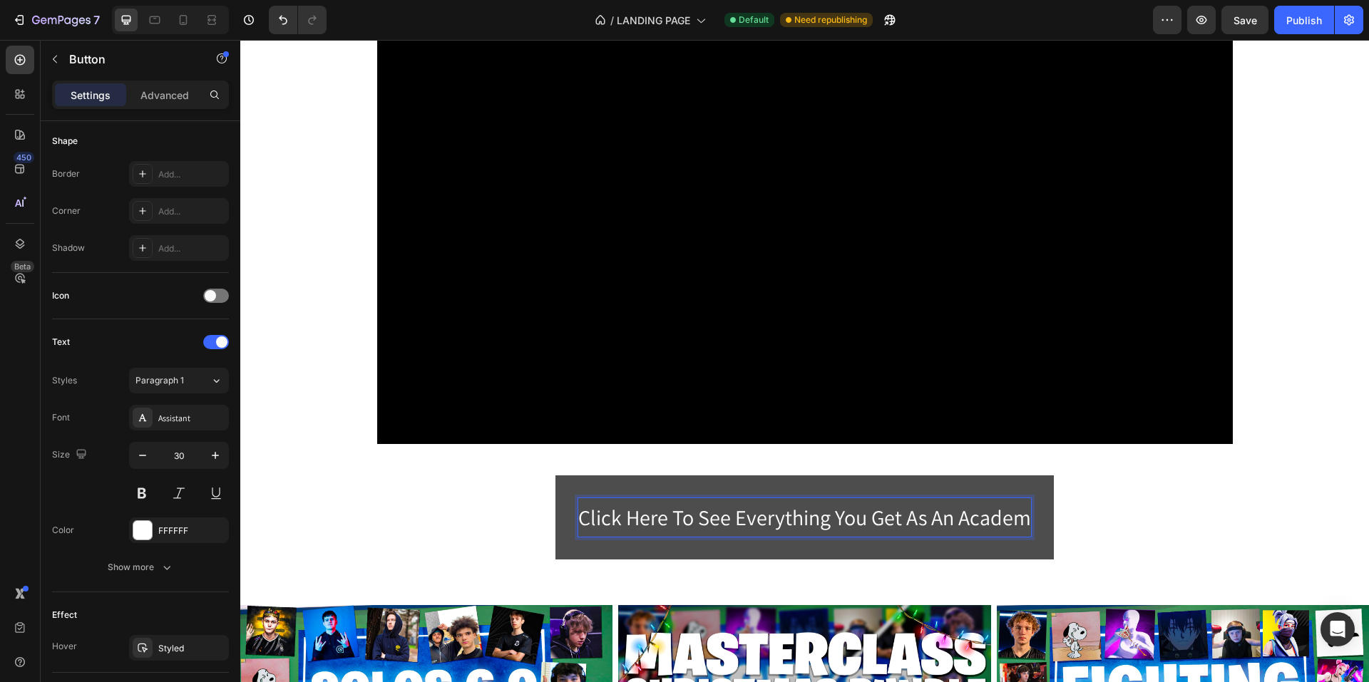
click at [555, 476] on button "Click Here To See Everything You Get As An Academ" at bounding box center [804, 518] width 498 height 84
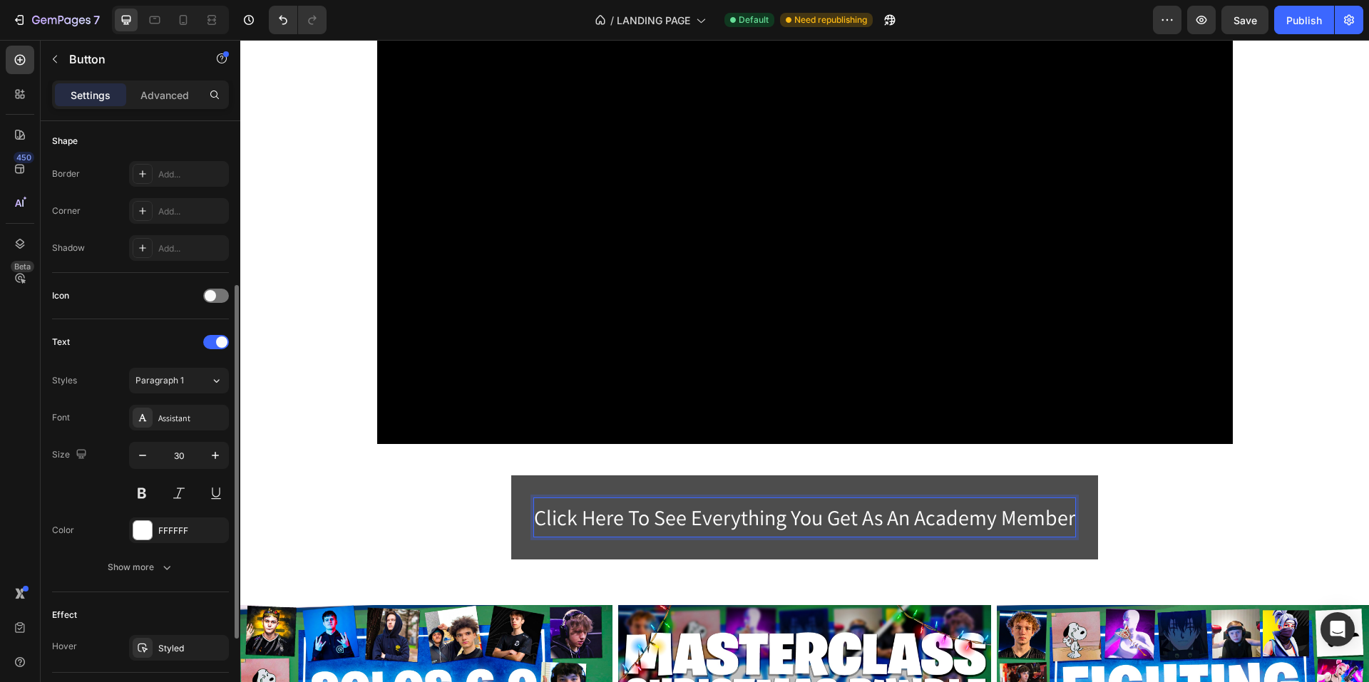
scroll to position [421, 0]
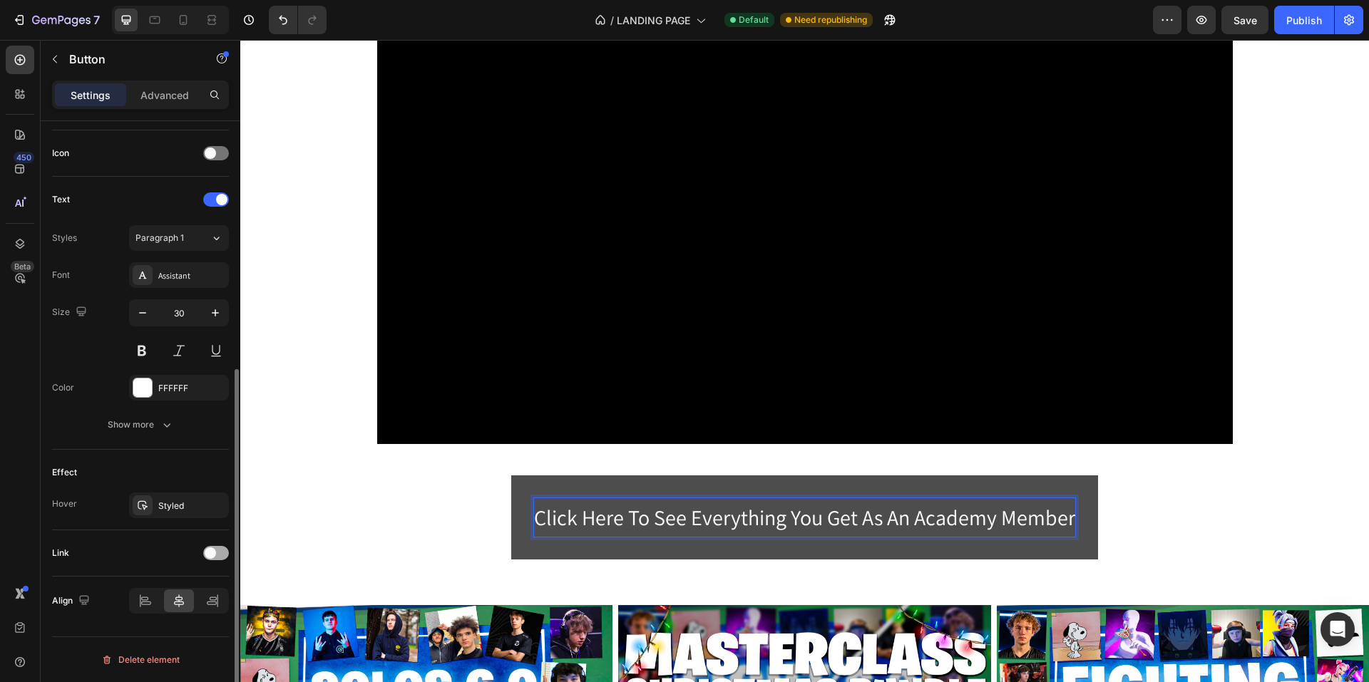
click at [208, 557] on span at bounding box center [210, 553] width 11 height 11
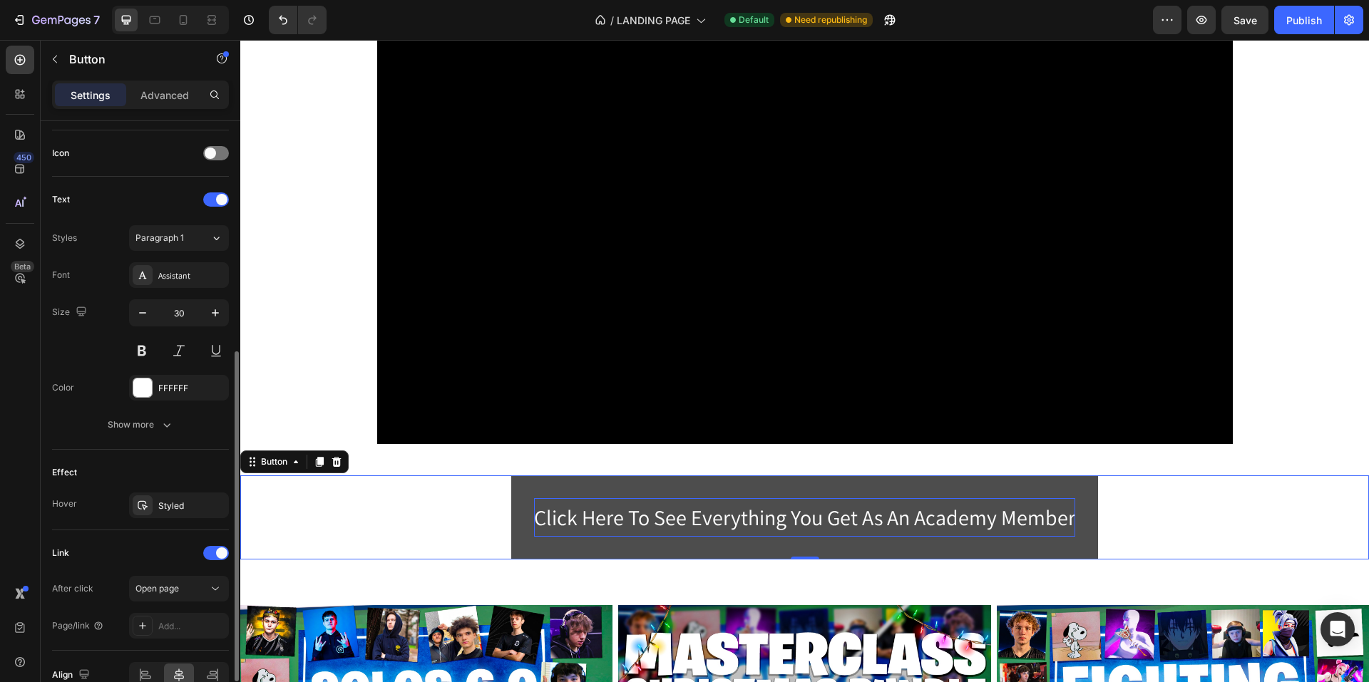
scroll to position [495, 0]
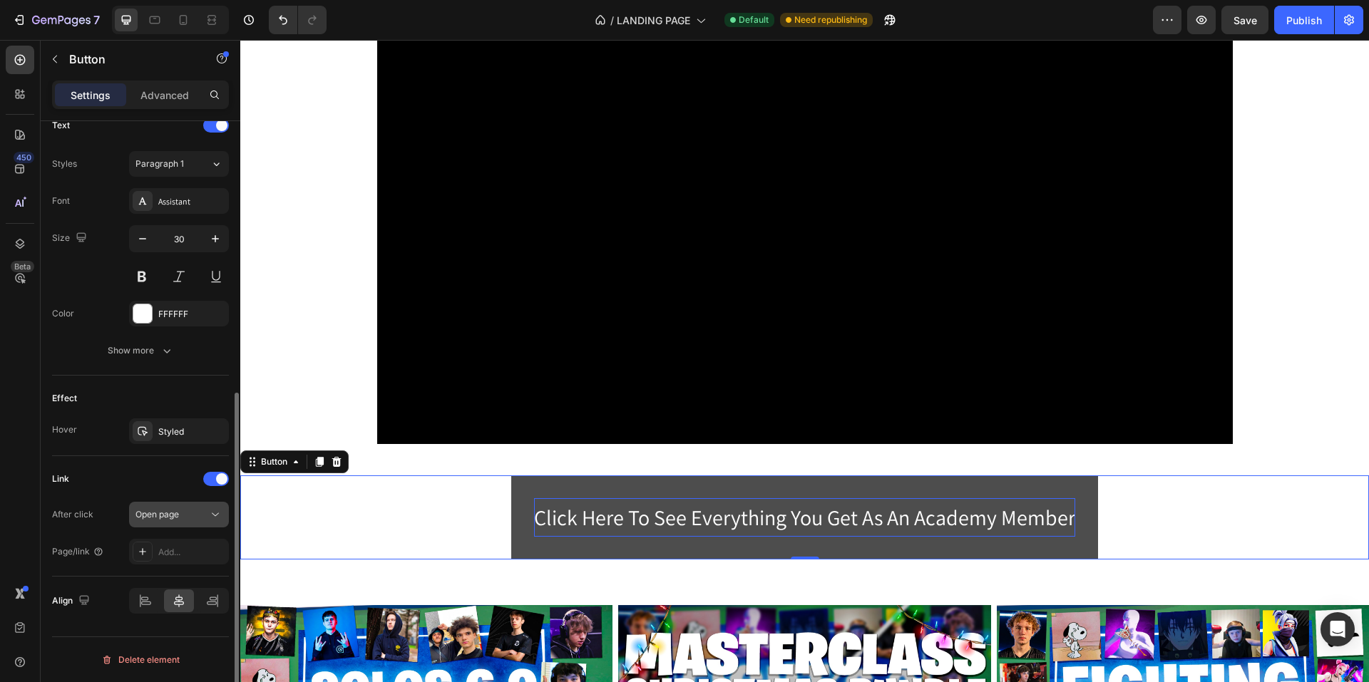
click at [174, 518] on span "Open page" at bounding box center [156, 514] width 43 height 11
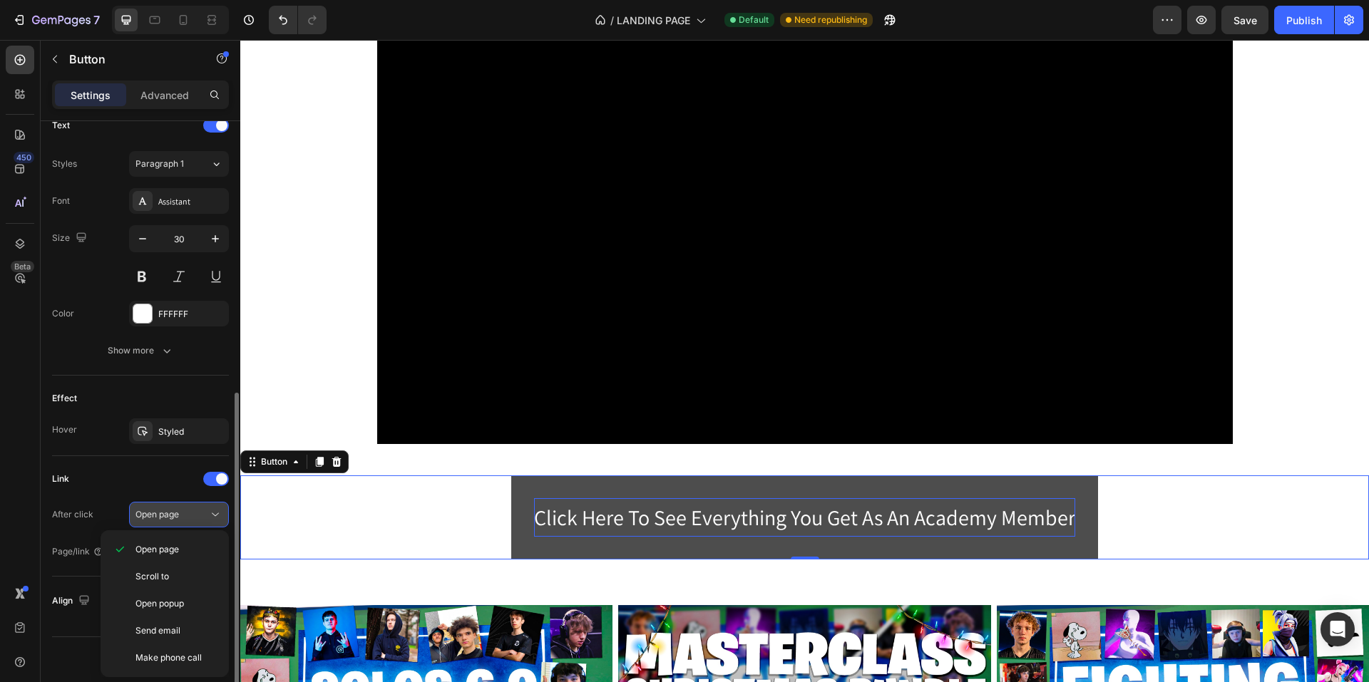
click at [175, 522] on button "Open page" at bounding box center [179, 515] width 100 height 26
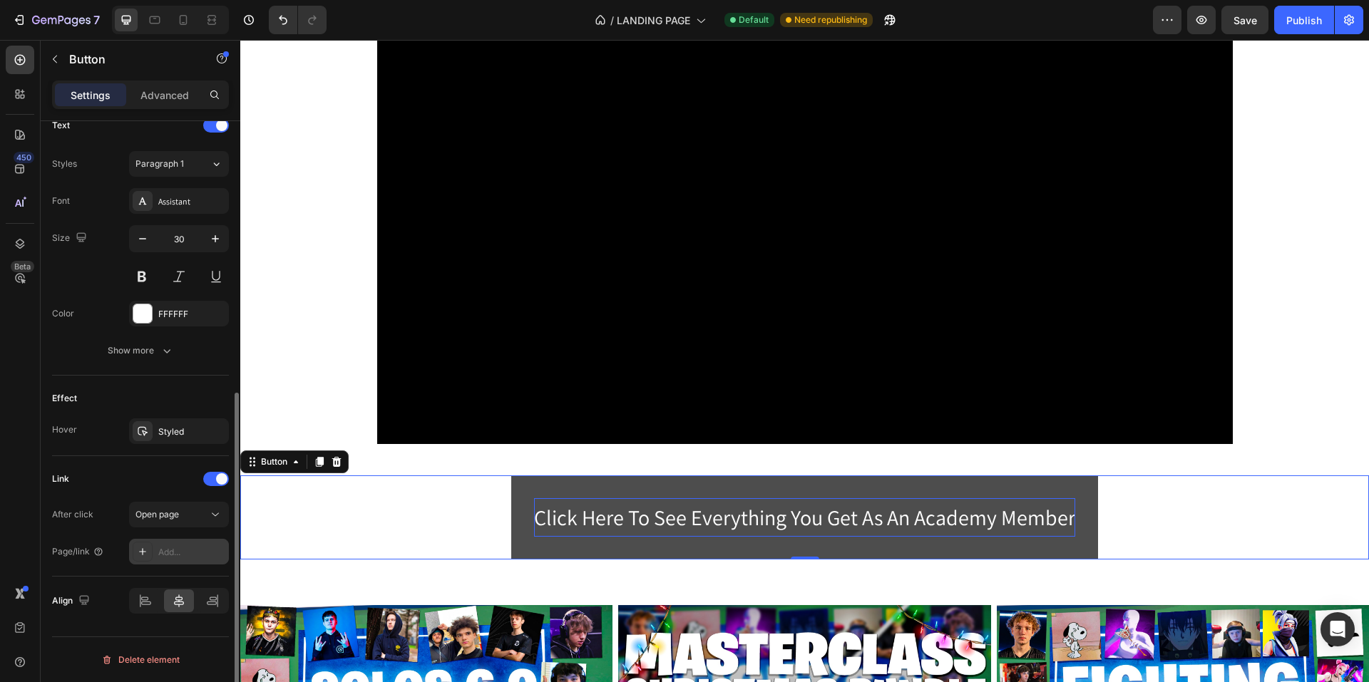
click at [178, 548] on div "Add..." at bounding box center [191, 552] width 67 height 13
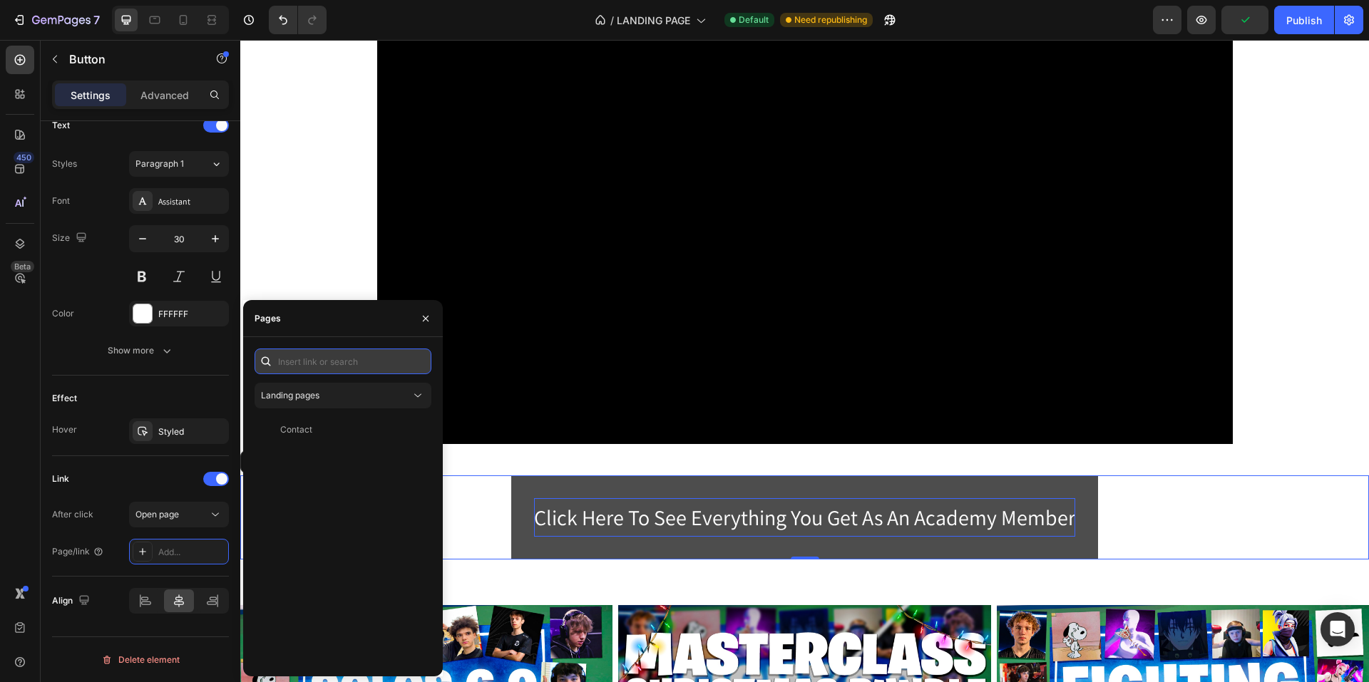
click at [316, 364] on input "text" at bounding box center [343, 362] width 177 height 26
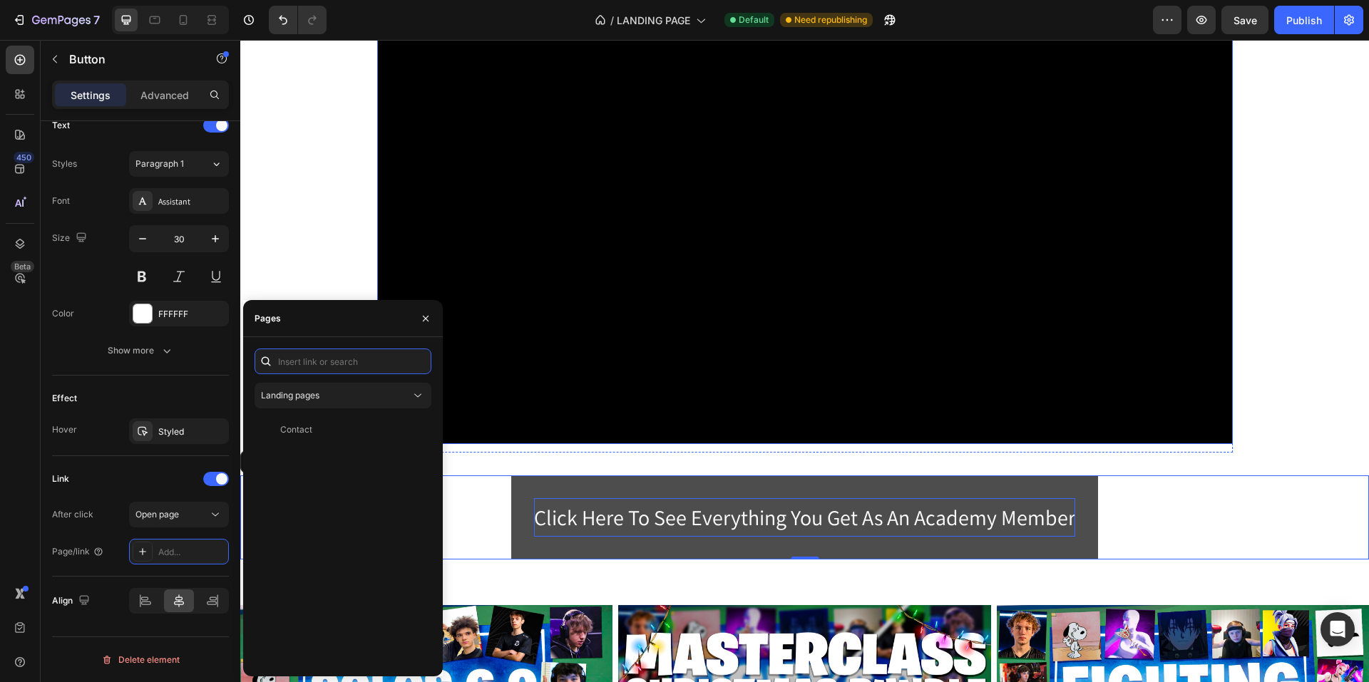
paste input "[URL][DOMAIN_NAME]"
type input "[URL][DOMAIN_NAME]"
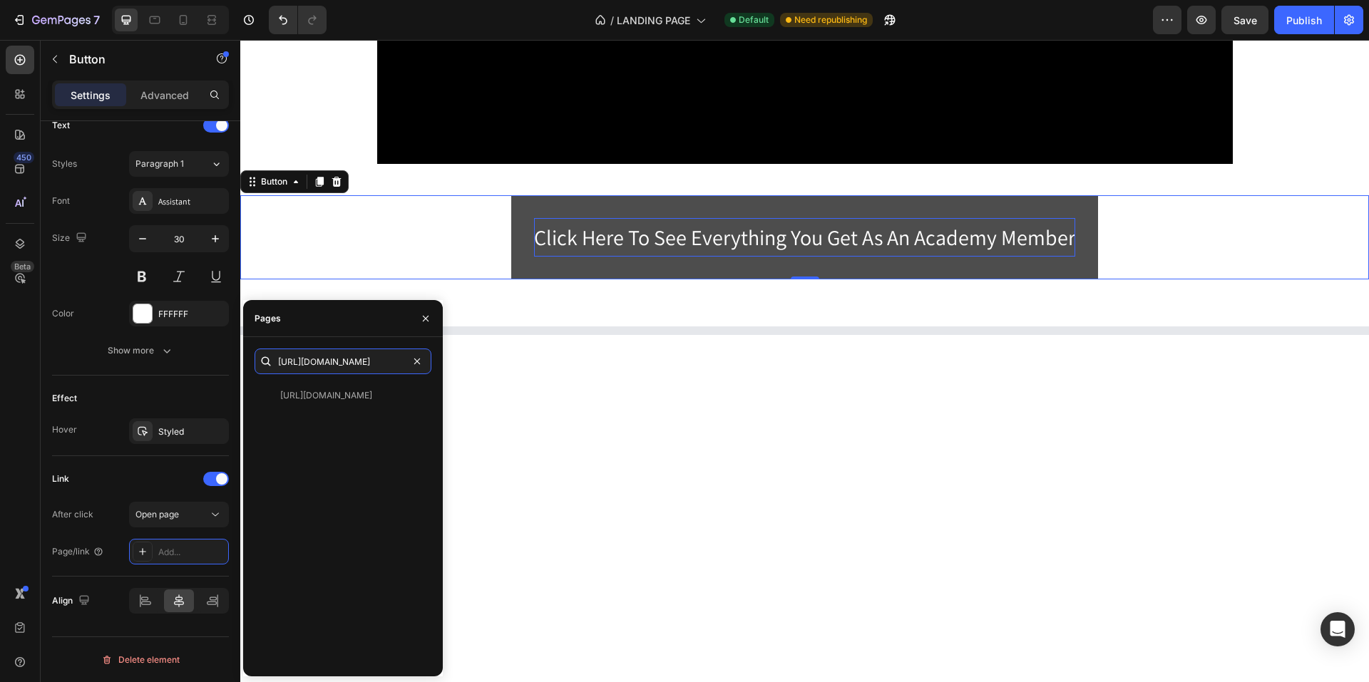
scroll to position [499, 0]
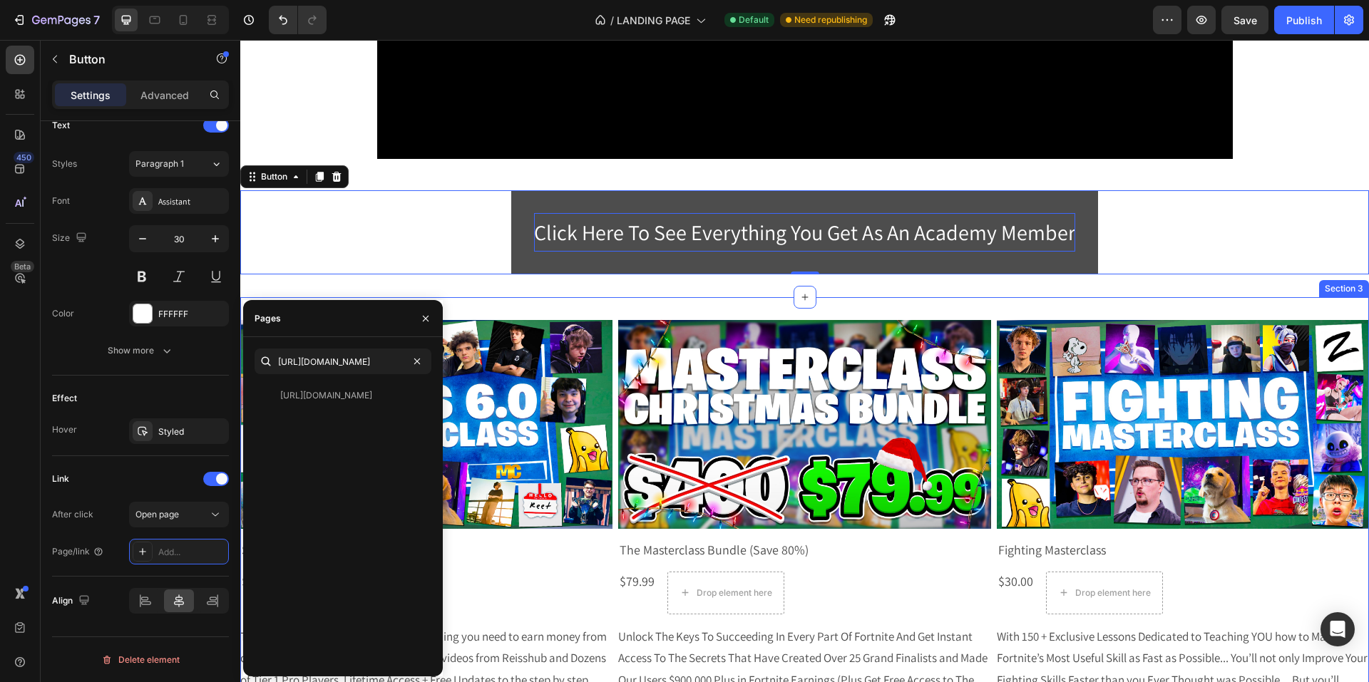
click at [819, 303] on div "Product Images Solos Masterclass 6.0 Product Title $30.00 Product Price Product…" at bounding box center [804, 576] width 1129 height 559
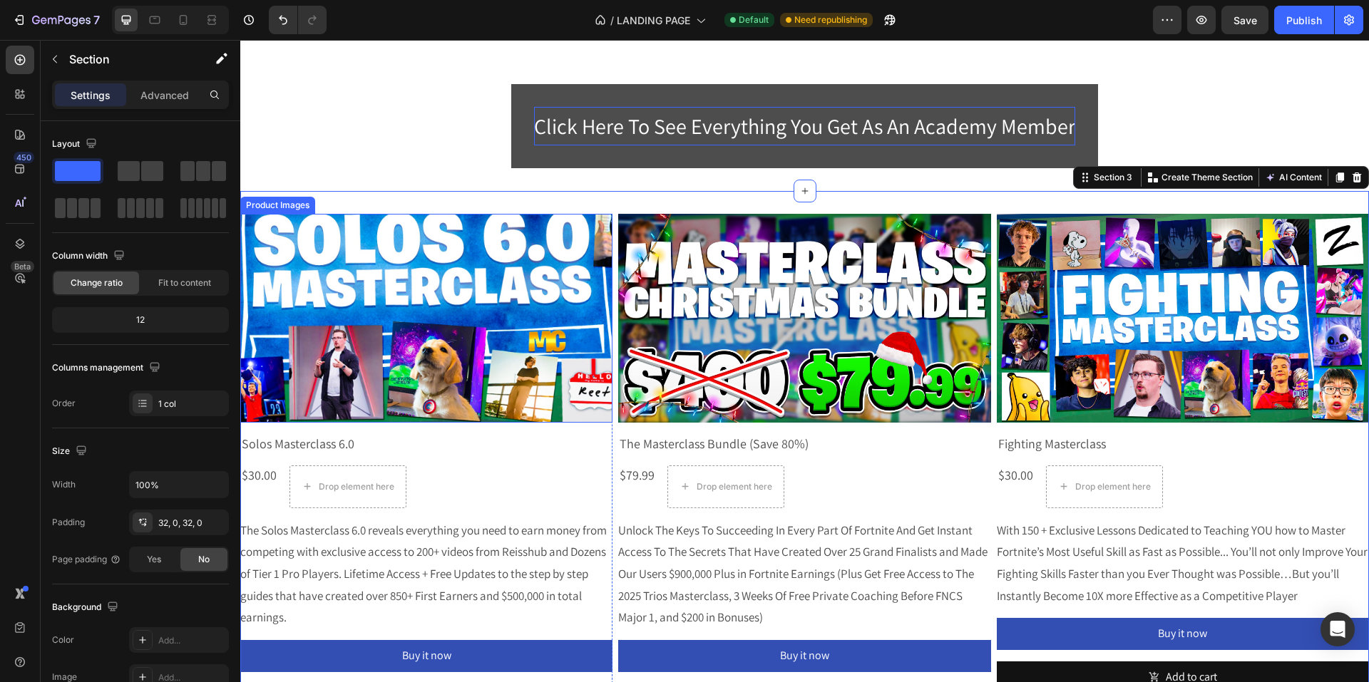
scroll to position [642, 0]
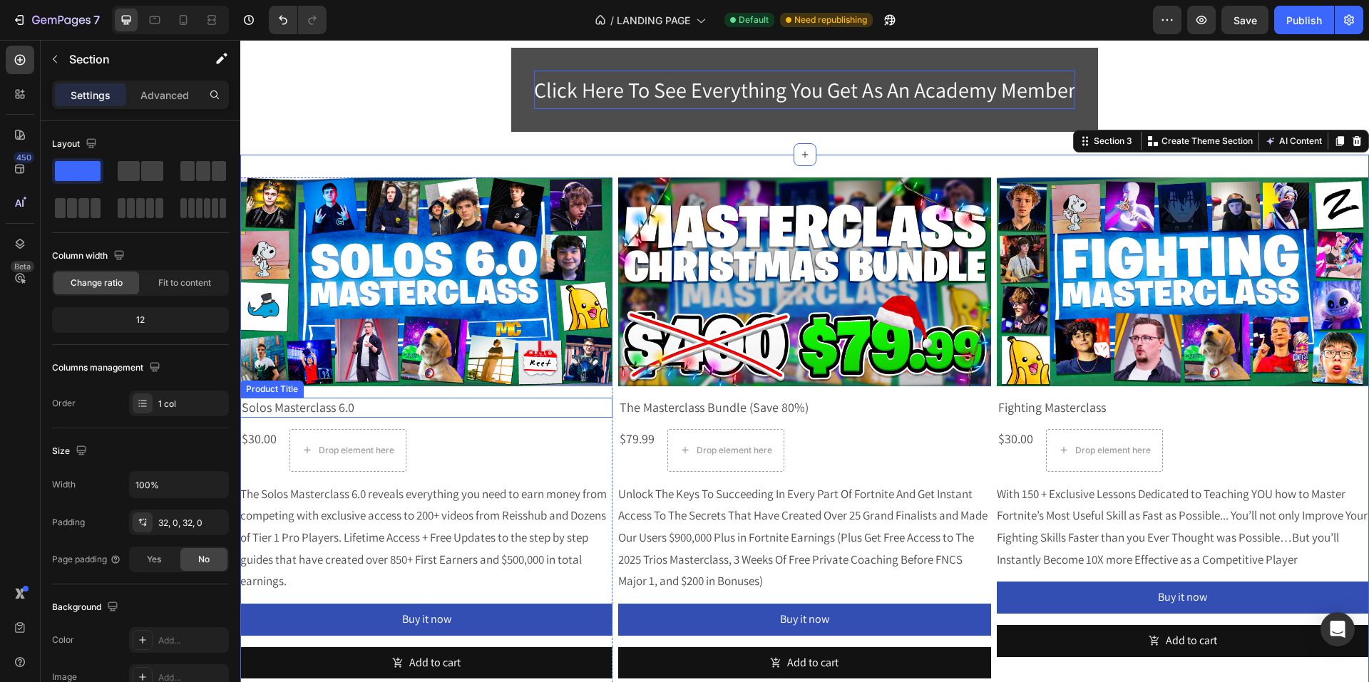
click at [350, 407] on h2 "Solos Masterclass 6.0" at bounding box center [426, 407] width 372 height 19
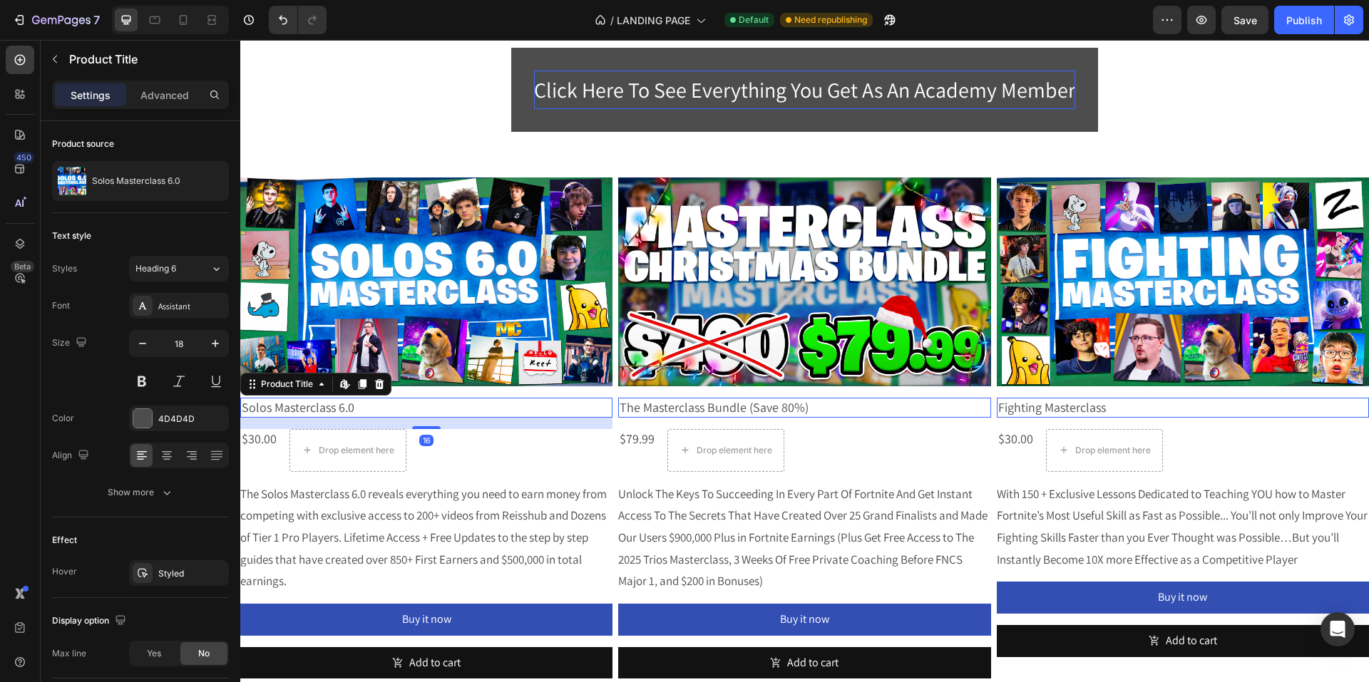
click at [354, 408] on h2 "Solos Masterclass 6.0" at bounding box center [426, 407] width 372 height 19
click at [352, 405] on h2 "Solos Masterclass 6.0" at bounding box center [426, 407] width 372 height 19
click at [199, 182] on div at bounding box center [209, 181] width 40 height 40
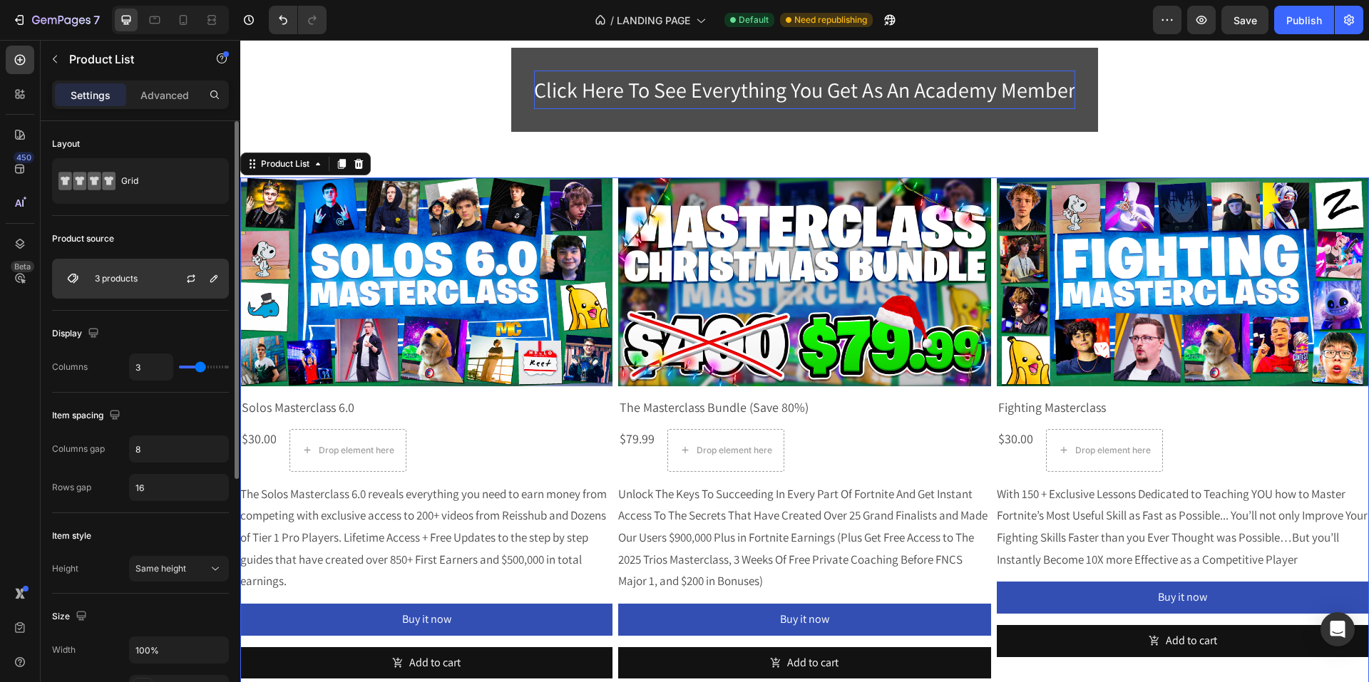
click at [117, 269] on div "3 products" at bounding box center [140, 279] width 177 height 40
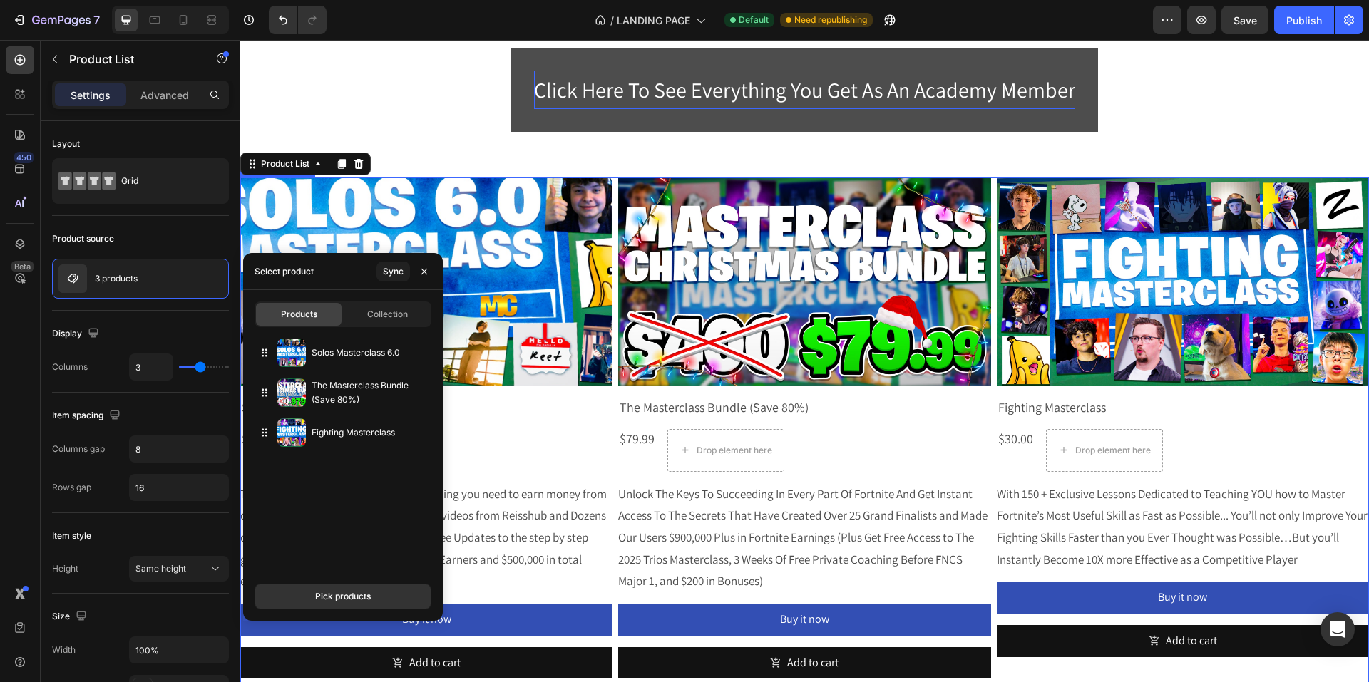
click at [528, 350] on img at bounding box center [426, 283] width 372 height 210
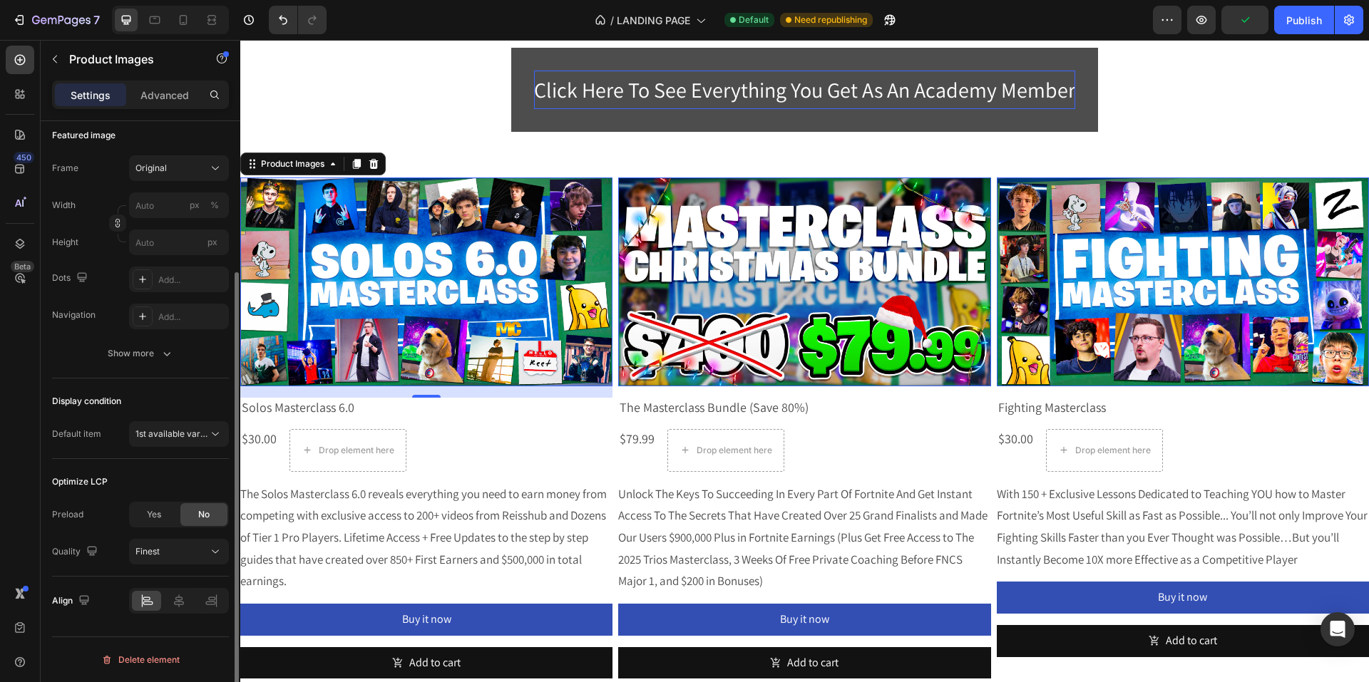
scroll to position [0, 0]
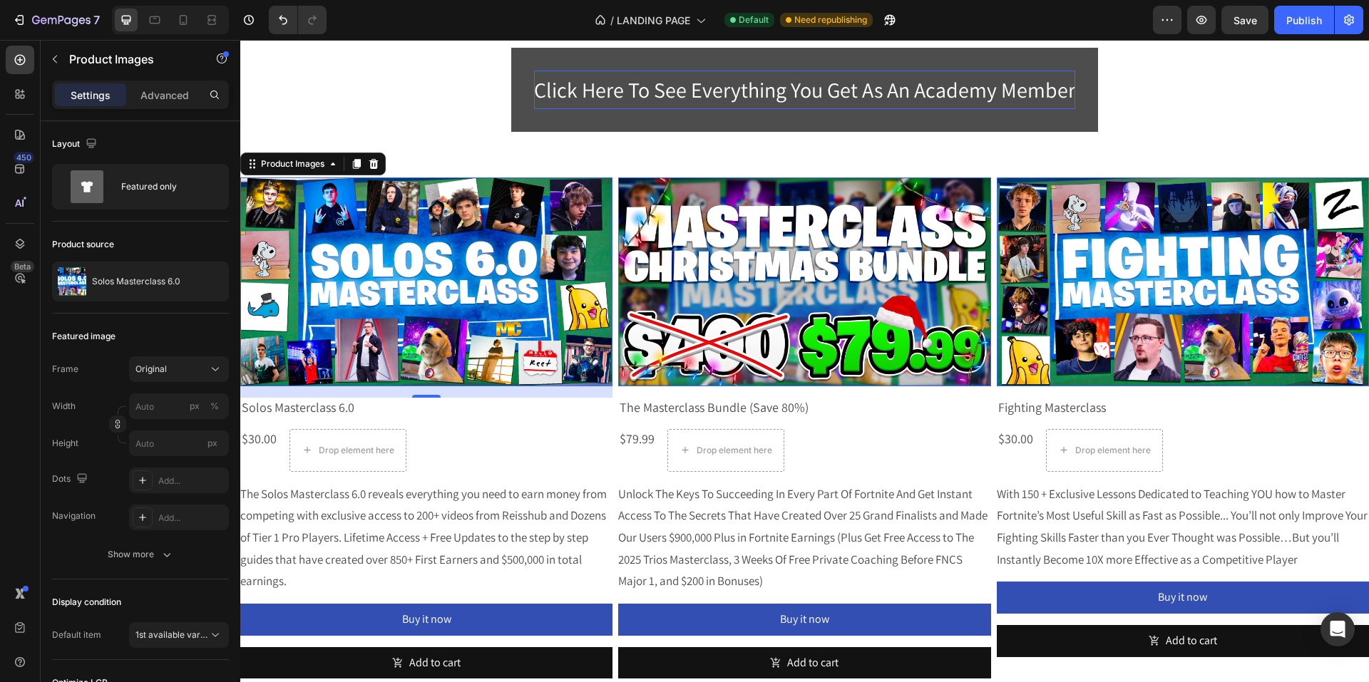
drag, startPoint x: 161, startPoint y: 102, endPoint x: 124, endPoint y: 95, distance: 37.8
click at [161, 101] on p "Advanced" at bounding box center [164, 95] width 48 height 15
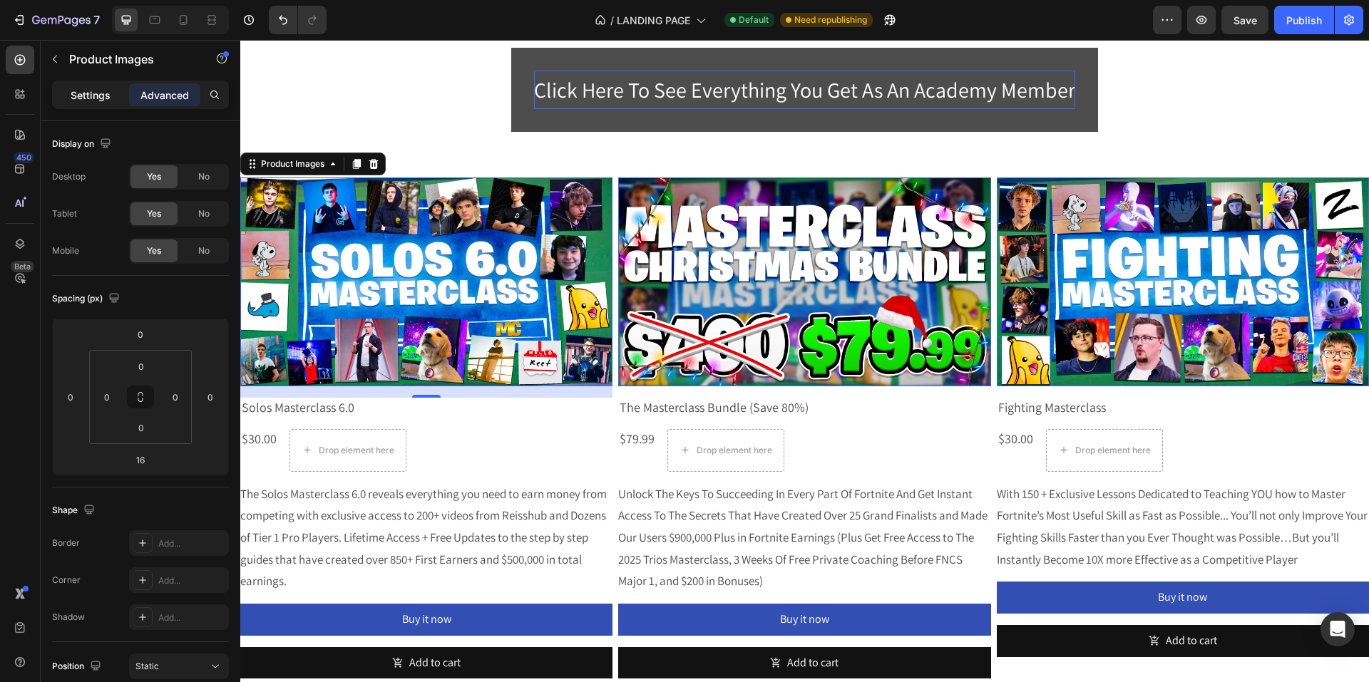
click at [92, 93] on p "Settings" at bounding box center [91, 95] width 40 height 15
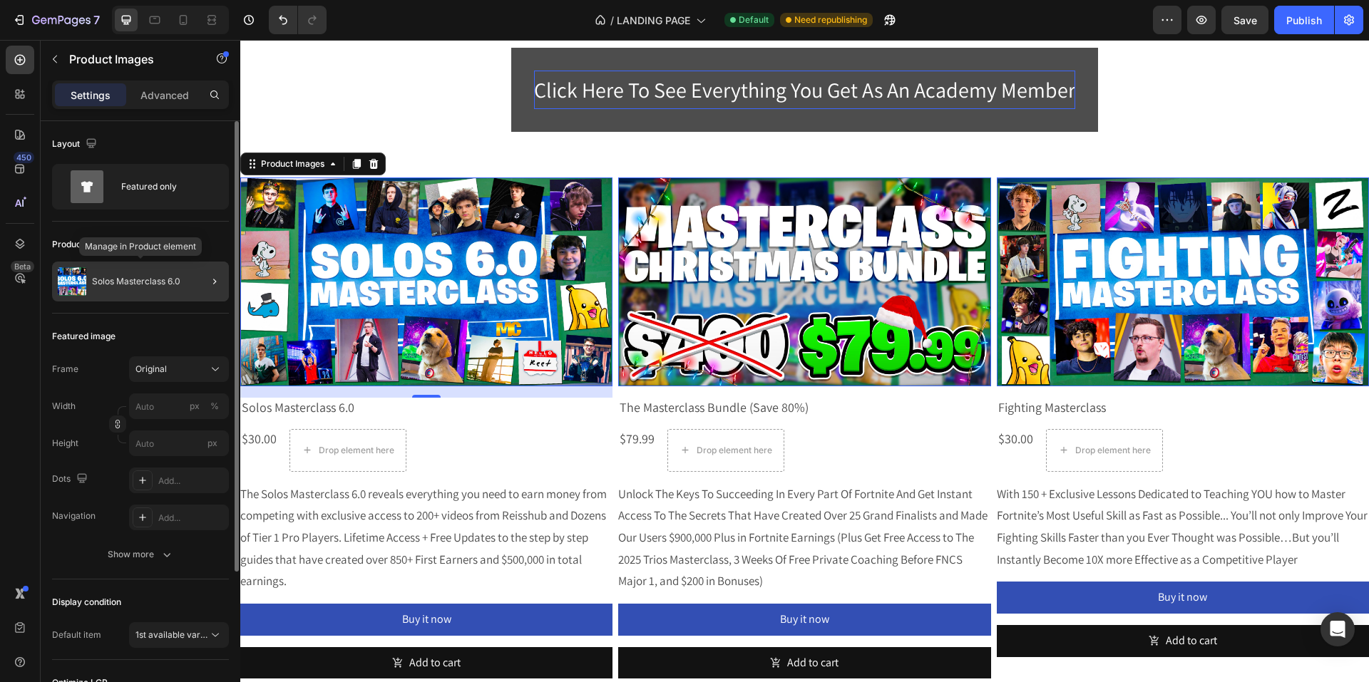
click at [158, 285] on p "Solos Masterclass 6.0" at bounding box center [136, 282] width 88 height 10
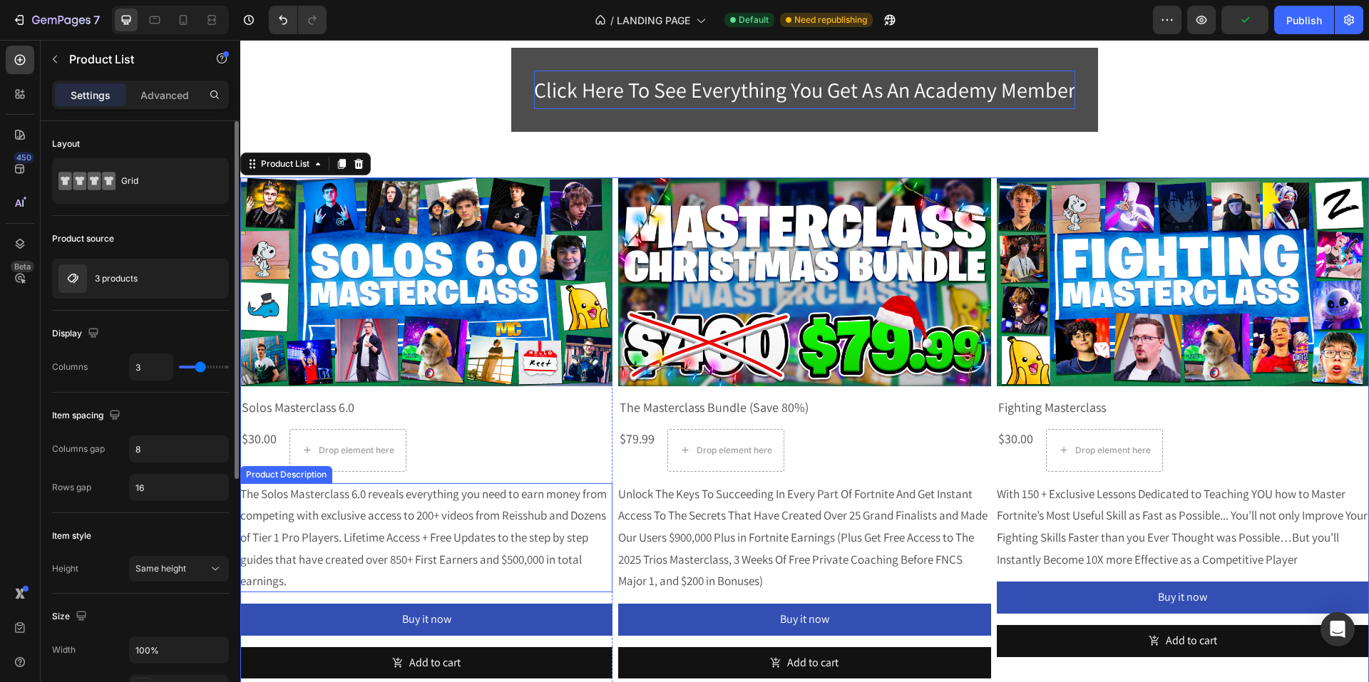
click at [333, 527] on div "The Solos Masterclass 6.0 reveals everything you need to earn money from compet…" at bounding box center [426, 537] width 372 height 109
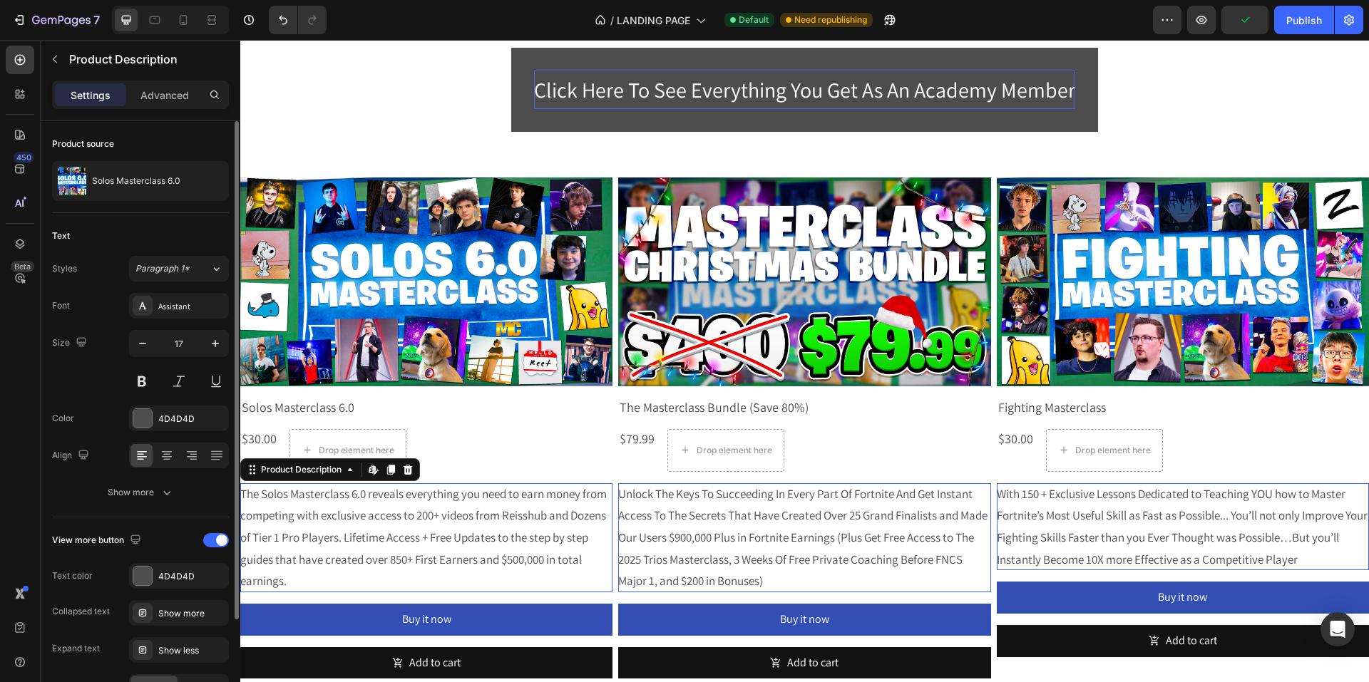
click at [333, 527] on div "The Solos Masterclass 6.0 reveals everything you need to earn money from compet…" at bounding box center [426, 537] width 372 height 109
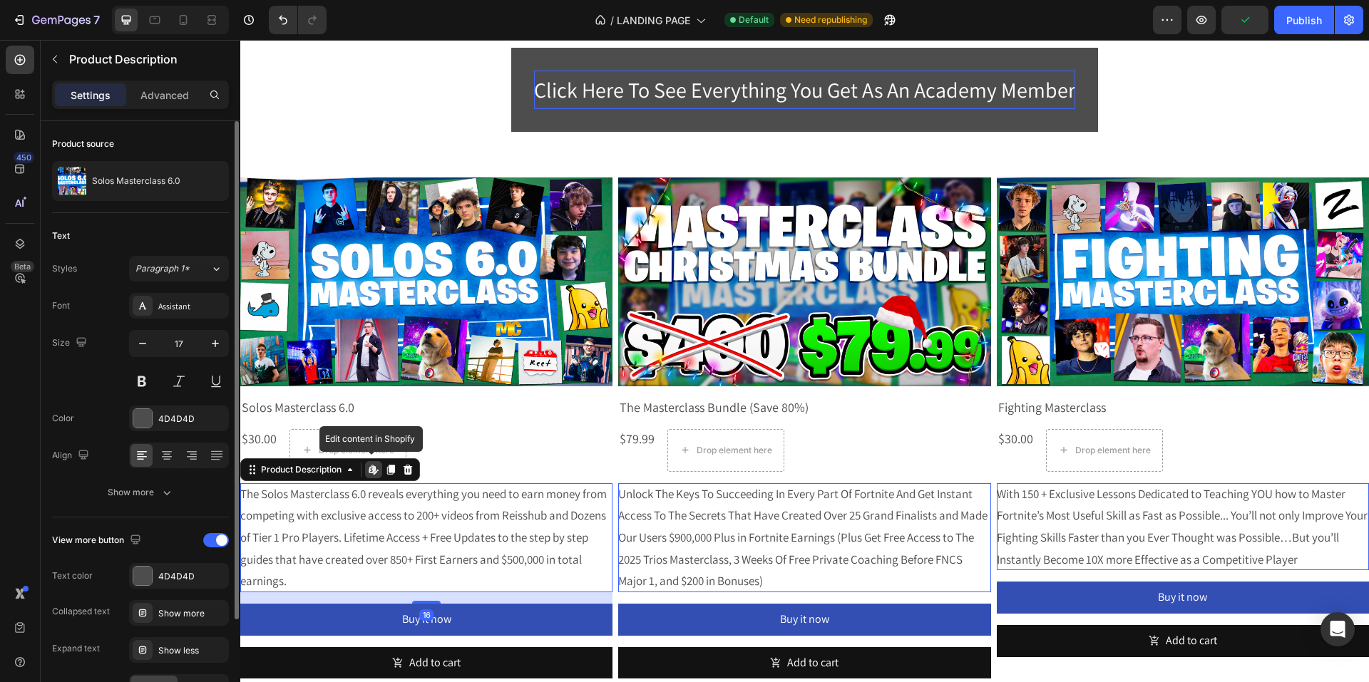
click at [333, 526] on div "The Solos Masterclass 6.0 reveals everything you need to earn money from compet…" at bounding box center [426, 537] width 372 height 109
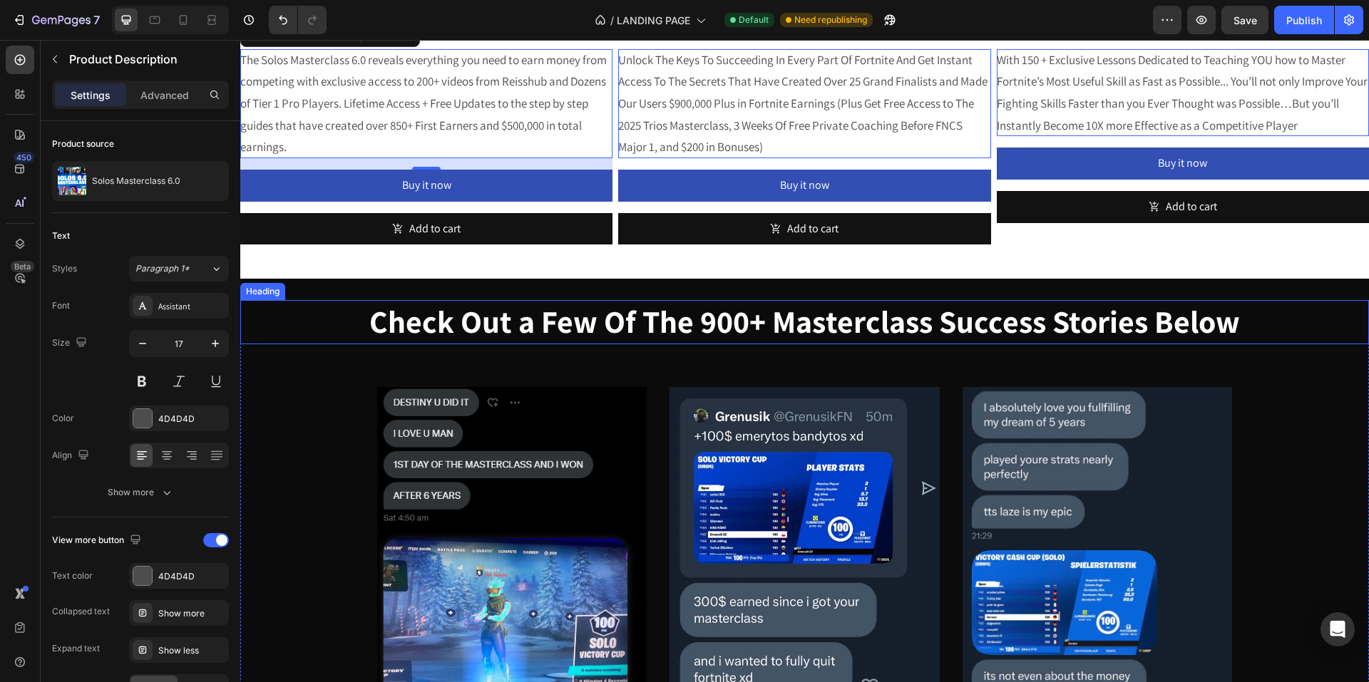
scroll to position [1141, 0]
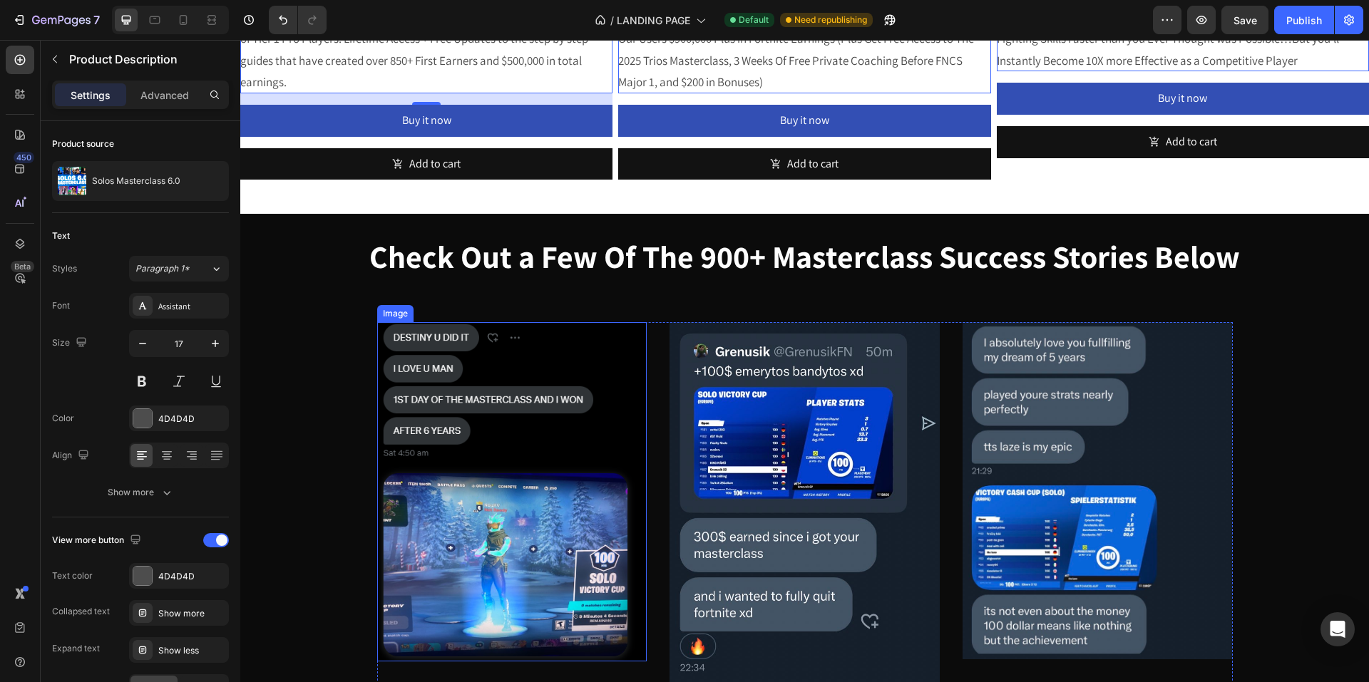
click at [670, 364] on img at bounding box center [805, 506] width 270 height 369
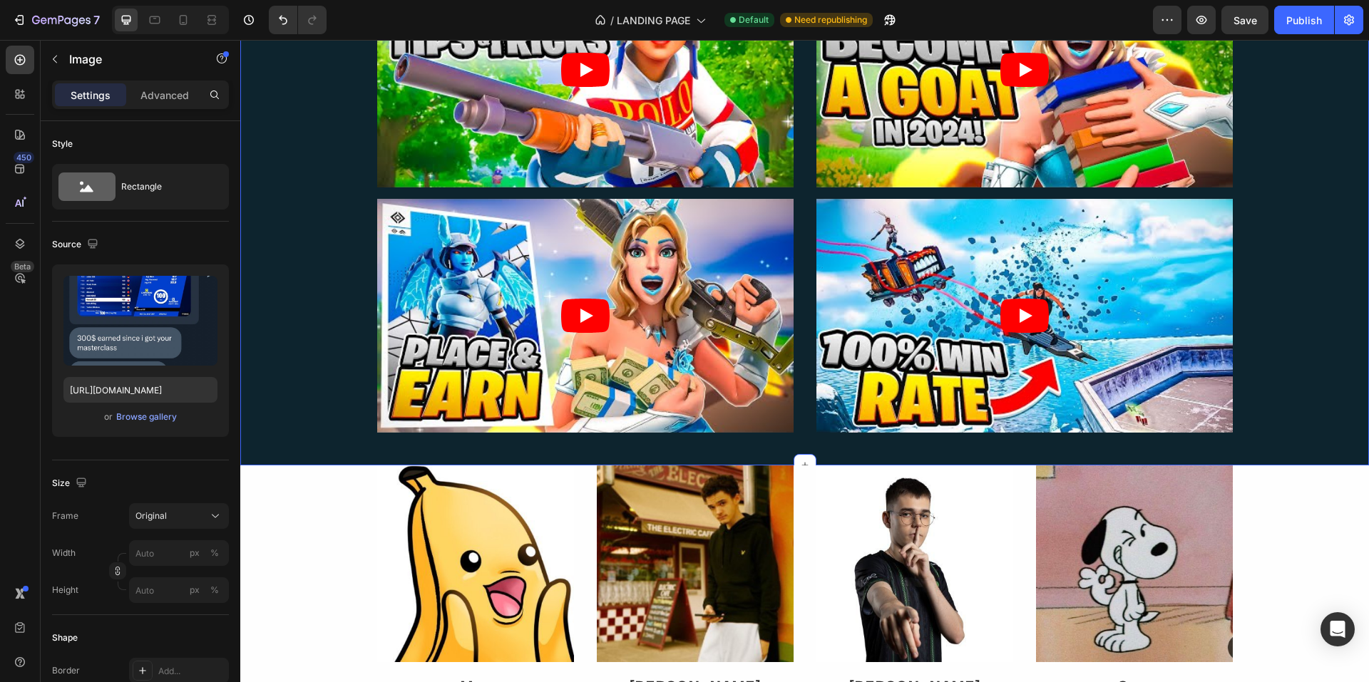
scroll to position [5518, 0]
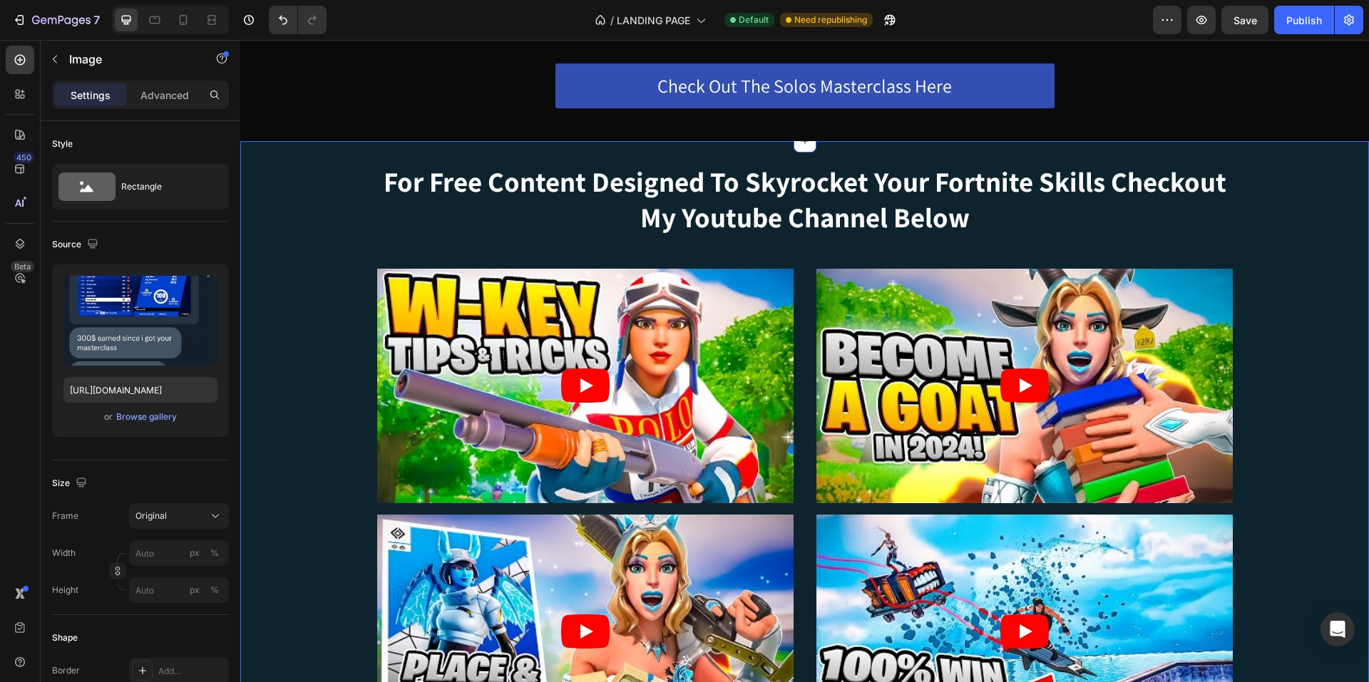
click at [1303, 192] on div "For Free Content Designed To Skyrocket Your Fortnite Skills Checkout My Youtube…" at bounding box center [804, 462] width 1129 height 598
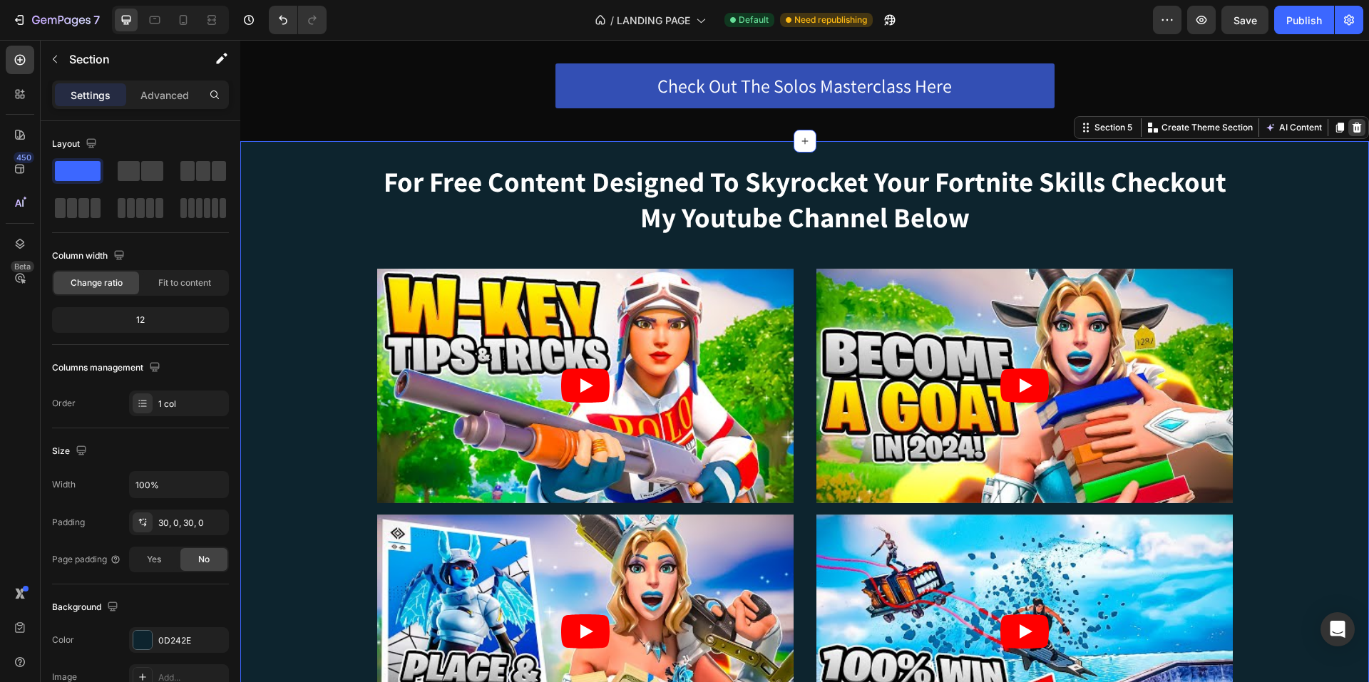
click at [1351, 130] on icon at bounding box center [1356, 127] width 11 height 11
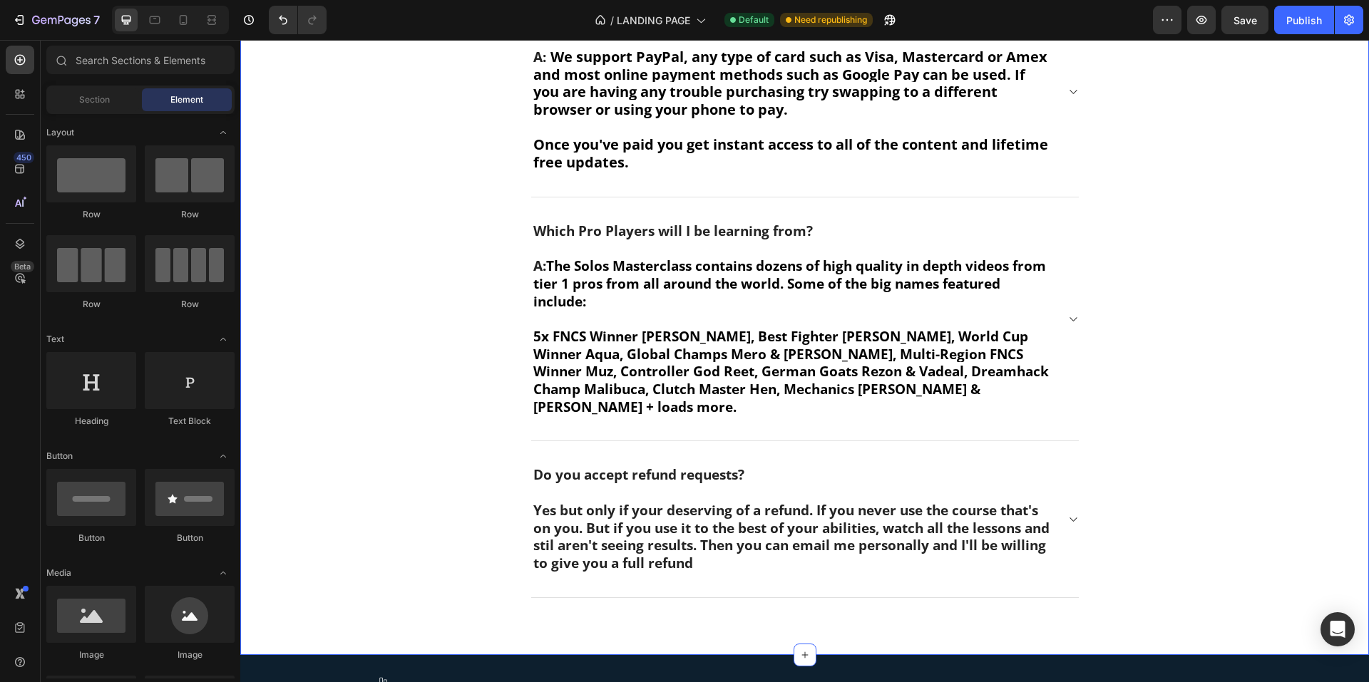
scroll to position [9113, 0]
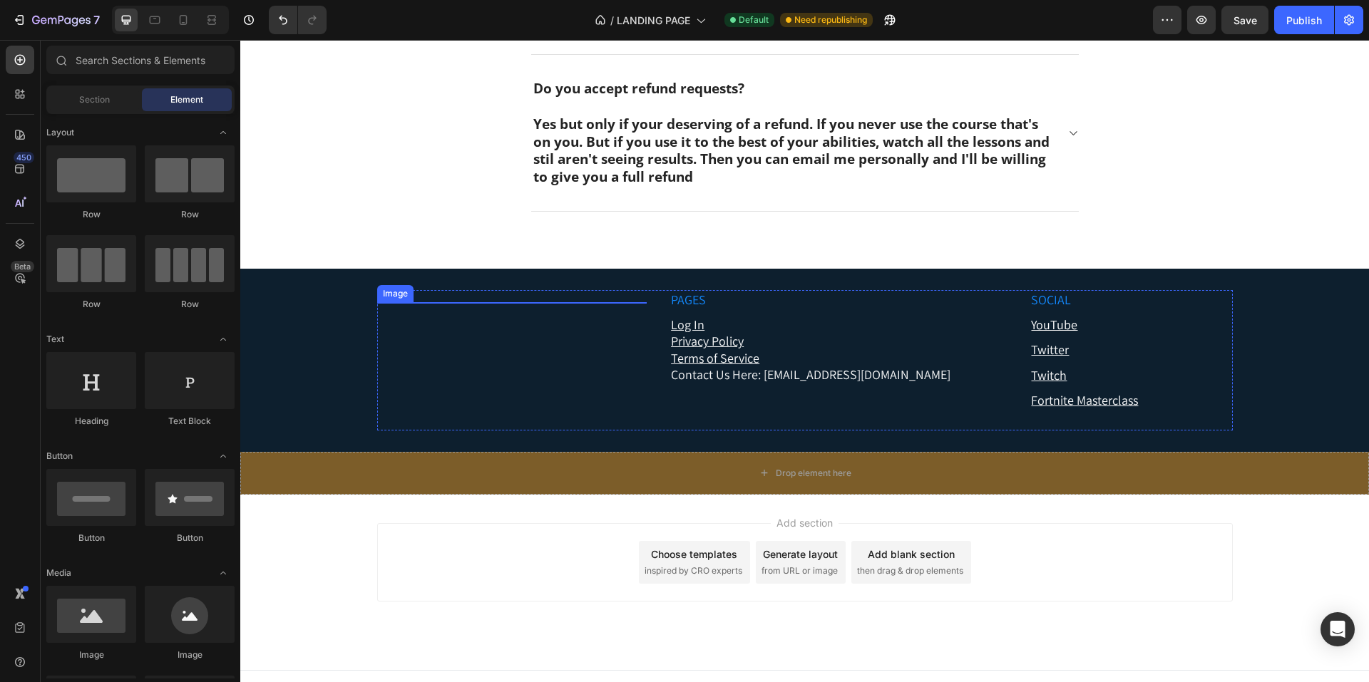
click at [536, 345] on img at bounding box center [512, 378] width 270 height 152
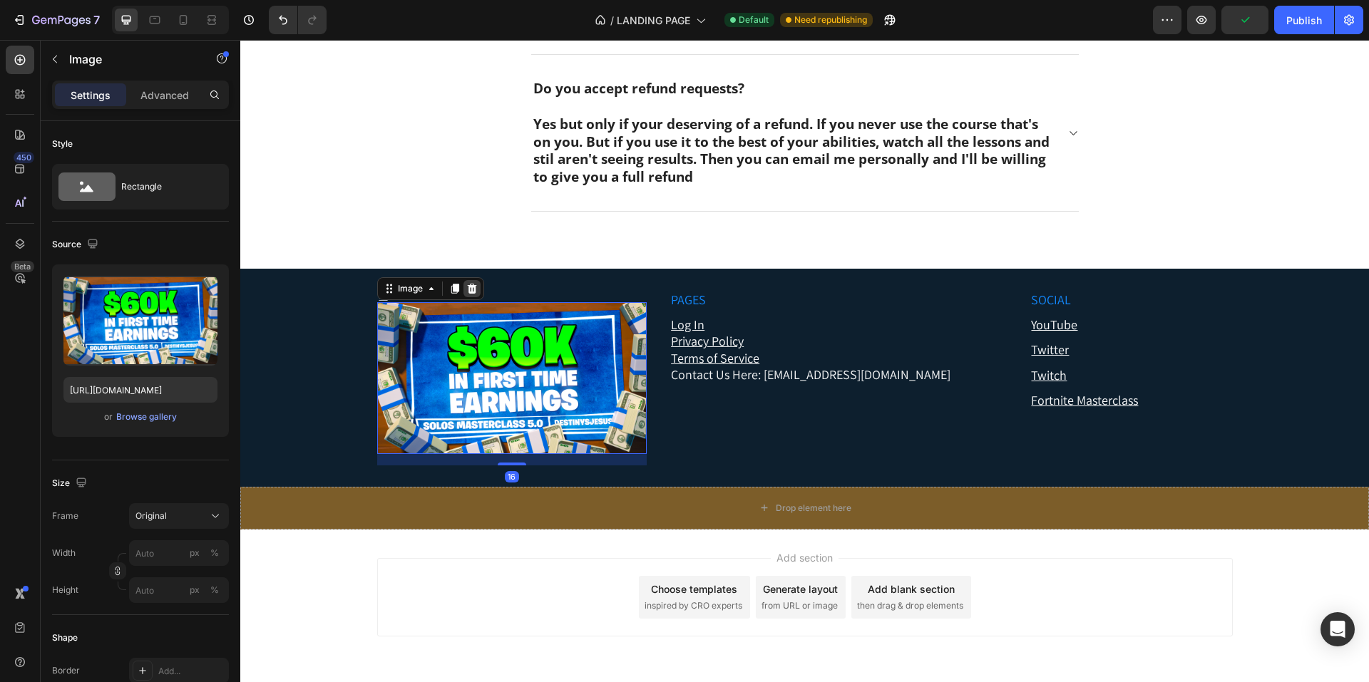
click at [472, 280] on div at bounding box center [471, 288] width 17 height 17
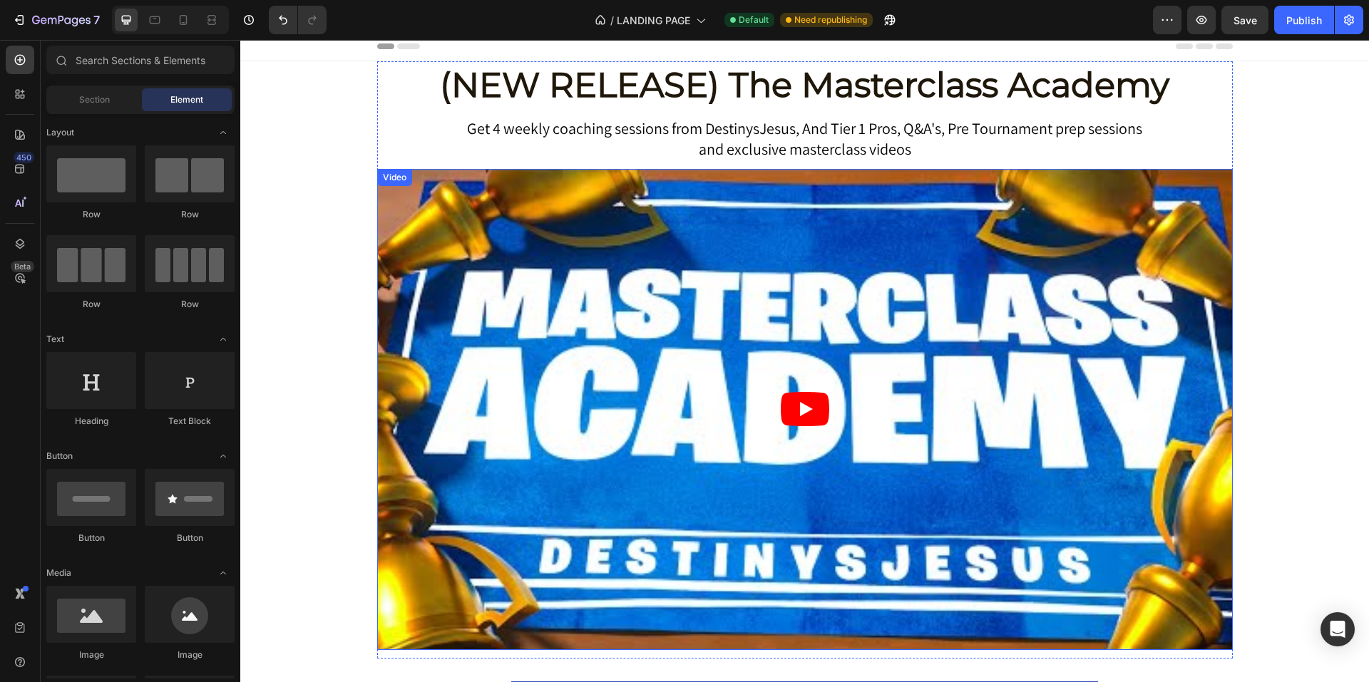
scroll to position [0, 0]
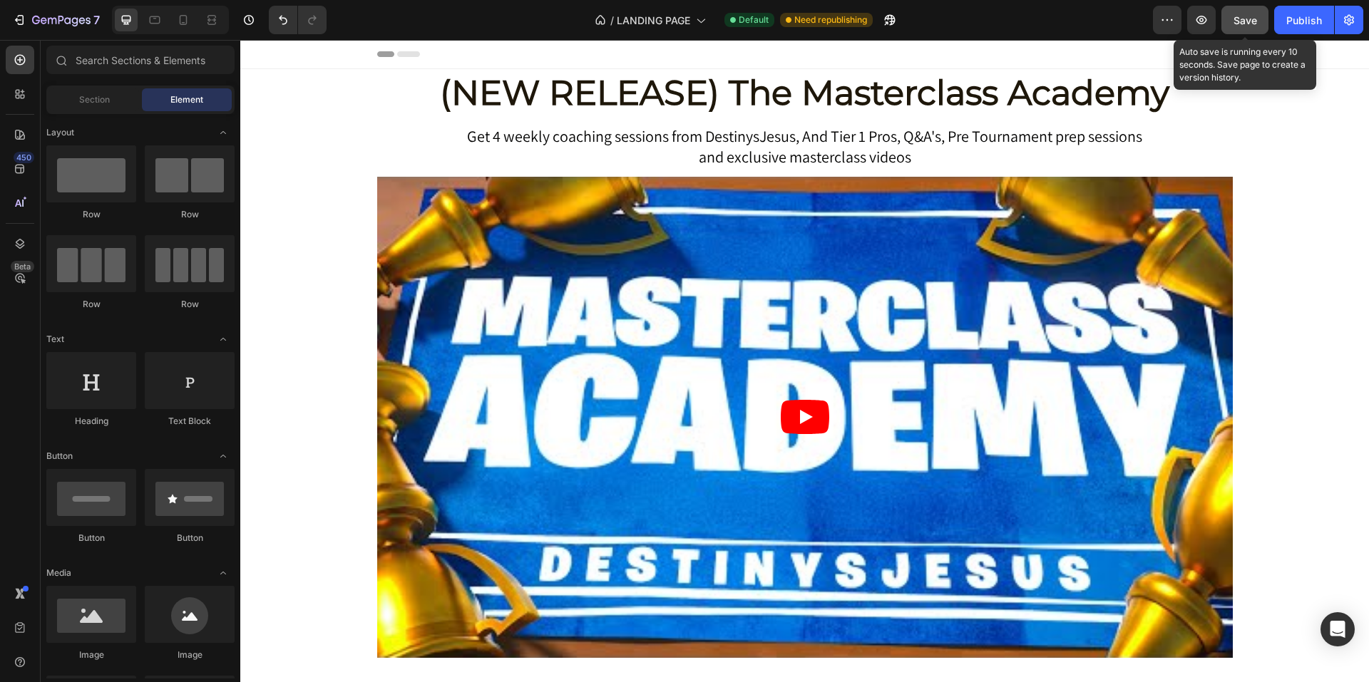
click at [1250, 21] on span "Save" at bounding box center [1246, 20] width 24 height 12
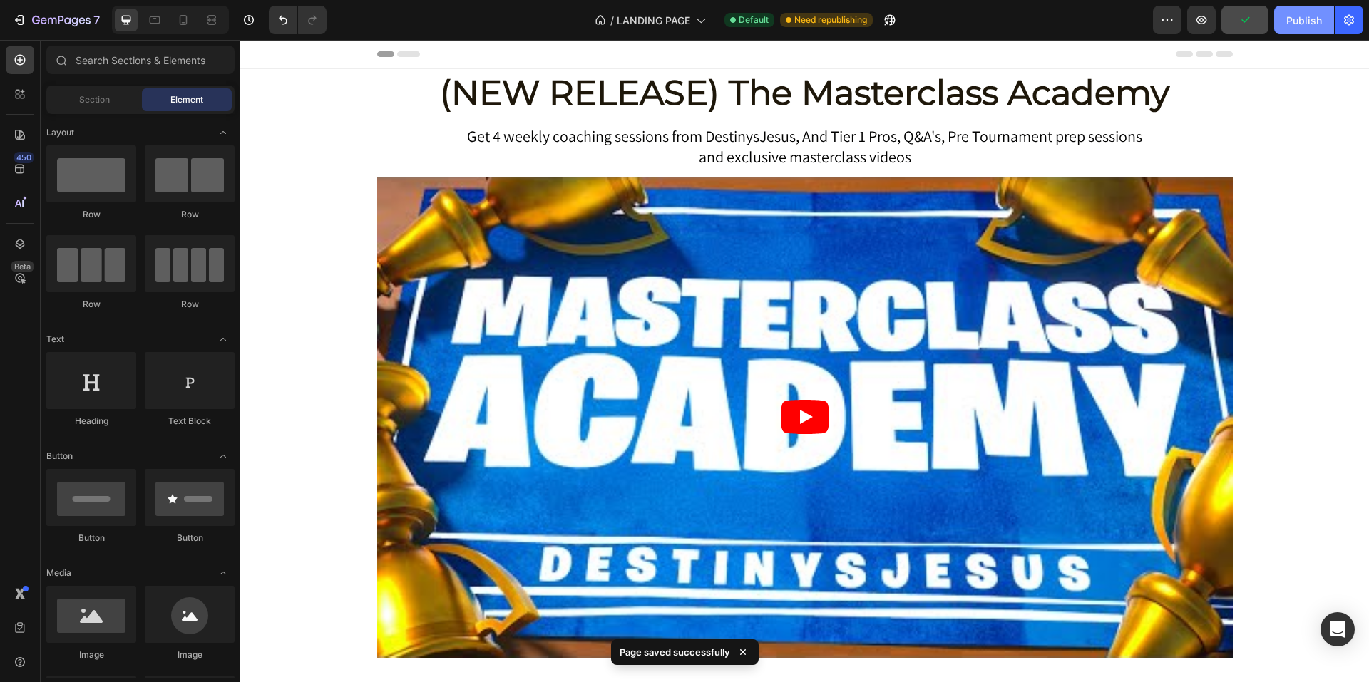
click at [1299, 26] on div "Publish" at bounding box center [1304, 20] width 36 height 15
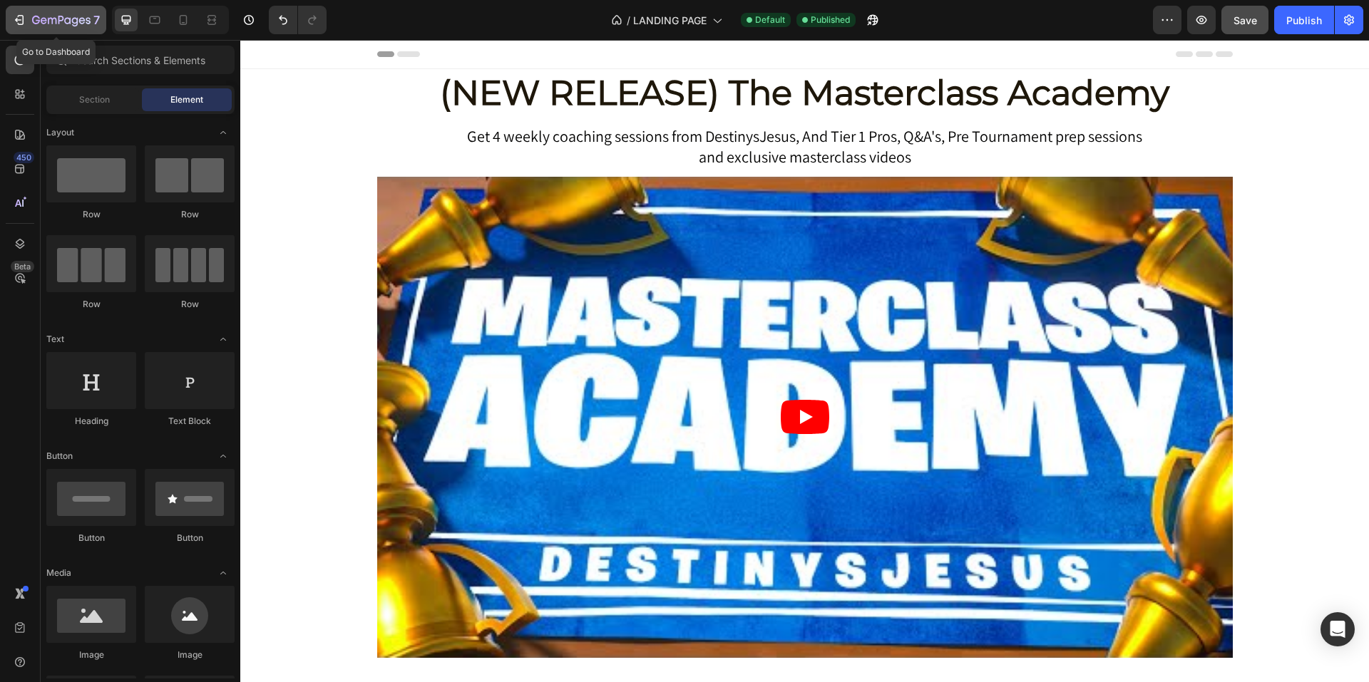
click at [29, 16] on div "7" at bounding box center [56, 19] width 88 height 17
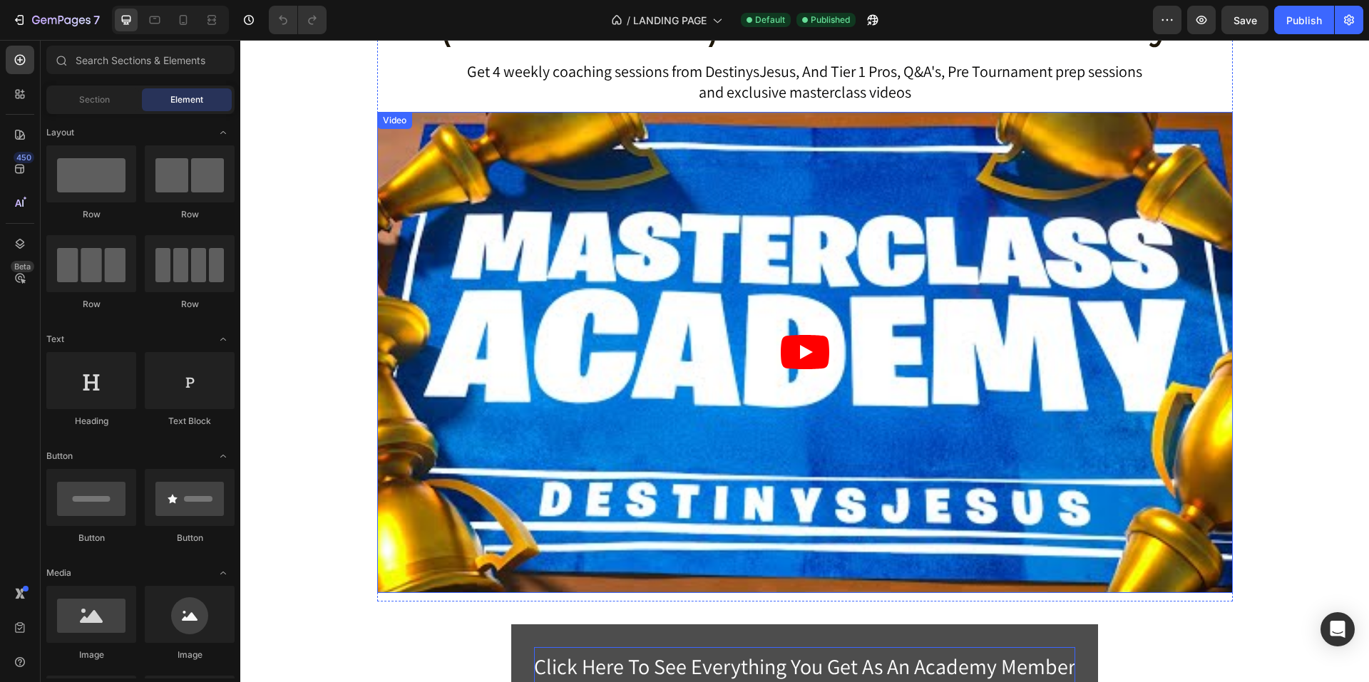
scroll to position [357, 0]
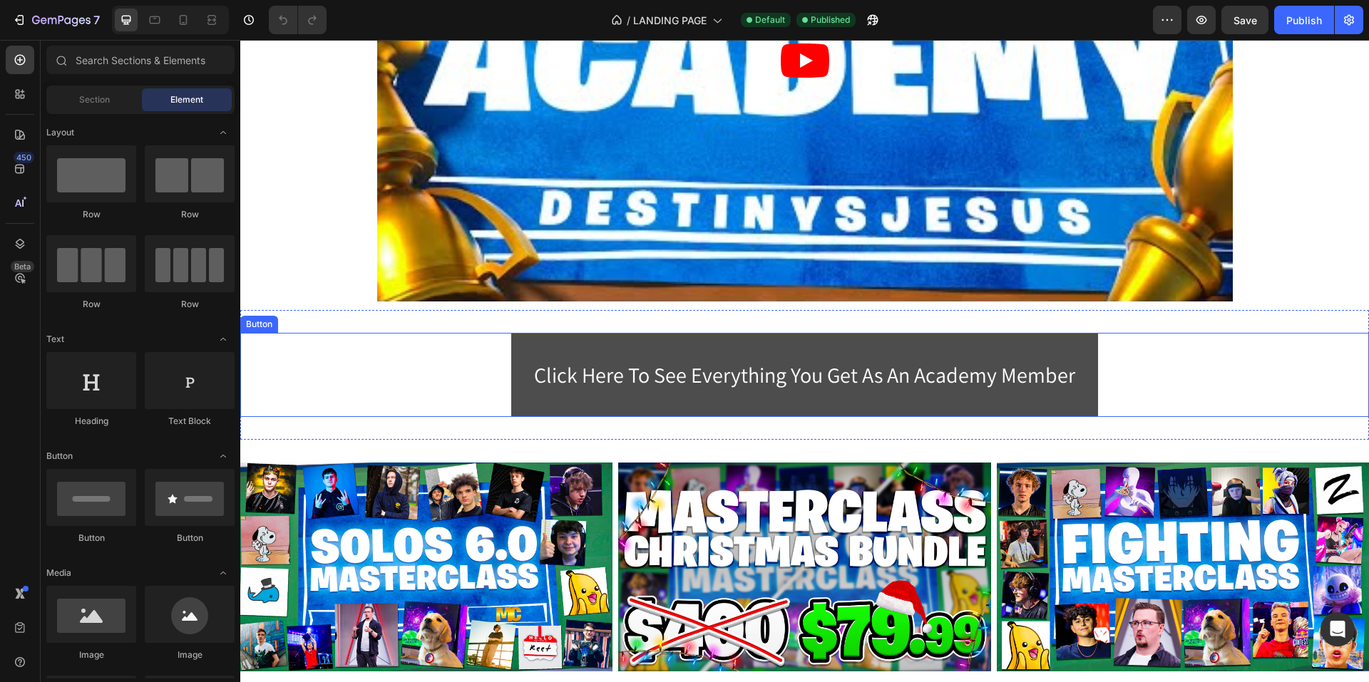
click at [717, 349] on button "Click Here To See Everything You Get As An Academy Member" at bounding box center [804, 375] width 587 height 84
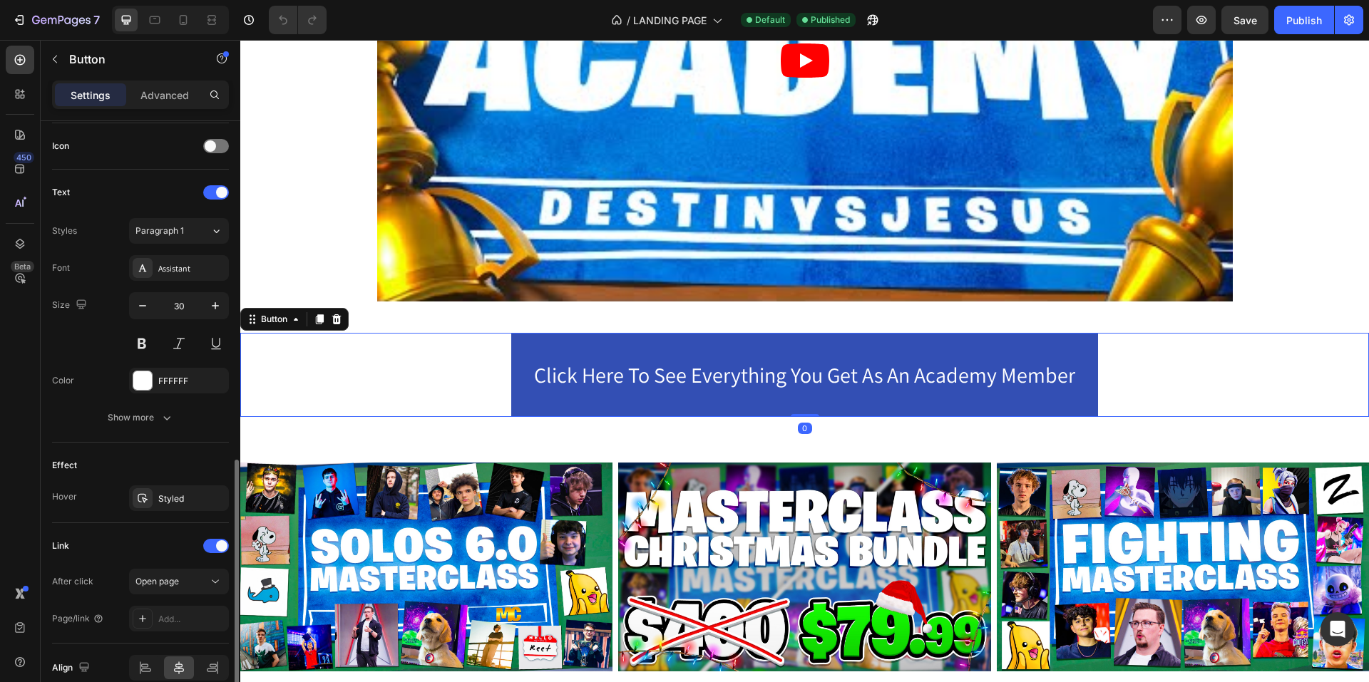
scroll to position [495, 0]
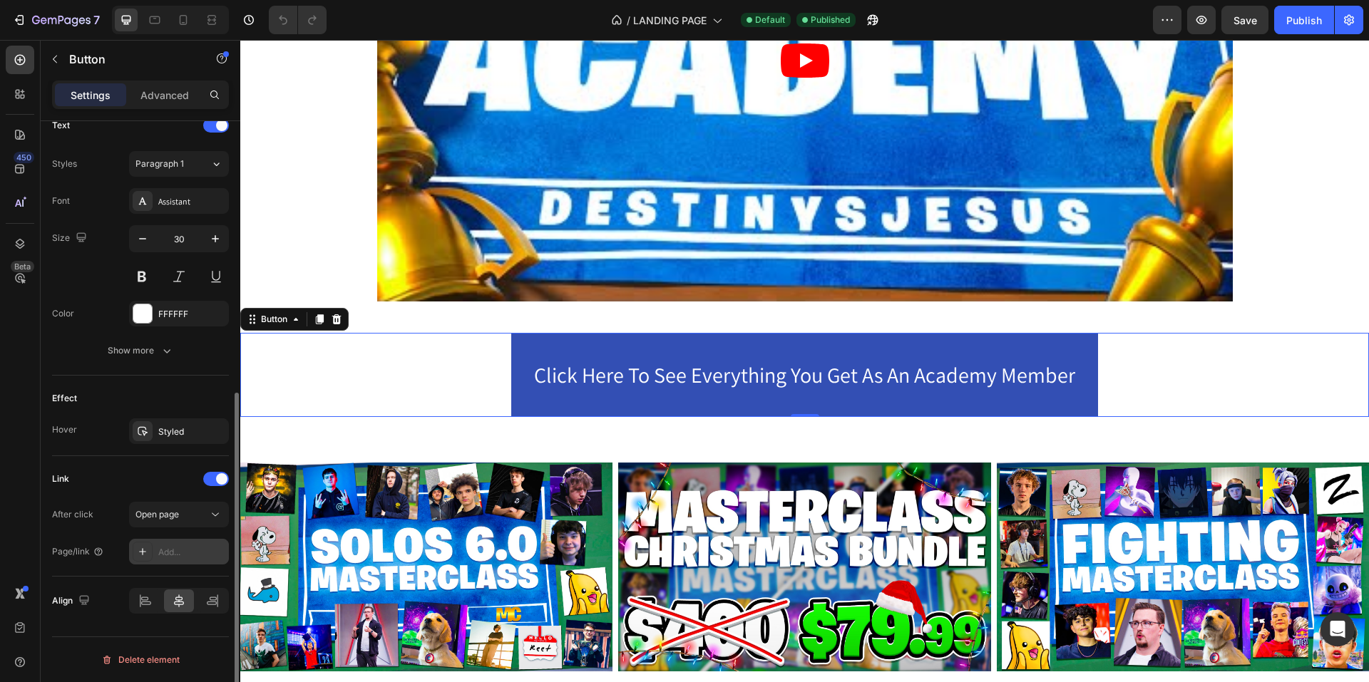
click at [174, 553] on div "Add..." at bounding box center [191, 552] width 67 height 13
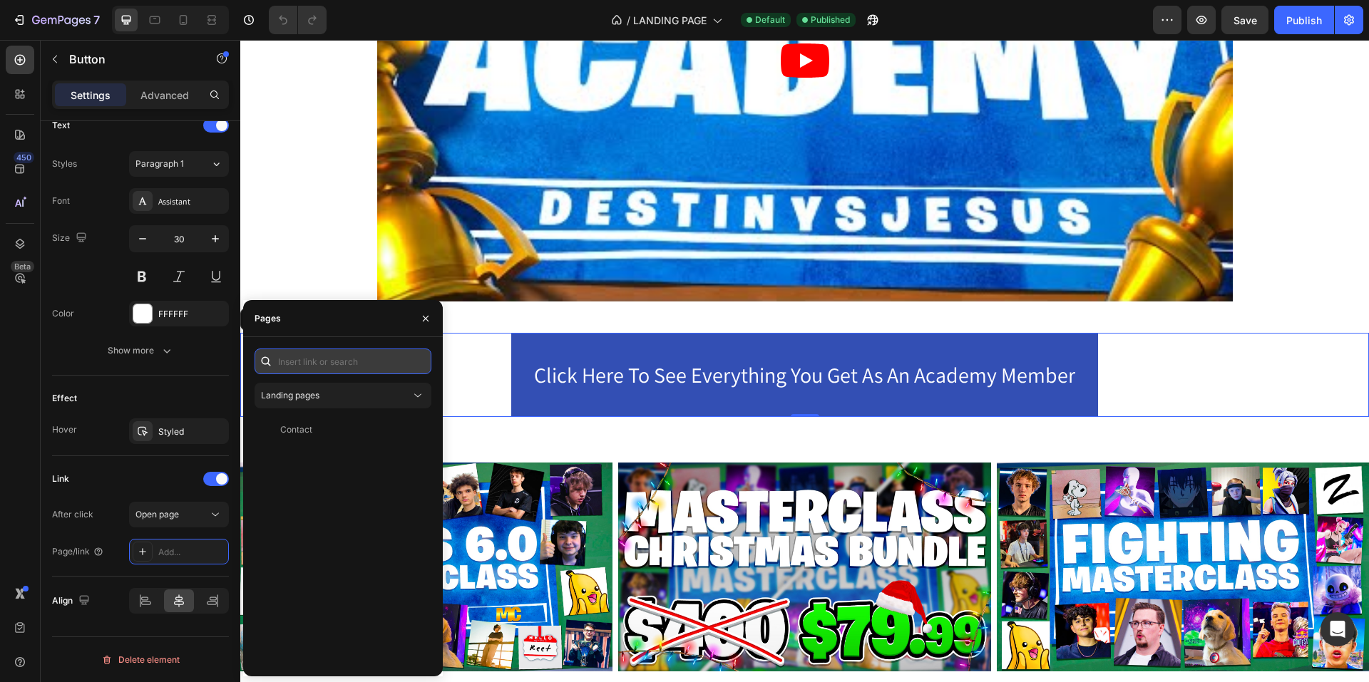
click at [337, 364] on input "text" at bounding box center [343, 362] width 177 height 26
paste input "[URL][DOMAIN_NAME]"
type input "[URL][DOMAIN_NAME]"
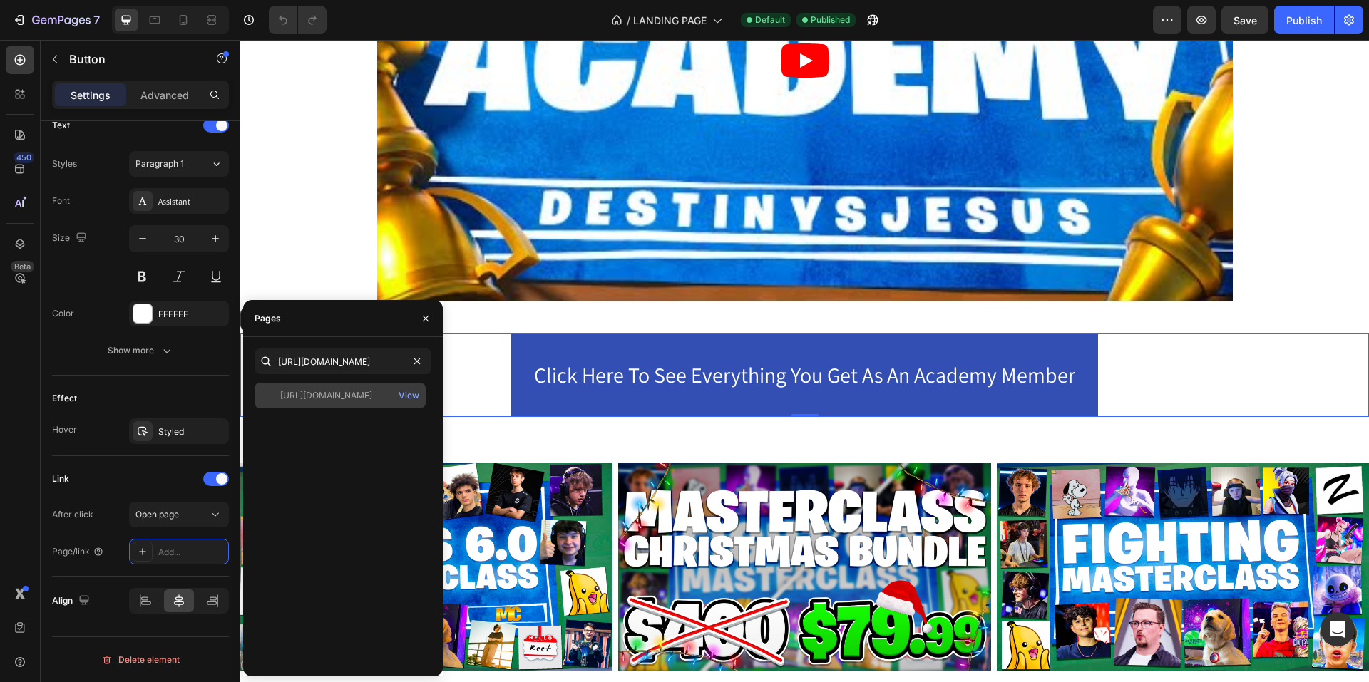
click at [354, 392] on div "[URL][DOMAIN_NAME]" at bounding box center [326, 395] width 92 height 13
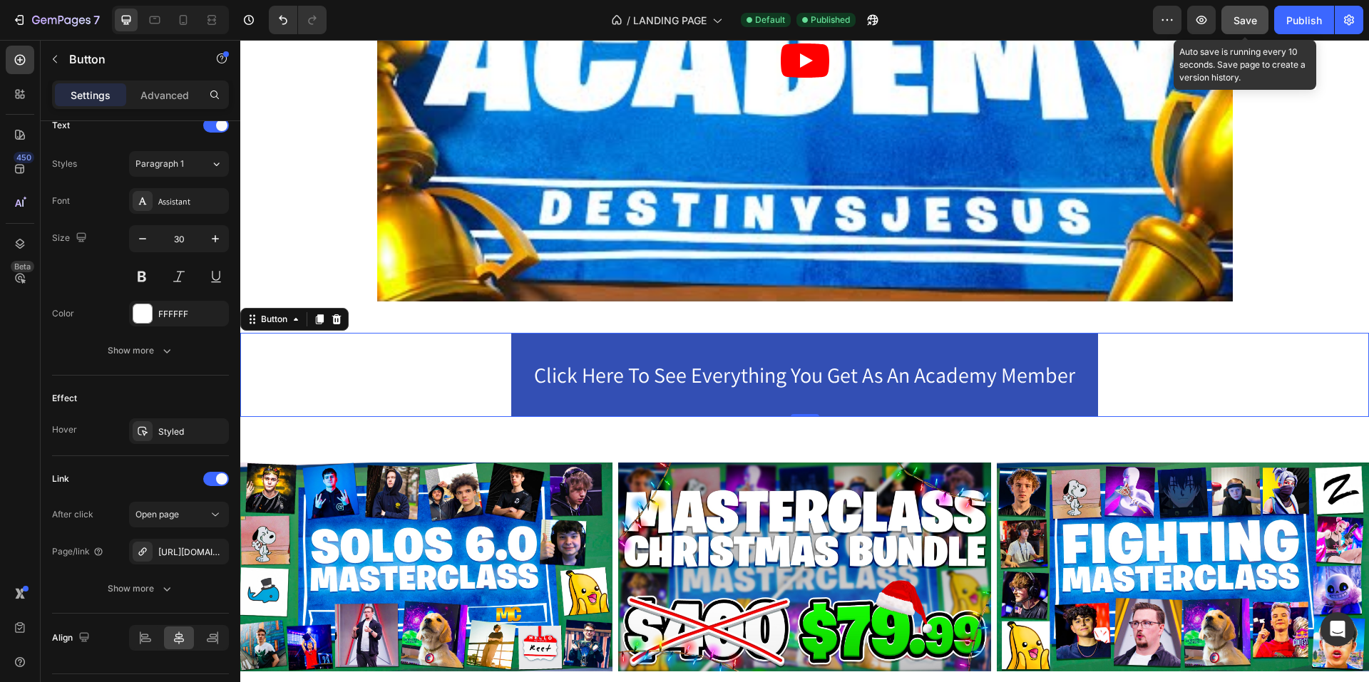
click at [1251, 19] on span "Save" at bounding box center [1246, 20] width 24 height 12
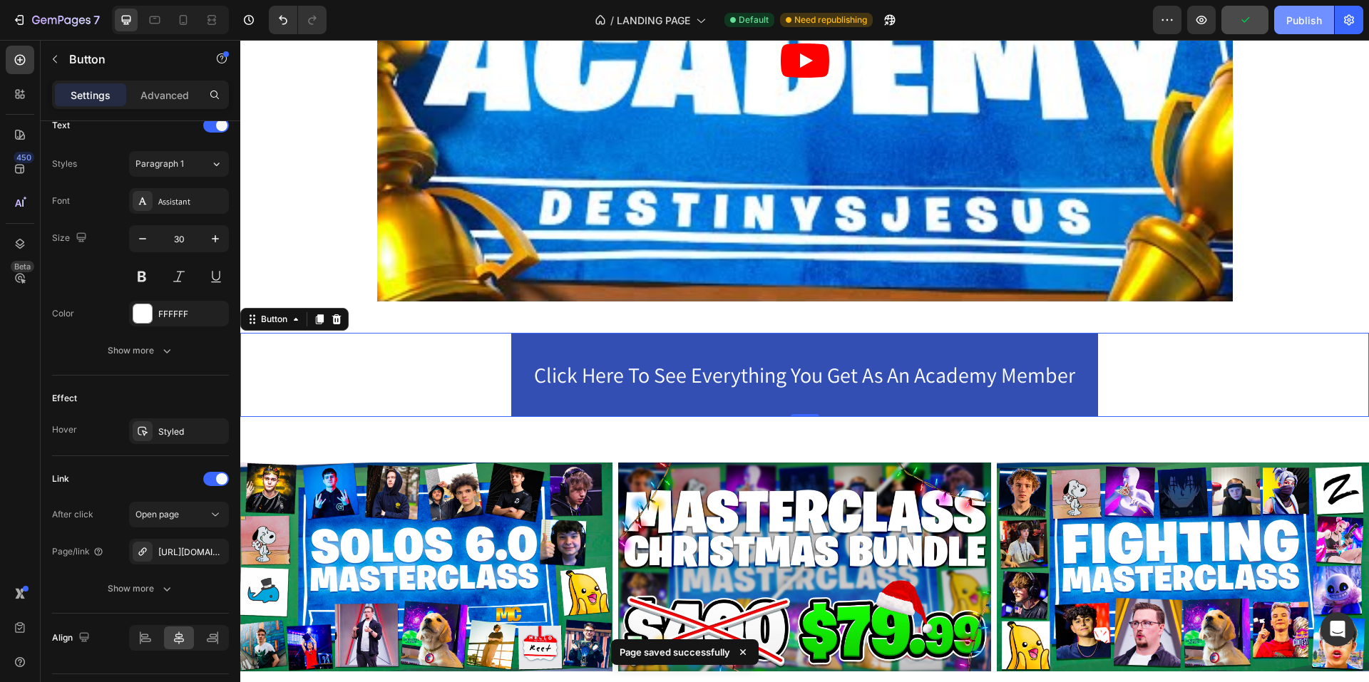
click at [1301, 20] on div "Publish" at bounding box center [1304, 20] width 36 height 15
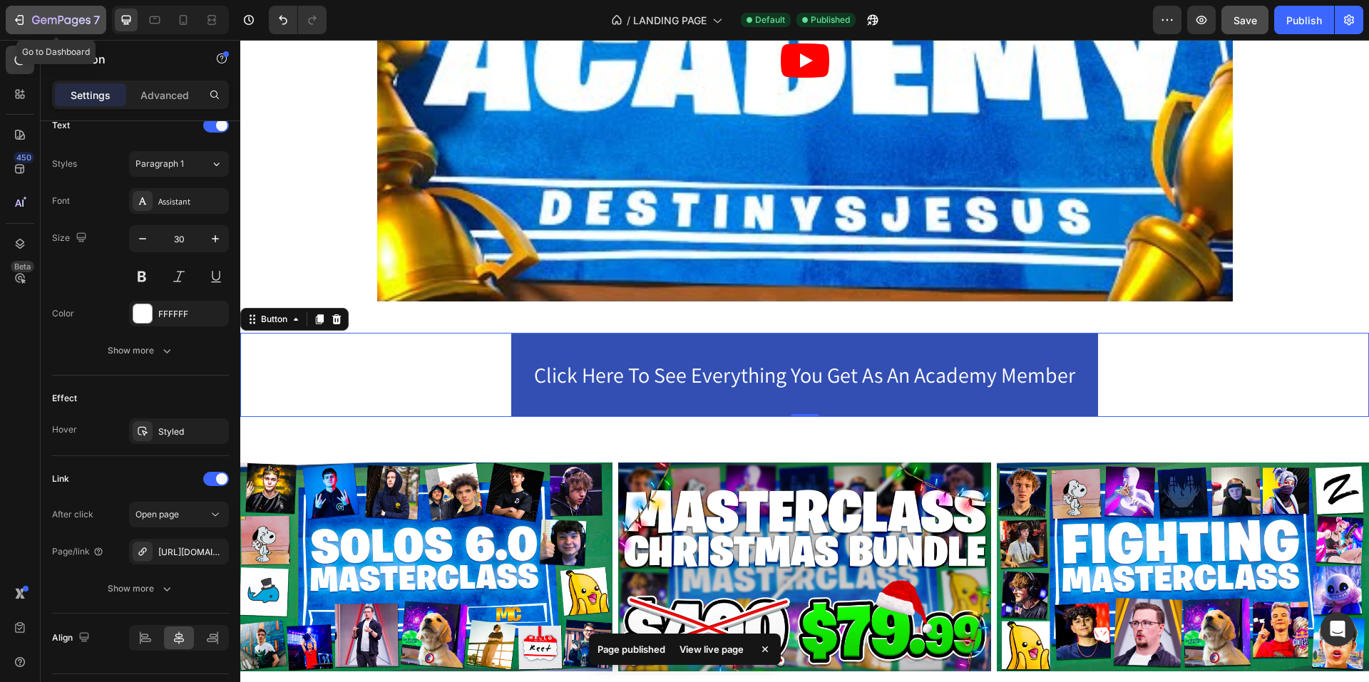
click at [31, 18] on div "7" at bounding box center [56, 19] width 88 height 17
